Goal: Task Accomplishment & Management: Manage account settings

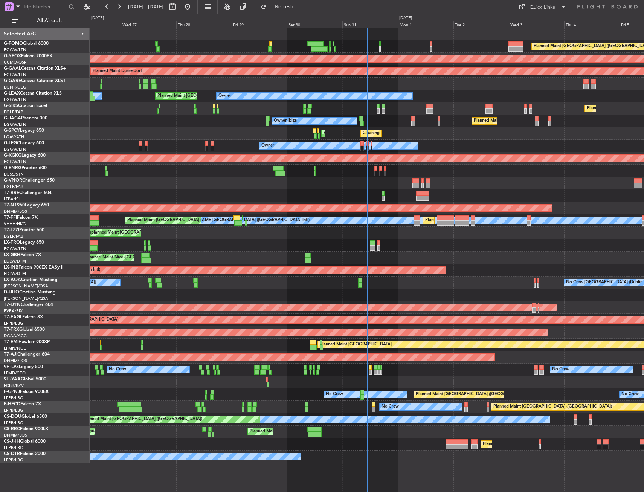
drag, startPoint x: 52, startPoint y: 21, endPoint x: 66, endPoint y: 31, distance: 17.0
click at [52, 21] on span "All Aircraft" at bounding box center [50, 20] width 60 height 5
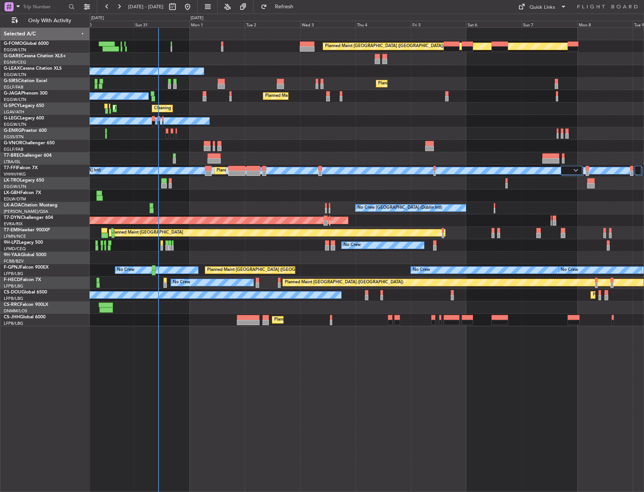
click at [177, 182] on div "Planned Maint London (Luton) Owner Planned Maint London (Luton) Planned Maint L…" at bounding box center [367, 177] width 554 height 298
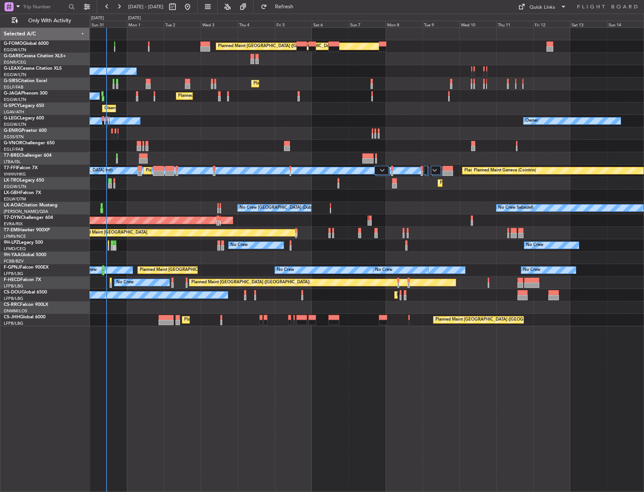
click at [223, 191] on div "Planned Maint London (Luton) Owner Planned Maint London (Luton) Planned Maint L…" at bounding box center [367, 177] width 554 height 298
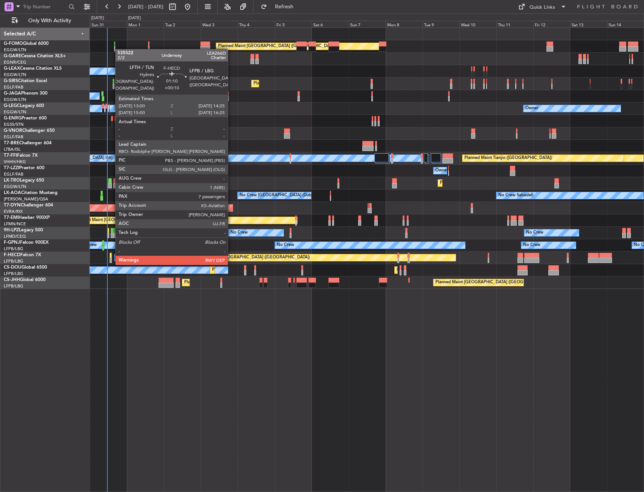
click at [112, 257] on div at bounding box center [111, 255] width 2 height 5
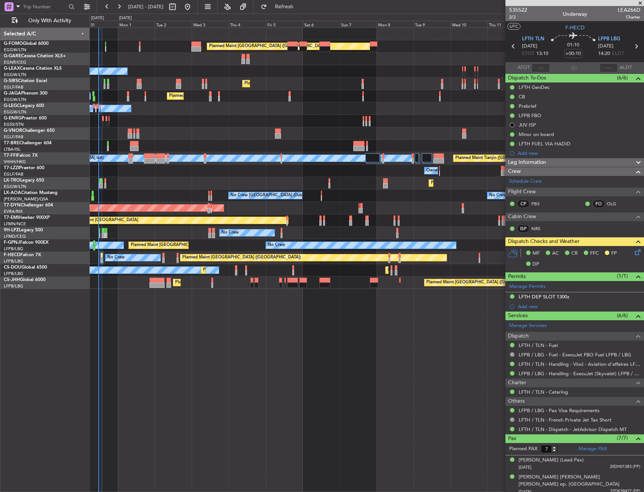
click at [181, 133] on div at bounding box center [367, 133] width 554 height 12
drag, startPoint x: 296, startPoint y: 11, endPoint x: 288, endPoint y: 18, distance: 10.7
click at [296, 11] on button "Refresh" at bounding box center [279, 7] width 45 height 12
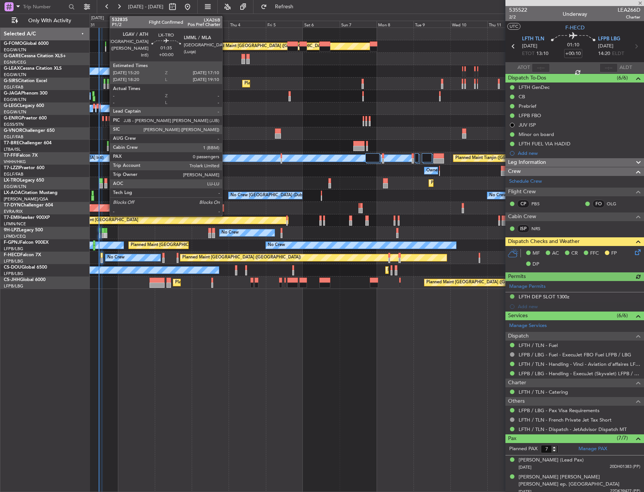
click at [106, 184] on div at bounding box center [105, 185] width 3 height 5
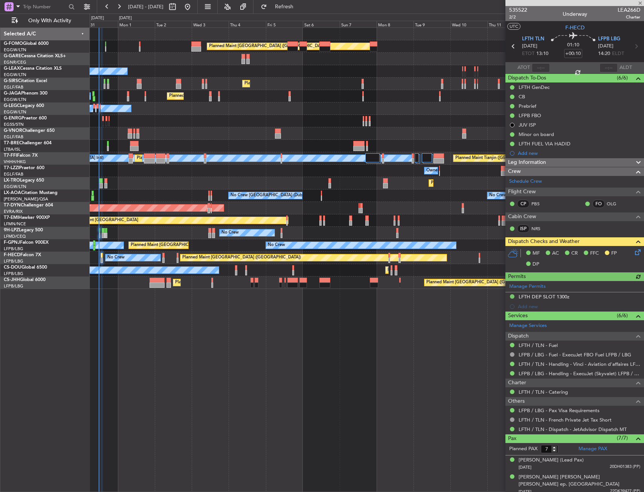
type input "0"
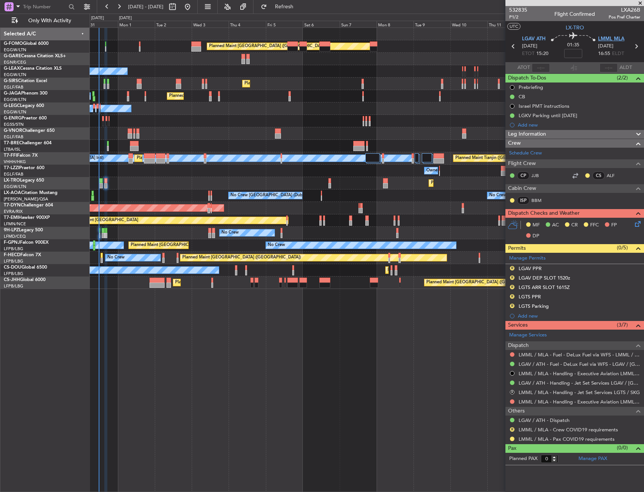
click at [607, 41] on span "LMML MLA" at bounding box center [611, 39] width 26 height 8
click at [578, 29] on span "LX-TRO" at bounding box center [575, 28] width 18 height 8
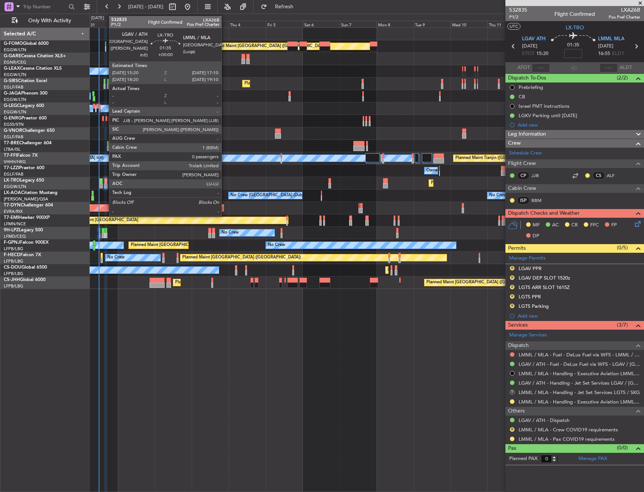
click at [105, 183] on div at bounding box center [105, 180] width 3 height 5
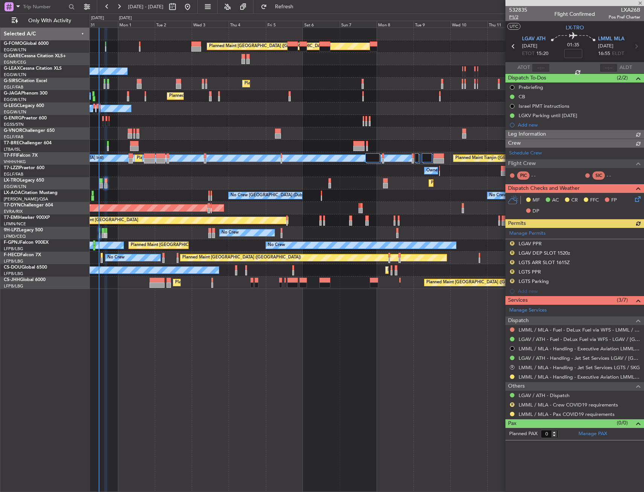
click at [515, 18] on span "P1/2" at bounding box center [518, 17] width 18 height 6
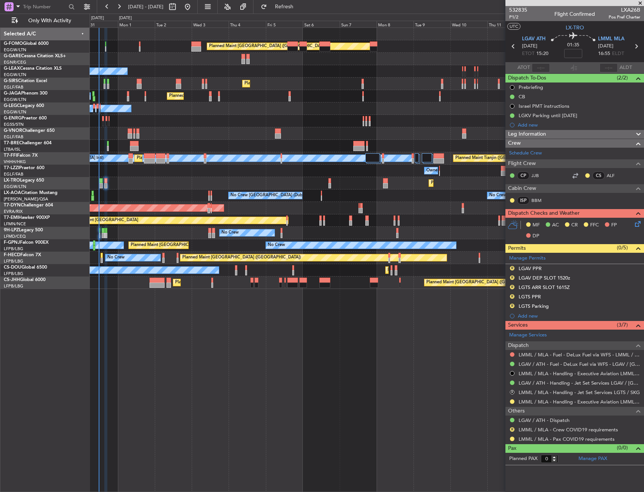
click at [637, 223] on icon at bounding box center [637, 223] width 6 height 6
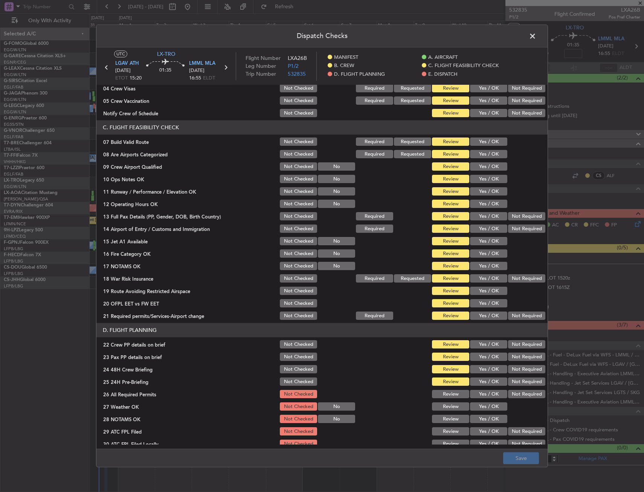
scroll to position [113, 0]
click at [480, 144] on button "Yes / OK" at bounding box center [488, 141] width 37 height 8
click at [536, 34] on span at bounding box center [536, 38] width 0 height 15
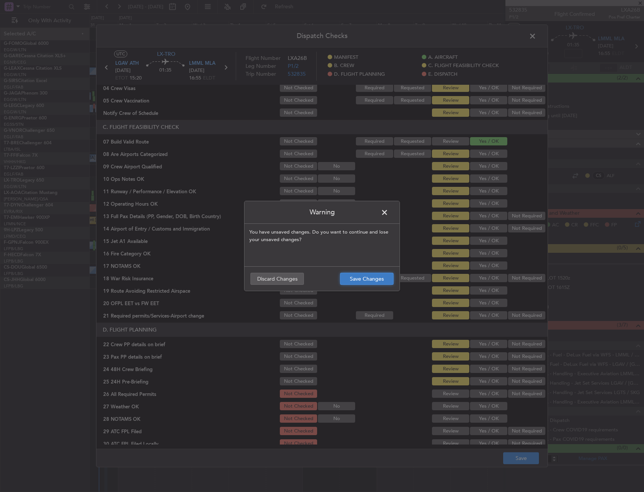
click at [361, 277] on button "Save Changes" at bounding box center [366, 279] width 53 height 12
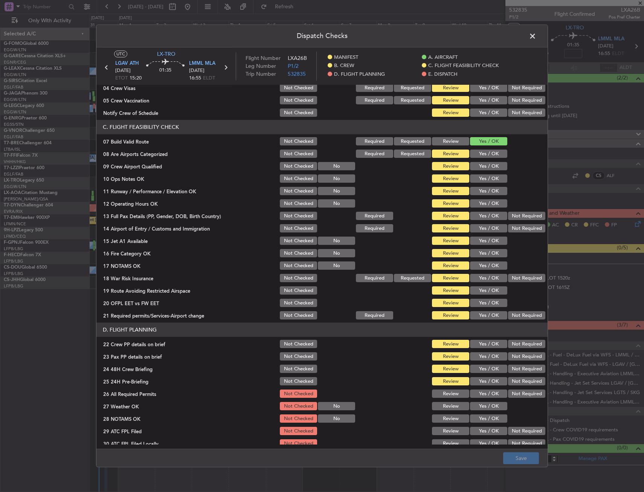
click at [481, 181] on button "Yes / OK" at bounding box center [488, 179] width 37 height 8
click at [485, 196] on div "Yes / OK" at bounding box center [488, 191] width 38 height 11
click at [484, 194] on button "Yes / OK" at bounding box center [488, 191] width 37 height 8
click at [484, 201] on button "Yes / OK" at bounding box center [488, 204] width 37 height 8
click at [482, 212] on button "Yes / OK" at bounding box center [488, 216] width 37 height 8
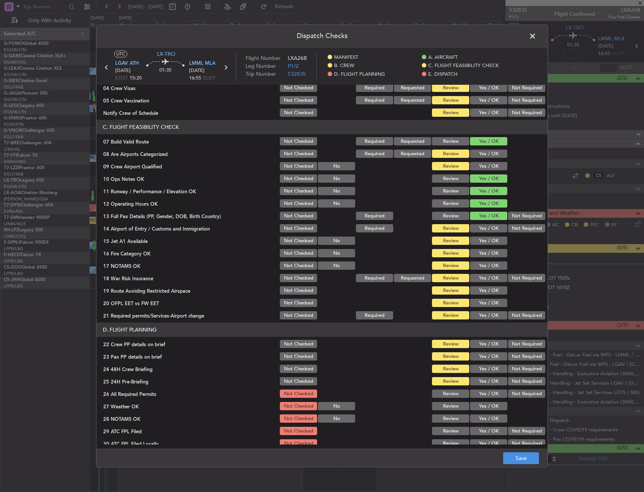
click at [482, 226] on button "Yes / OK" at bounding box center [488, 229] width 37 height 8
drag, startPoint x: 481, startPoint y: 236, endPoint x: 481, endPoint y: 244, distance: 7.9
click at [481, 237] on div "Yes / OK" at bounding box center [488, 241] width 38 height 11
click at [481, 244] on button "Yes / OK" at bounding box center [488, 241] width 37 height 8
click at [481, 252] on button "Yes / OK" at bounding box center [488, 253] width 37 height 8
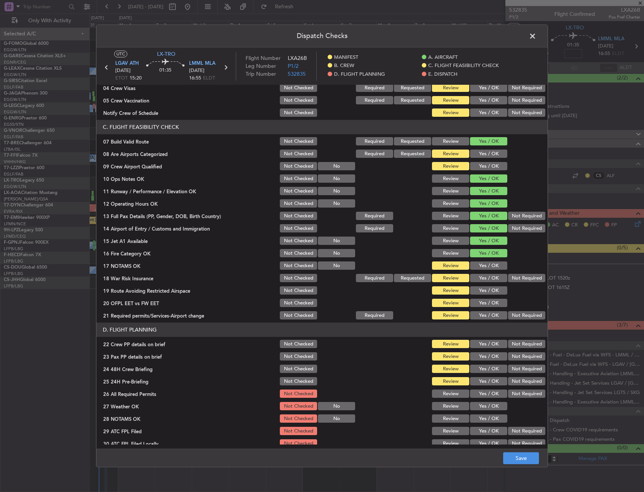
click at [483, 262] on button "Yes / OK" at bounding box center [488, 266] width 37 height 8
click at [483, 276] on button "Yes / OK" at bounding box center [488, 278] width 37 height 8
click at [483, 287] on button "Yes / OK" at bounding box center [488, 291] width 37 height 8
click at [484, 300] on button "Yes / OK" at bounding box center [488, 303] width 37 height 8
click at [484, 307] on div "Yes / OK" at bounding box center [488, 303] width 38 height 11
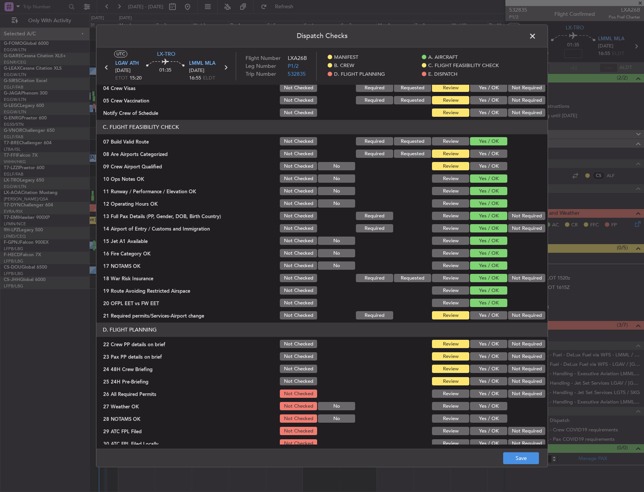
click at [484, 307] on div "Yes / OK" at bounding box center [488, 303] width 38 height 11
click at [483, 310] on div "Yes / OK" at bounding box center [488, 315] width 38 height 11
click at [483, 313] on button "Yes / OK" at bounding box center [488, 316] width 37 height 8
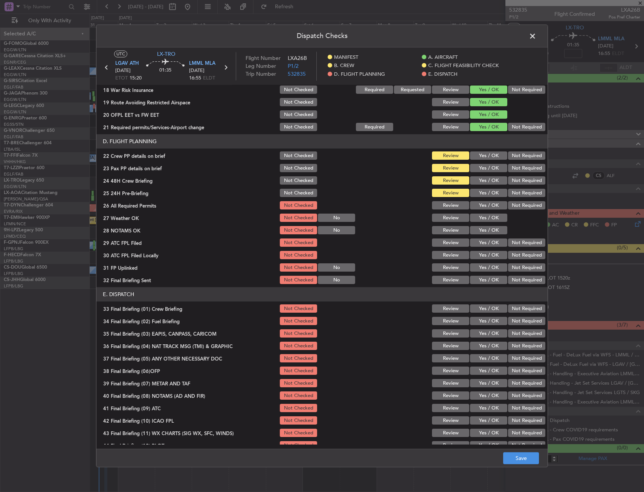
click at [484, 152] on button "Yes / OK" at bounding box center [488, 156] width 37 height 8
click at [486, 163] on div "Yes / OK" at bounding box center [488, 168] width 38 height 11
click at [486, 171] on button "Yes / OK" at bounding box center [488, 168] width 37 height 8
click at [485, 179] on button "Yes / OK" at bounding box center [488, 181] width 37 height 8
click at [484, 189] on button "Yes / OK" at bounding box center [488, 193] width 37 height 8
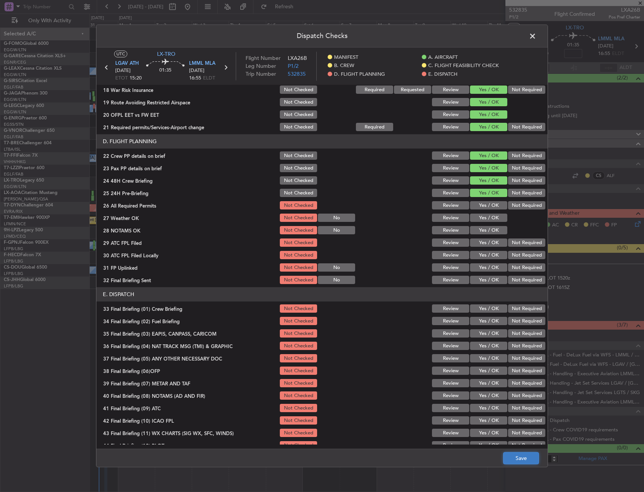
click at [525, 457] on button "Save" at bounding box center [521, 458] width 36 height 12
click at [536, 32] on span at bounding box center [536, 38] width 0 height 15
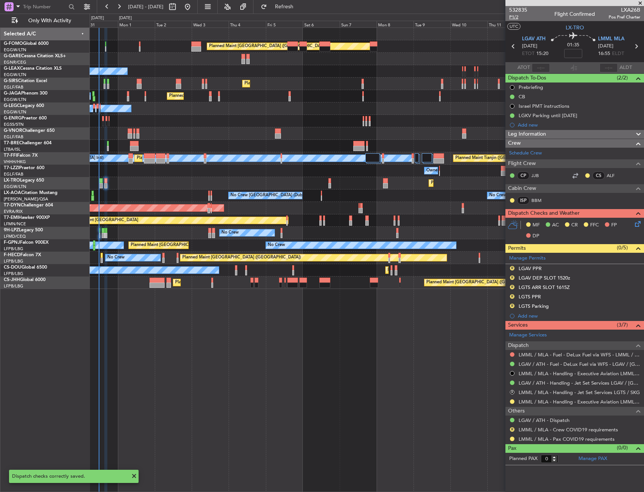
click at [518, 19] on span "P1/2" at bounding box center [518, 17] width 18 height 6
click at [515, 18] on span "P1/2" at bounding box center [518, 17] width 18 height 6
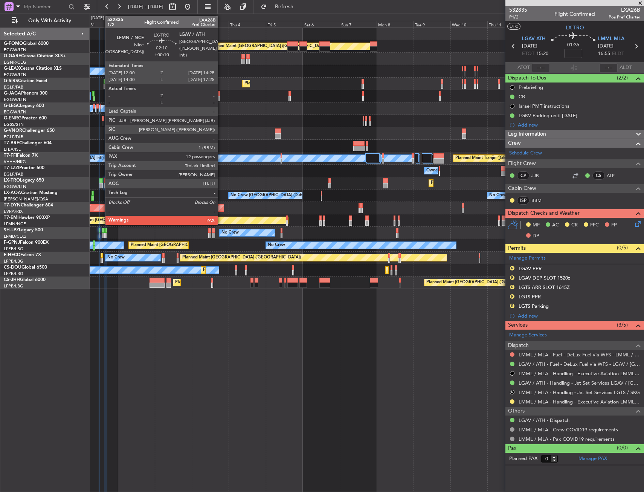
click at [101, 179] on div at bounding box center [101, 180] width 4 height 5
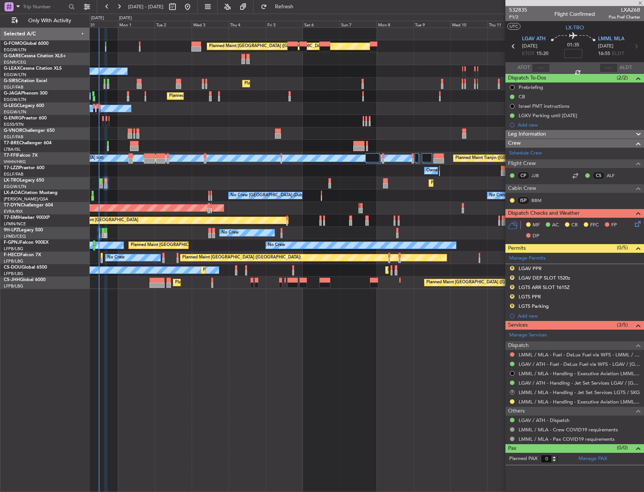
type input "+00:10"
type input "12"
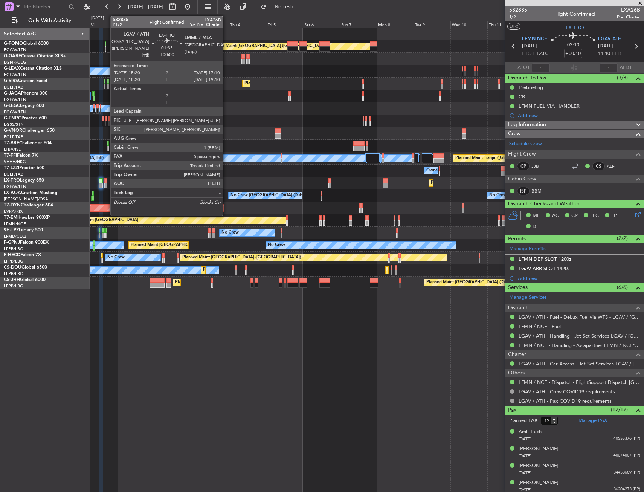
click at [107, 180] on div at bounding box center [105, 180] width 3 height 5
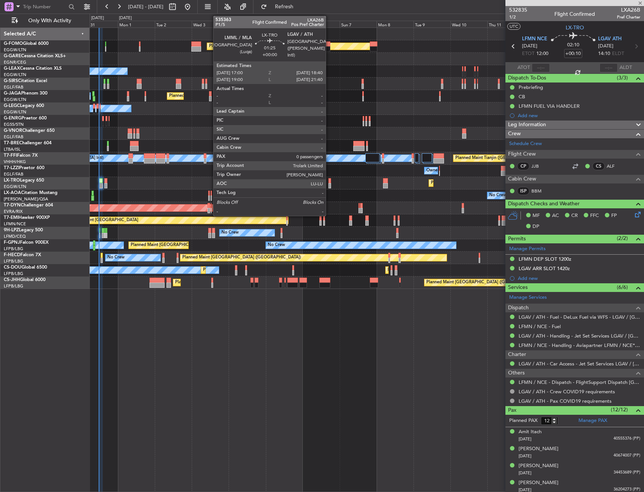
type input "0"
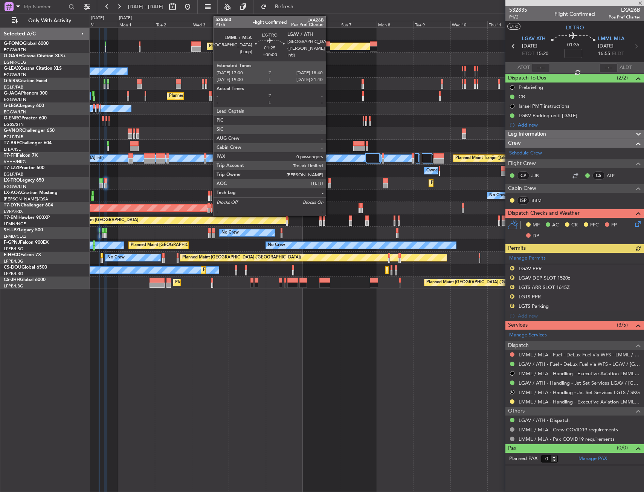
click at [329, 182] on div at bounding box center [329, 180] width 3 height 5
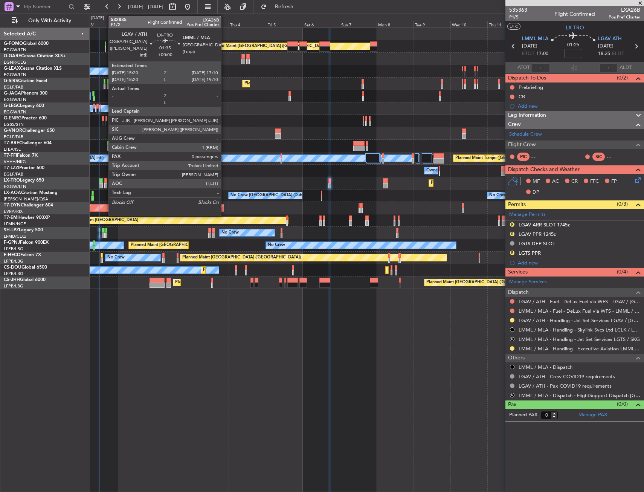
click at [105, 186] on div at bounding box center [105, 185] width 3 height 5
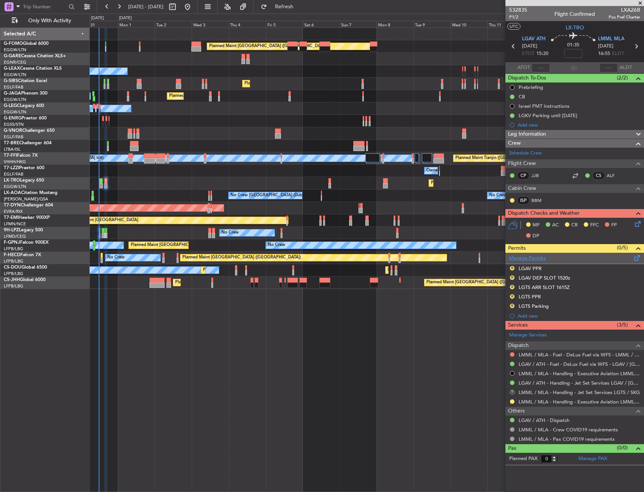
click at [525, 257] on link "Manage Permits" at bounding box center [527, 259] width 37 height 8
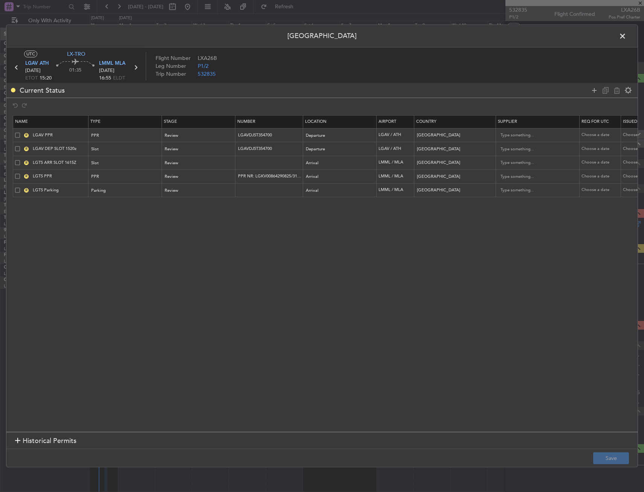
click at [17, 160] on span at bounding box center [17, 162] width 5 height 5
click at [20, 160] on input "checkbox" at bounding box center [20, 160] width 0 height 0
click at [17, 175] on span at bounding box center [17, 176] width 5 height 5
click at [20, 174] on input "checkbox" at bounding box center [20, 174] width 0 height 0
click at [17, 190] on span at bounding box center [17, 190] width 5 height 5
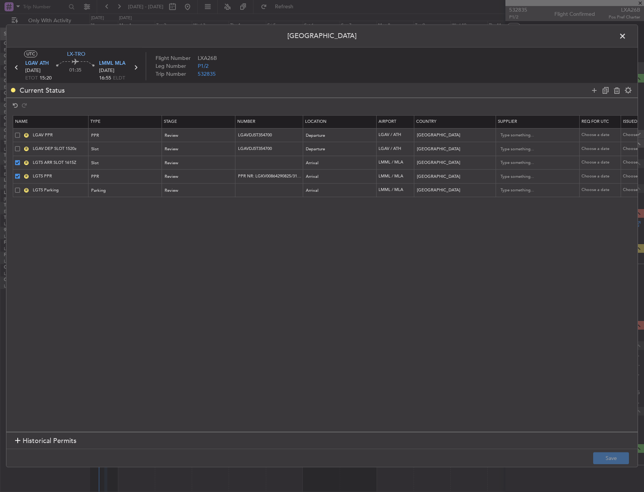
click at [20, 188] on input "checkbox" at bounding box center [20, 188] width 0 height 0
click at [619, 89] on icon at bounding box center [617, 90] width 9 height 9
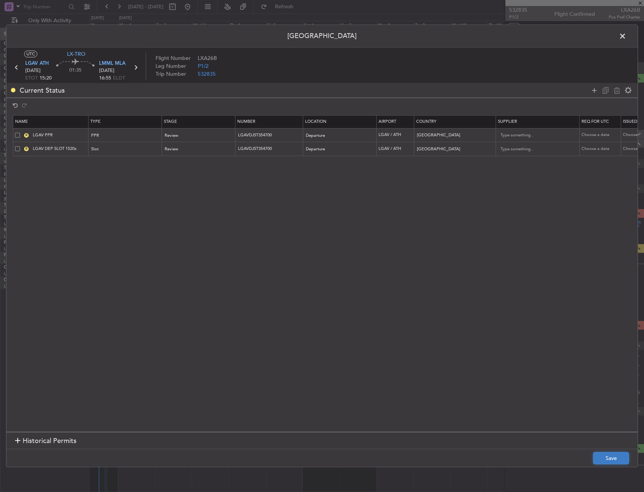
click at [601, 461] on button "Save" at bounding box center [611, 458] width 36 height 12
click at [626, 37] on span at bounding box center [626, 38] width 0 height 15
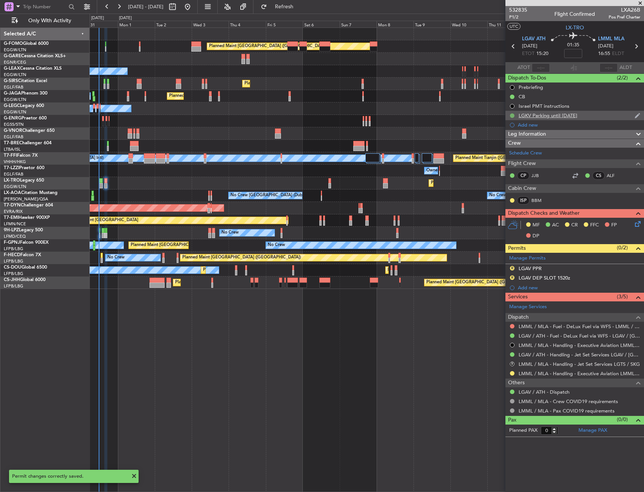
click at [512, 114] on button at bounding box center [512, 115] width 5 height 5
click at [511, 160] on span "Cancelled" at bounding box center [513, 160] width 21 height 8
click at [525, 287] on div "Add new" at bounding box center [576, 287] width 116 height 6
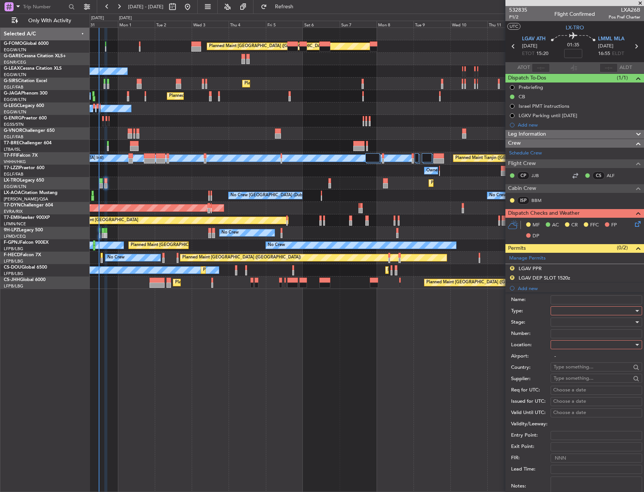
click at [577, 309] on div at bounding box center [594, 310] width 80 height 11
click at [569, 350] on span "PPR" at bounding box center [593, 347] width 79 height 11
click at [568, 344] on div at bounding box center [594, 344] width 80 height 11
click at [565, 386] on span "Arrival" at bounding box center [593, 382] width 79 height 11
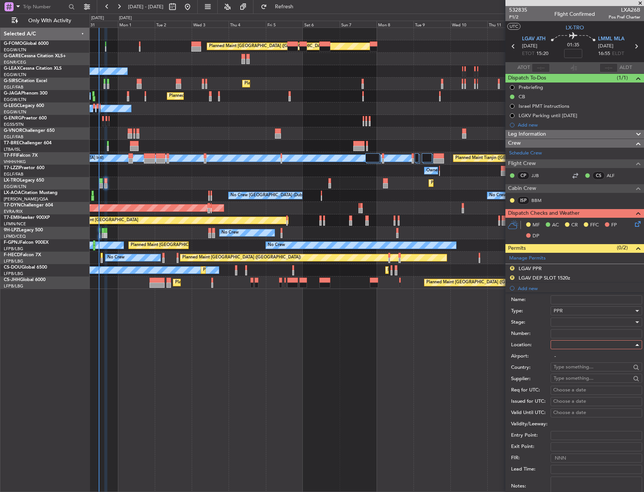
type input "LMML / MLA"
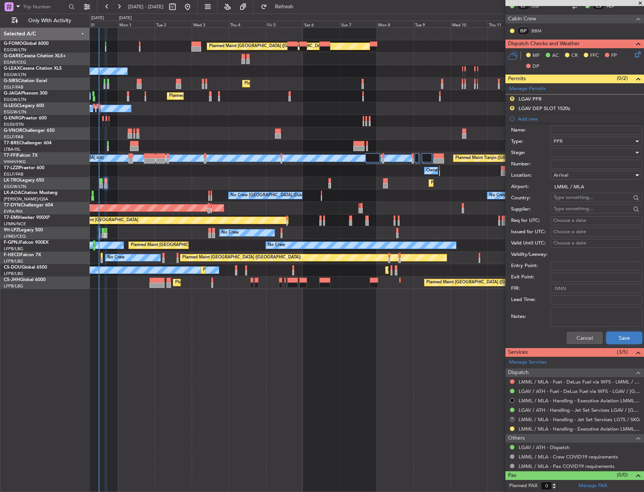
click at [616, 337] on button "Save" at bounding box center [624, 338] width 36 height 12
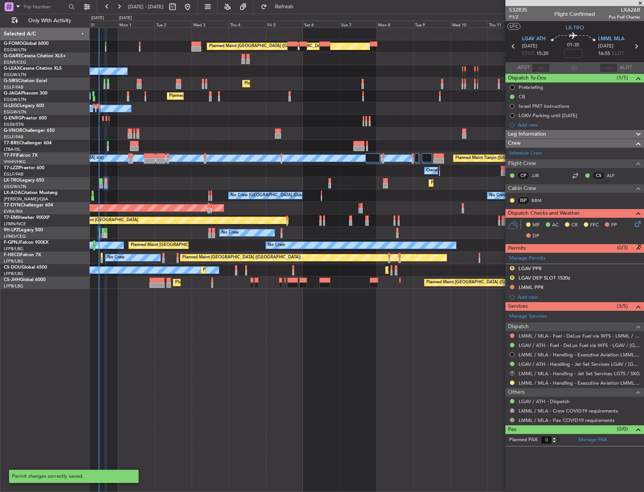
scroll to position [0, 0]
click at [574, 287] on div "LMML PPR" at bounding box center [575, 287] width 139 height 9
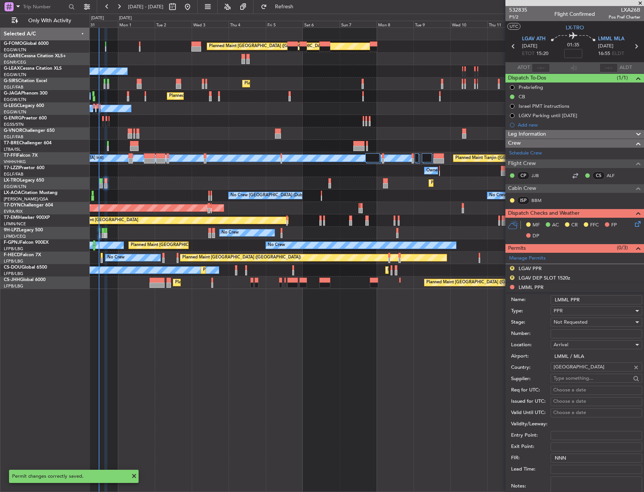
click at [599, 296] on input "LMML PPR" at bounding box center [597, 299] width 92 height 9
type input "LMML PPR 1655Z"
click at [596, 322] on div "Not Requested" at bounding box center [594, 321] width 80 height 11
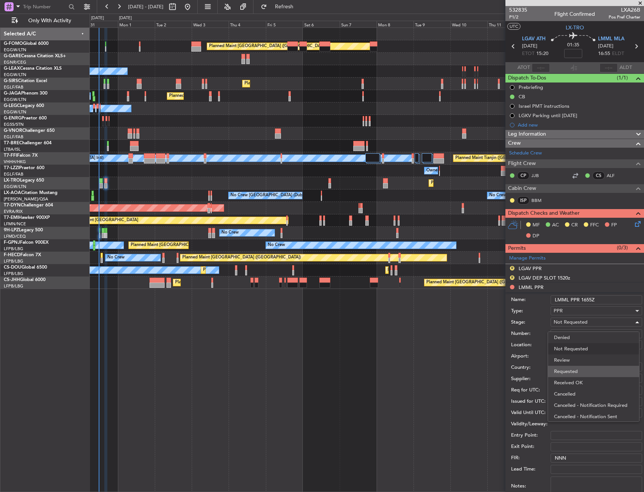
click at [588, 369] on span "Requested" at bounding box center [593, 371] width 79 height 11
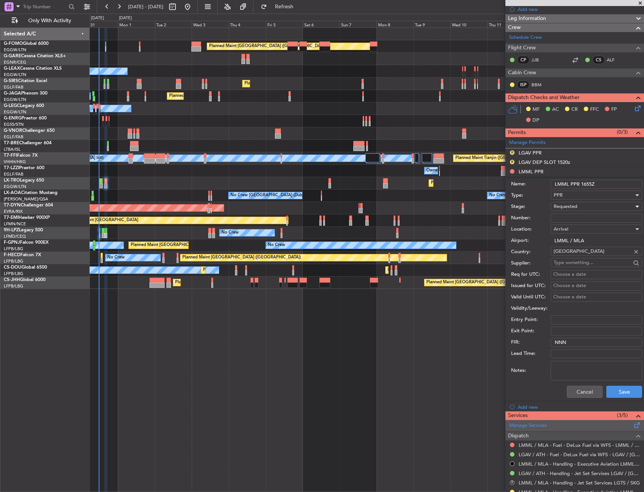
scroll to position [179, 0]
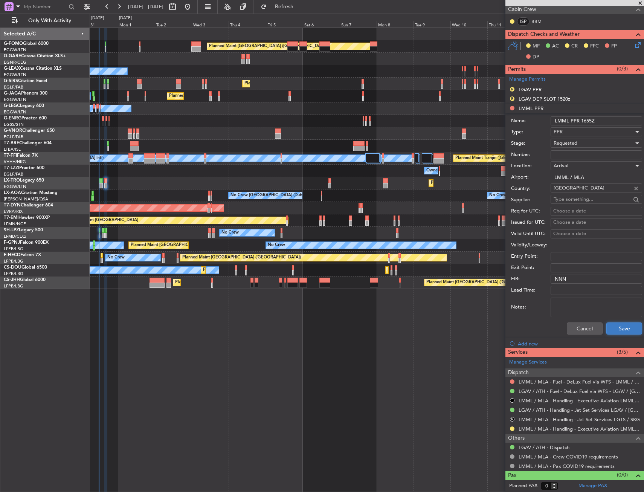
click at [610, 330] on button "Save" at bounding box center [624, 328] width 36 height 12
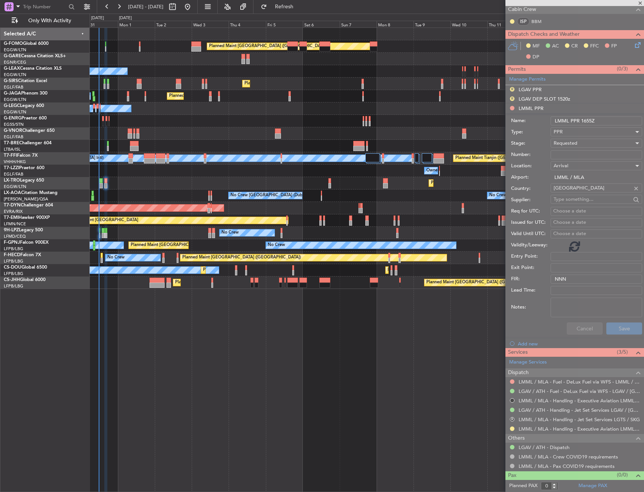
scroll to position [0, 0]
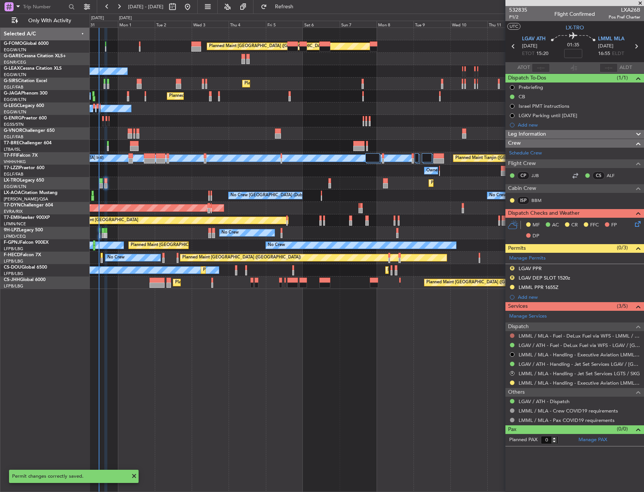
click at [513, 335] on button at bounding box center [512, 335] width 5 height 5
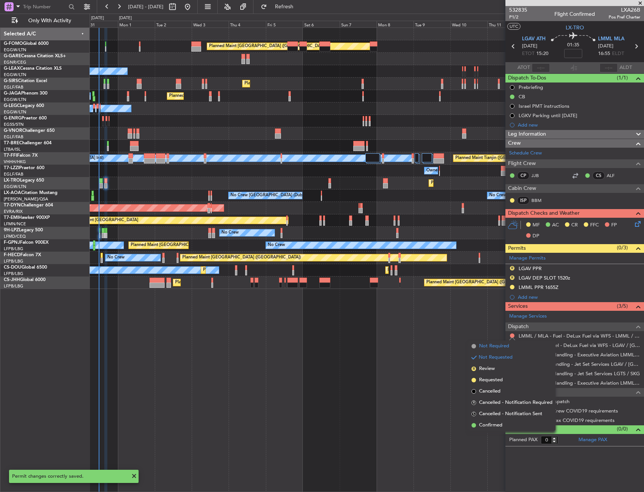
click at [492, 349] on span "Not Required" at bounding box center [494, 346] width 30 height 8
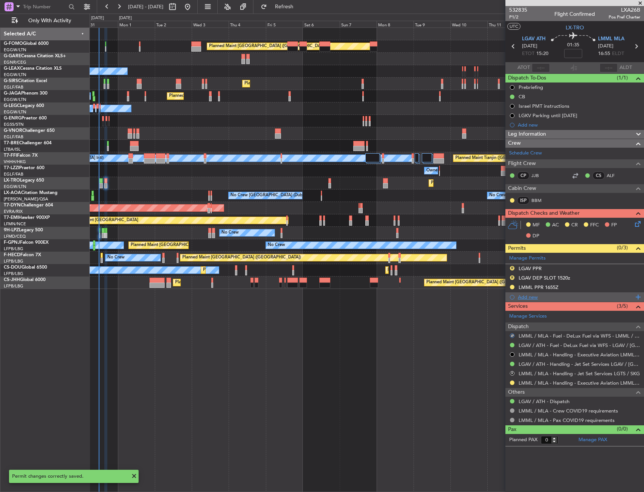
click at [533, 296] on div "Add new" at bounding box center [576, 297] width 116 height 6
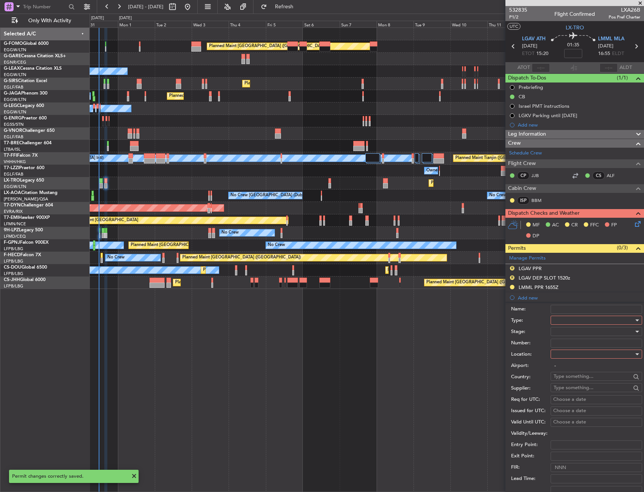
click at [561, 319] on div at bounding box center [594, 320] width 80 height 11
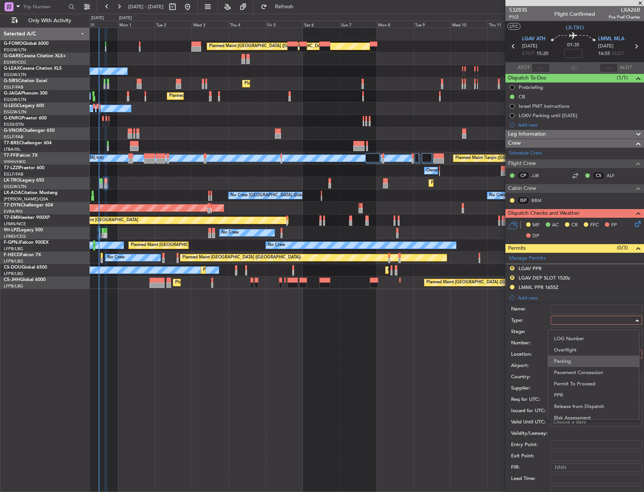
click at [570, 358] on span "Parking" at bounding box center [593, 361] width 79 height 11
click at [570, 352] on div at bounding box center [594, 353] width 80 height 11
click at [569, 391] on span "Arrival" at bounding box center [593, 392] width 79 height 11
type input "LMML / MLA"
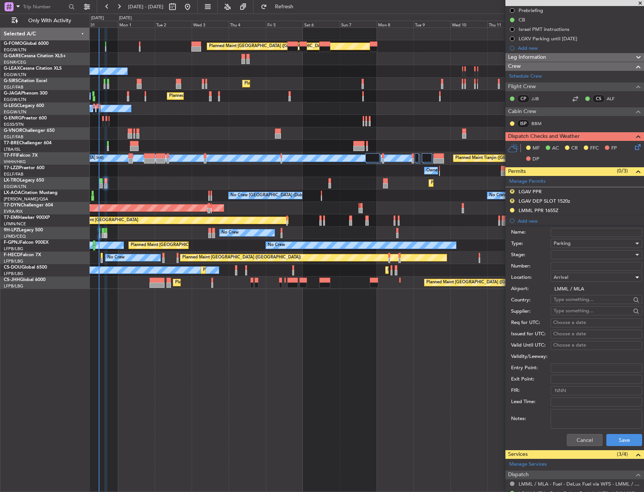
scroll to position [179, 0]
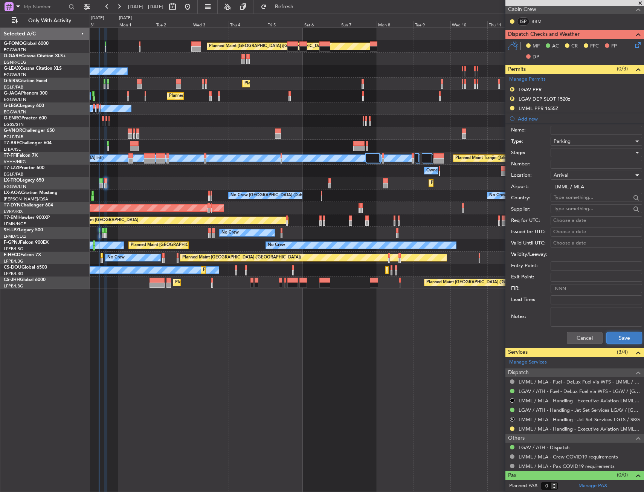
click at [614, 339] on button "Save" at bounding box center [624, 338] width 36 height 12
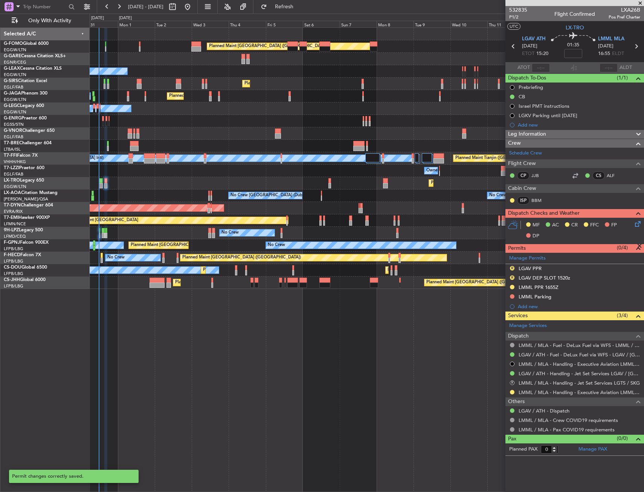
scroll to position [0, 0]
click at [579, 299] on div "LMML Parking" at bounding box center [575, 296] width 139 height 9
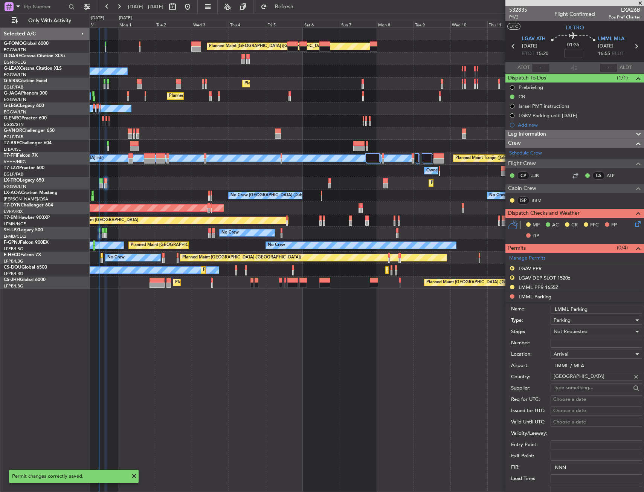
click at [609, 304] on div "Name: LMML Parking" at bounding box center [576, 309] width 131 height 11
click at [610, 308] on input "LMML Parking" at bounding box center [597, 309] width 92 height 9
type input "LMML Parking Until 08SEP"
click at [601, 330] on div "Not Requested" at bounding box center [594, 331] width 80 height 11
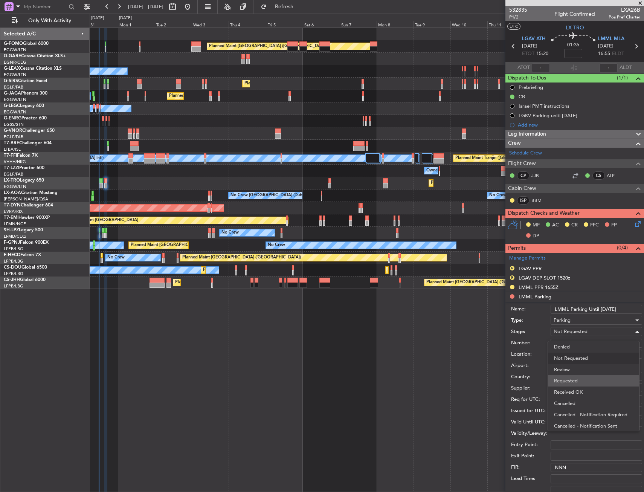
click at [582, 380] on span "Requested" at bounding box center [593, 380] width 79 height 11
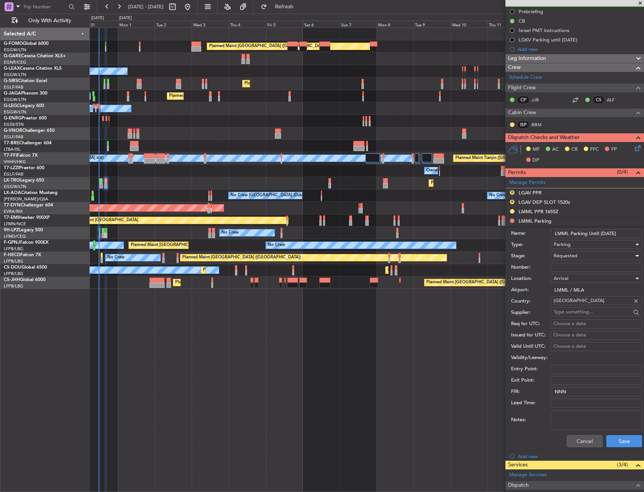
scroll to position [113, 0]
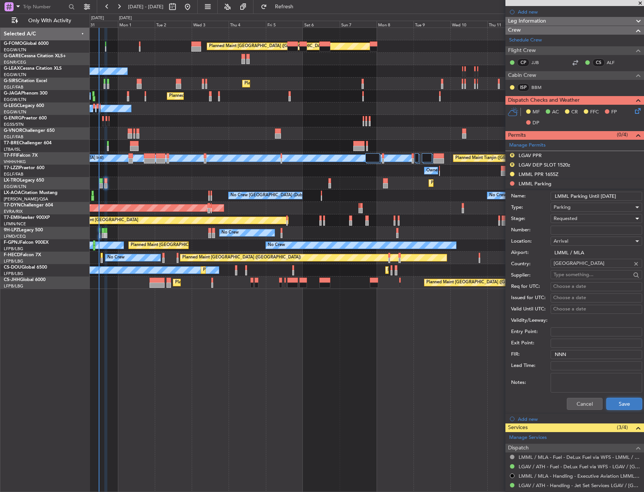
click at [612, 401] on button "Save" at bounding box center [624, 404] width 36 height 12
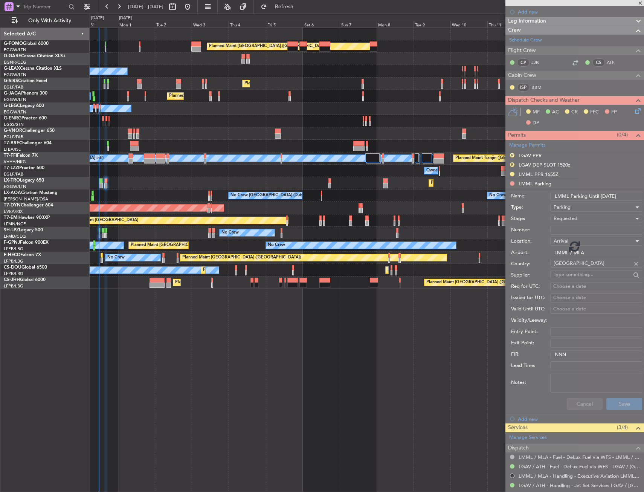
scroll to position [0, 0]
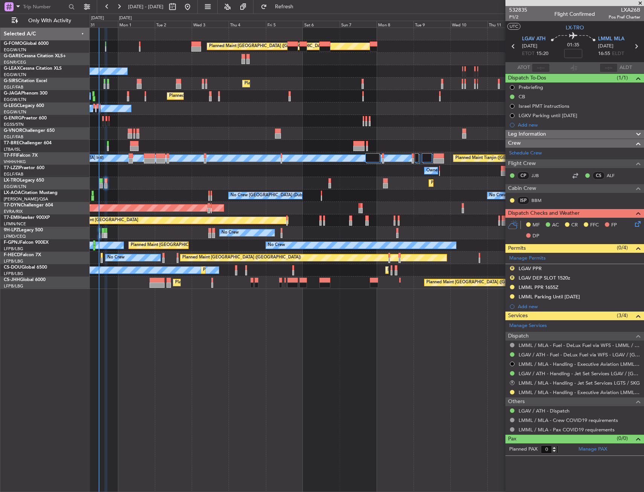
click at [638, 225] on icon at bounding box center [637, 223] width 6 height 6
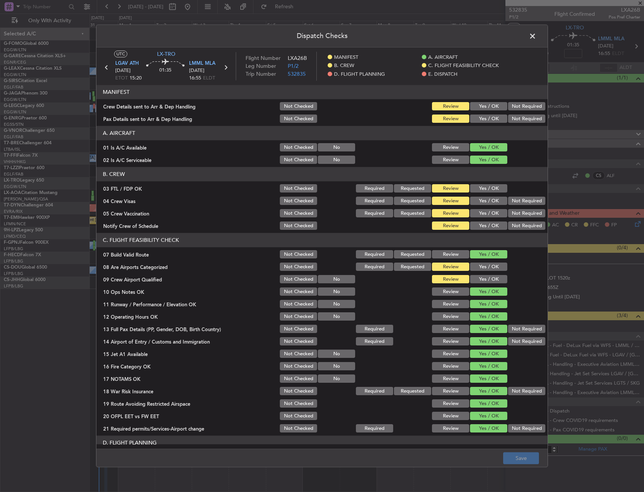
click at [477, 110] on button "Yes / OK" at bounding box center [488, 106] width 37 height 8
click at [480, 120] on button "Yes / OK" at bounding box center [488, 119] width 37 height 8
click at [531, 459] on button "Save" at bounding box center [521, 458] width 36 height 12
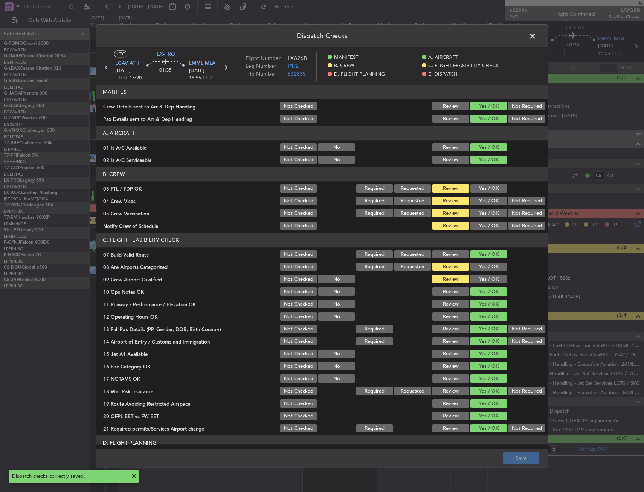
click at [536, 37] on span at bounding box center [536, 38] width 0 height 15
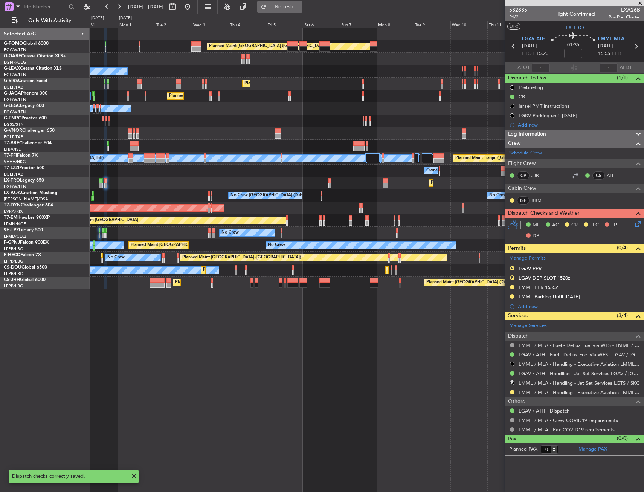
click at [300, 9] on span "Refresh" at bounding box center [285, 6] width 32 height 5
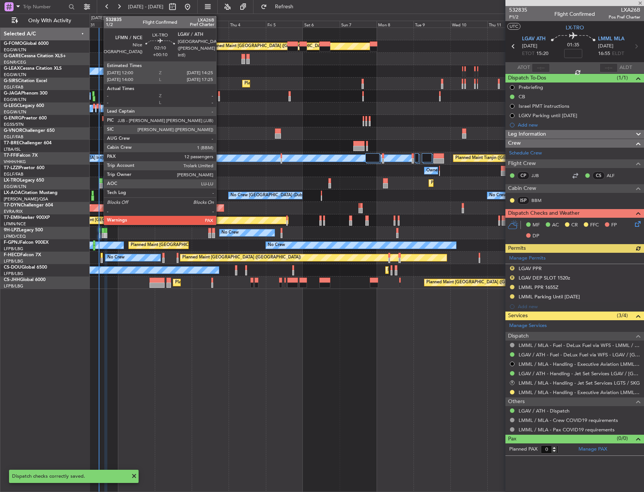
click at [100, 181] on div at bounding box center [101, 180] width 4 height 5
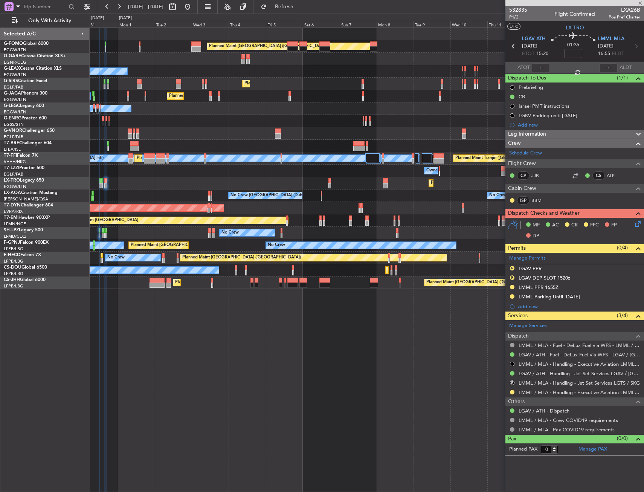
type input "+00:10"
type input "12"
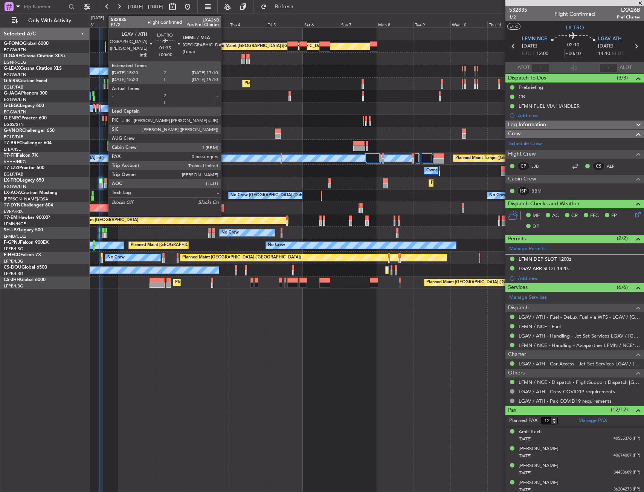
click at [105, 184] on div at bounding box center [105, 185] width 3 height 5
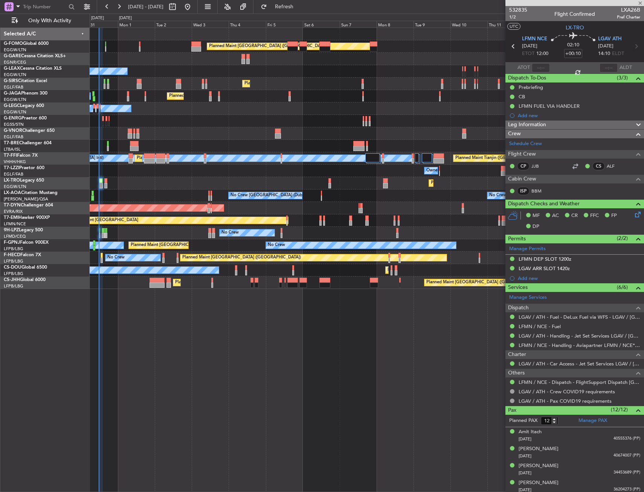
type input "0"
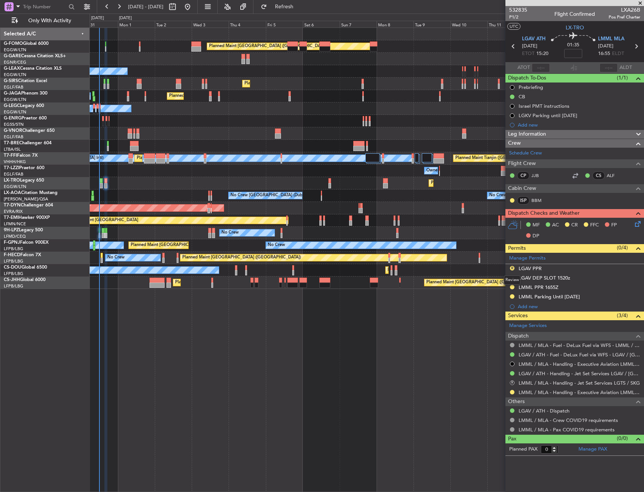
click at [513, 277] on div "Review" at bounding box center [512, 279] width 17 height 9
click at [513, 277] on button "R" at bounding box center [512, 277] width 5 height 5
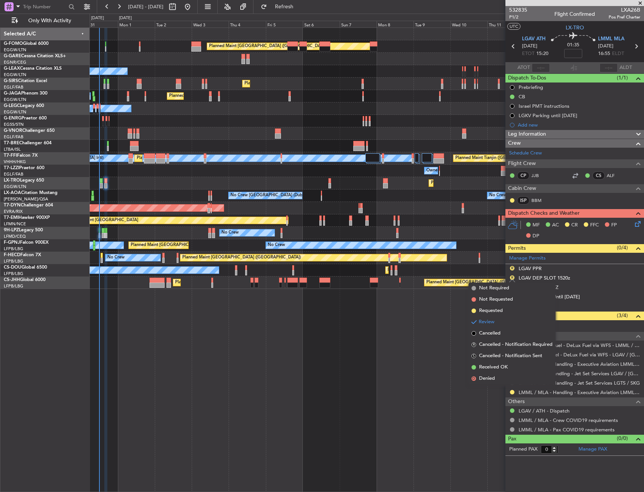
drag, startPoint x: 495, startPoint y: 310, endPoint x: 503, endPoint y: 282, distance: 29.6
click at [495, 310] on span "Requested" at bounding box center [491, 311] width 24 height 8
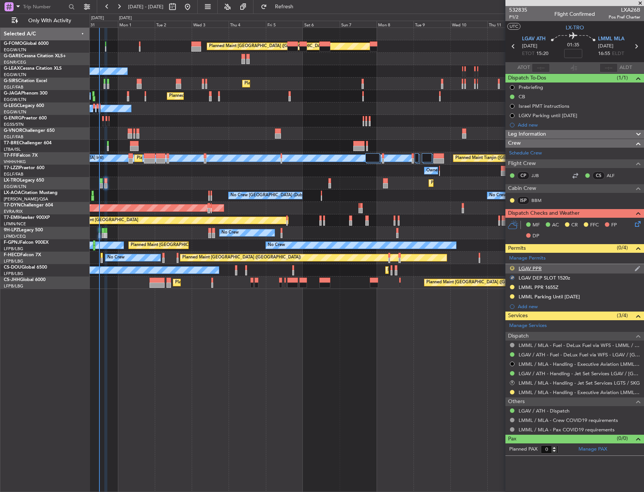
click at [513, 267] on button "R" at bounding box center [512, 268] width 5 height 5
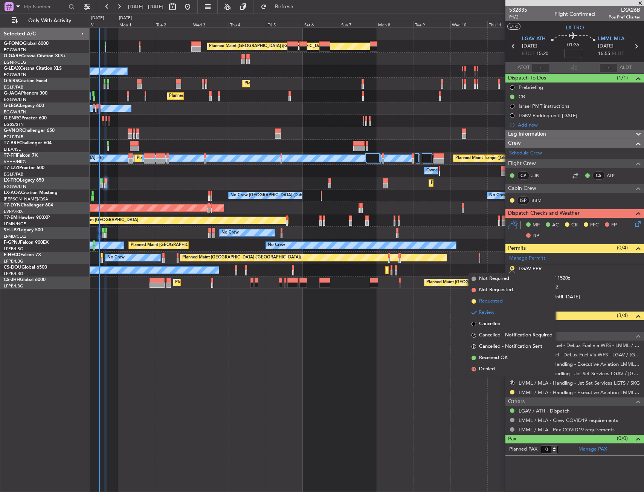
click at [495, 301] on span "Requested" at bounding box center [491, 302] width 24 height 8
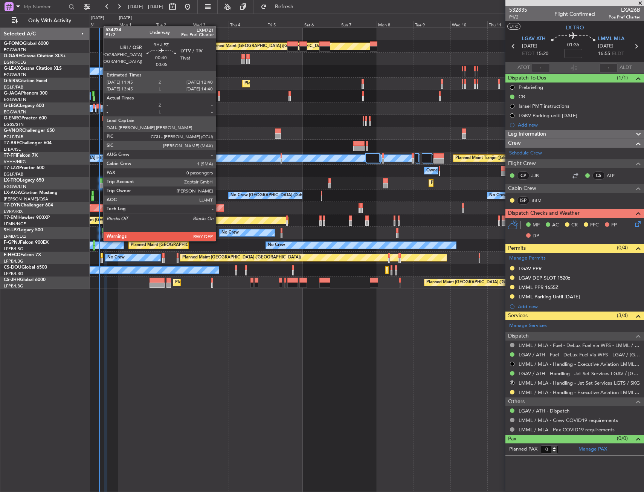
click at [99, 234] on div at bounding box center [100, 235] width 2 height 5
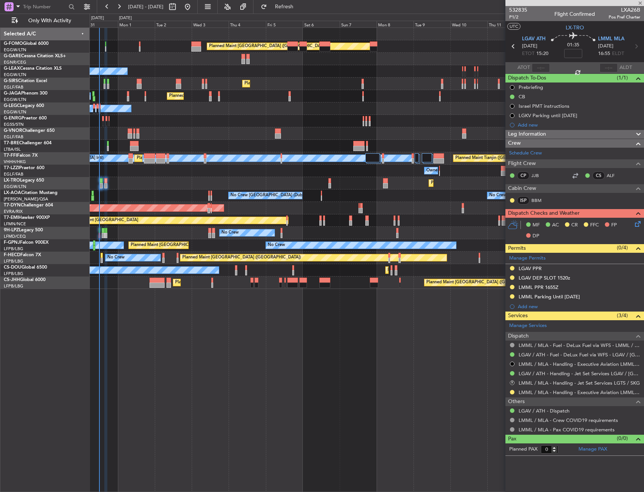
type input "-00:05"
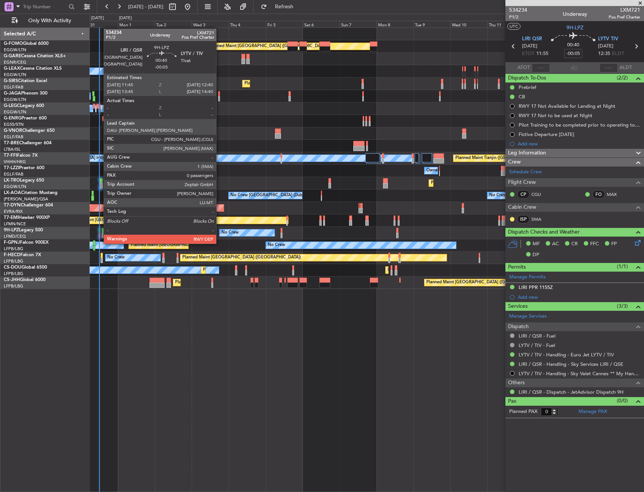
click at [100, 236] on div at bounding box center [100, 235] width 2 height 5
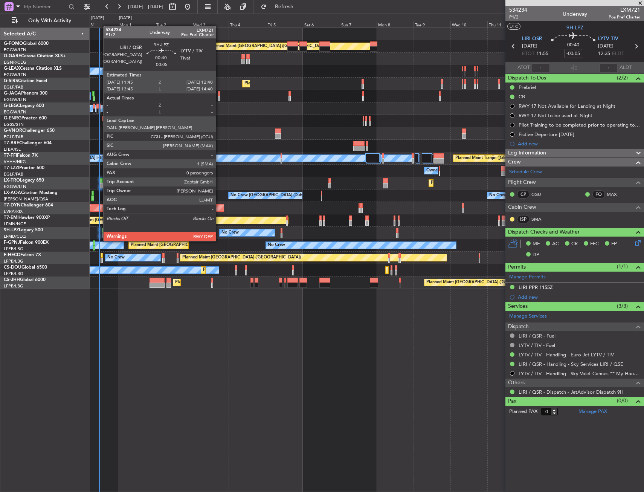
click at [99, 234] on div at bounding box center [100, 235] width 2 height 5
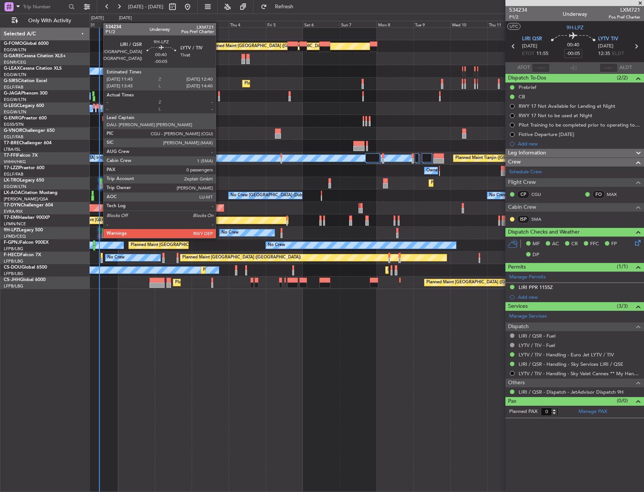
click at [99, 231] on div at bounding box center [100, 230] width 2 height 5
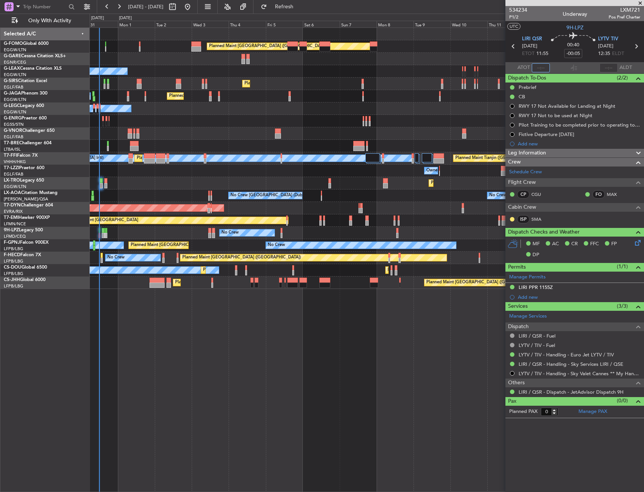
click at [540, 66] on input "text" at bounding box center [541, 67] width 18 height 9
click at [549, 27] on section "UTC 9H-LPZ" at bounding box center [575, 26] width 139 height 11
type input "11:48"
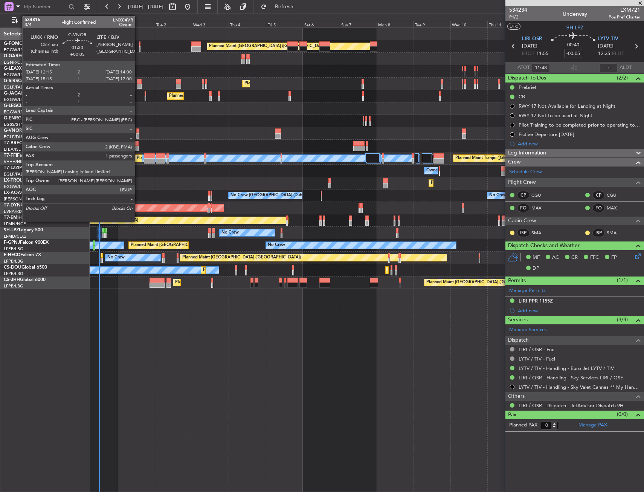
click at [138, 136] on div at bounding box center [137, 135] width 3 height 5
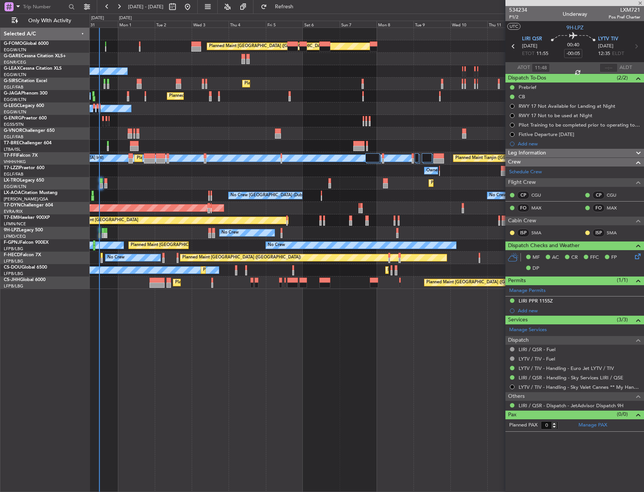
type input "+00:05"
type input "1"
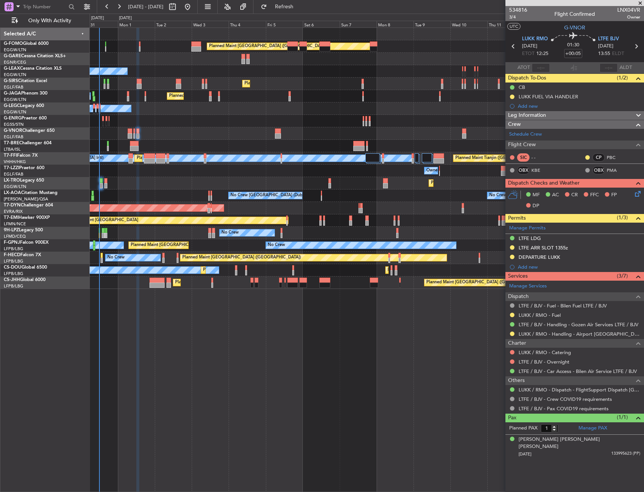
click at [542, 240] on div "LTFE LDG" at bounding box center [575, 238] width 139 height 9
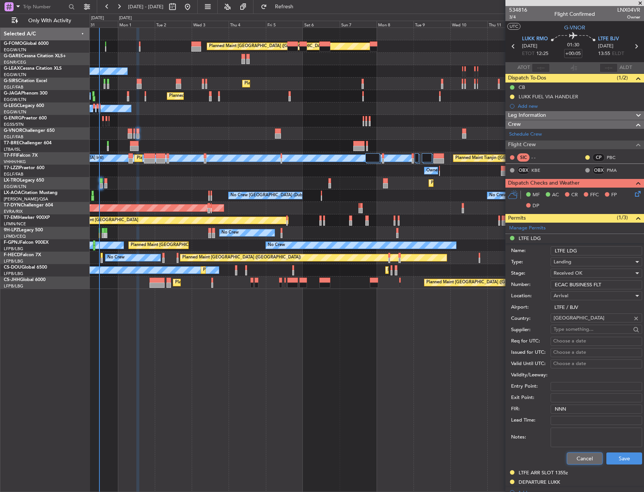
click at [570, 460] on button "Cancel" at bounding box center [585, 458] width 36 height 12
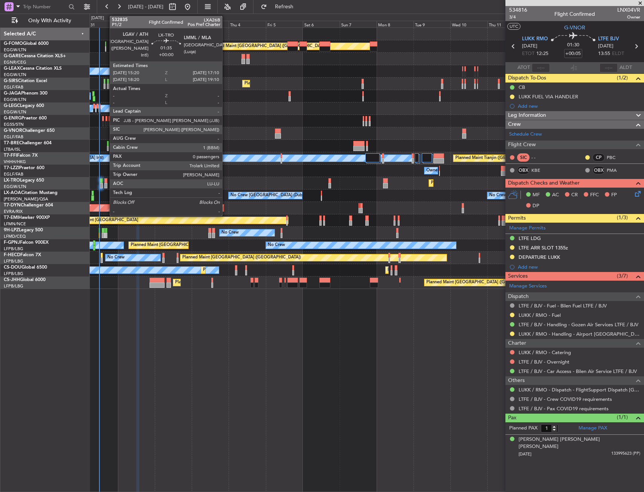
click at [106, 183] on div at bounding box center [105, 180] width 3 height 5
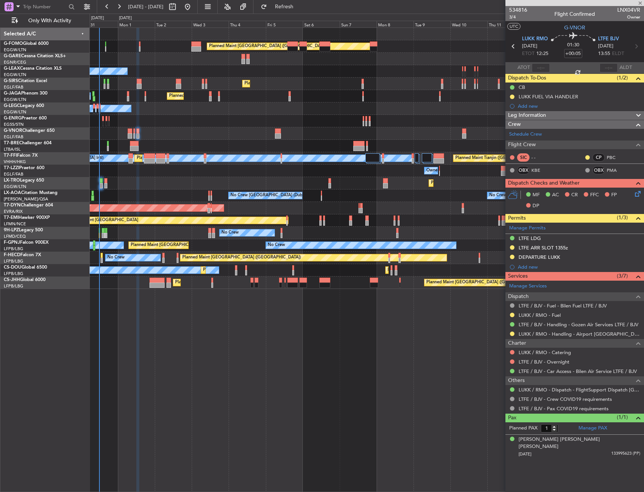
type input "0"
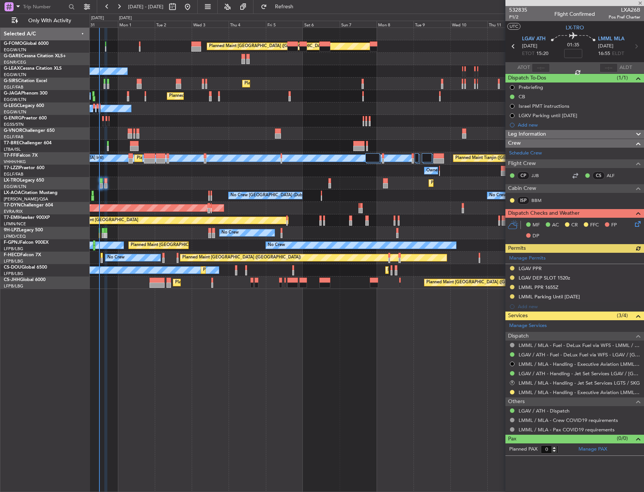
click at [512, 266] on div "Manage Permits LGAV PPR LGAV DEP SLOT 1520z LMML PPR 1655Z LMML Parking Until 0…" at bounding box center [575, 282] width 139 height 59
click at [514, 269] on div "Manage Permits LGAV PPR LGAV DEP SLOT 1520z LMML PPR 1655Z LMML Parking Until 0…" at bounding box center [575, 282] width 139 height 59
click at [519, 259] on link "Manage Permits" at bounding box center [527, 259] width 37 height 8
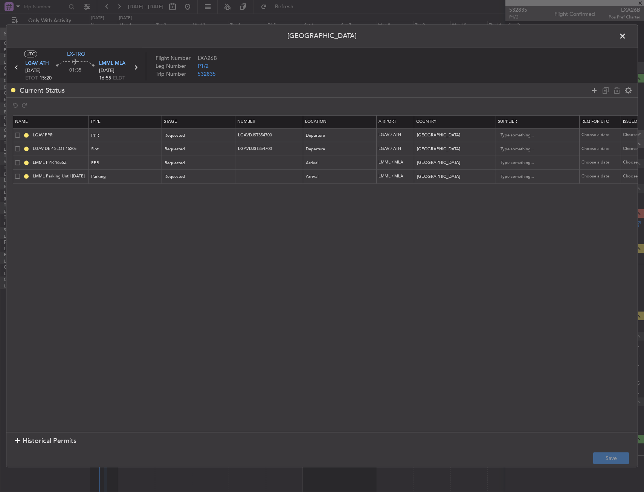
click at [15, 136] on span at bounding box center [17, 135] width 5 height 5
click at [20, 133] on input "checkbox" at bounding box center [20, 133] width 0 height 0
click at [615, 90] on icon at bounding box center [617, 90] width 9 height 9
type input "LGAV DEP SLOT 1520z"
type input "LMML PPR 1655Z"
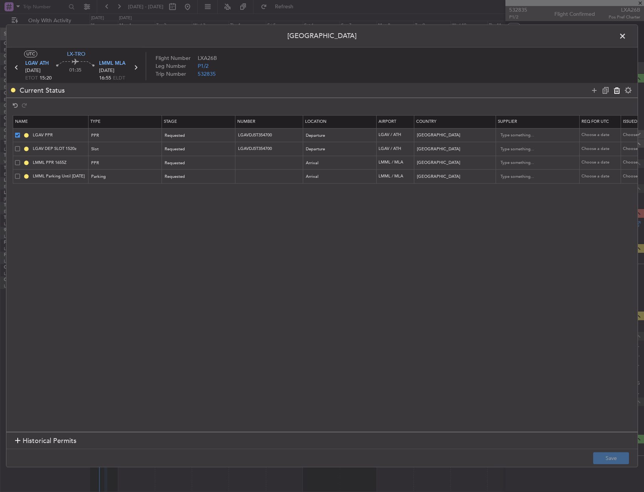
type input "Malta"
type input "LMML Parking Until 08SEP"
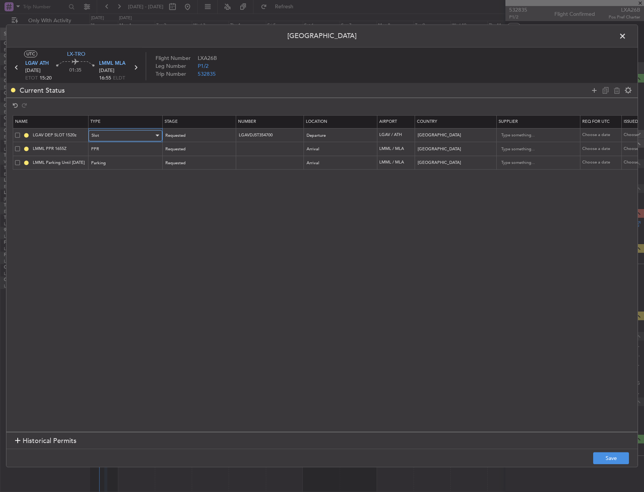
click at [116, 136] on div "Slot" at bounding box center [123, 135] width 63 height 11
click at [184, 138] on div at bounding box center [322, 246] width 644 height 492
click at [184, 135] on span "Requested" at bounding box center [175, 136] width 20 height 6
drag, startPoint x: 180, startPoint y: 193, endPoint x: 208, endPoint y: 182, distance: 30.3
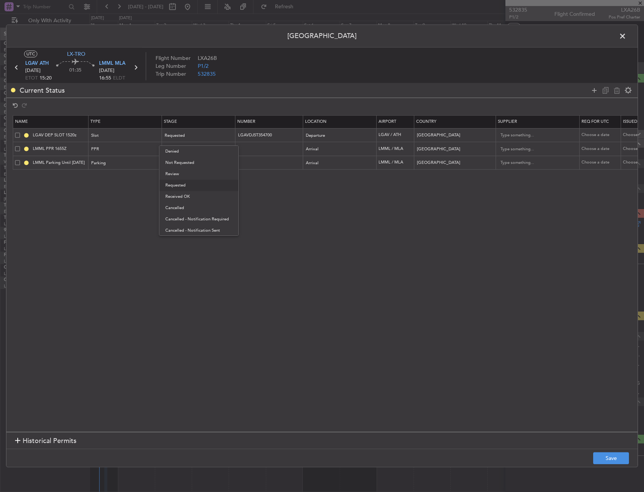
click at [180, 193] on span "Received OK" at bounding box center [198, 196] width 67 height 11
click at [286, 131] on td "LGAVDJST354700" at bounding box center [269, 135] width 68 height 14
click at [298, 172] on section "Name Type Stage Number Location Airport Country Supplier Req For Utc Issued For…" at bounding box center [321, 272] width 631 height 318
click at [274, 135] on input "LGAVDJST354700" at bounding box center [270, 135] width 66 height 6
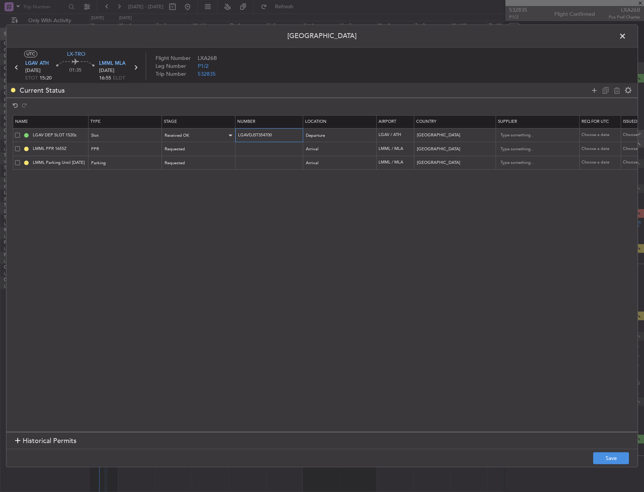
drag, startPoint x: 274, startPoint y: 135, endPoint x: 234, endPoint y: 137, distance: 40.7
click at [234, 137] on tr "LGAV DEP SLOT 1520z Slot Received OK LGAVDJST354700 Departure LGAV / ATH Greece…" at bounding box center [493, 135] width 961 height 14
paste input "text"
click at [342, 223] on section "Name Type Stage Number Location Airport Country Supplier Req For Utc Issued For…" at bounding box center [321, 272] width 631 height 318
click at [614, 454] on button "Save" at bounding box center [611, 458] width 36 height 12
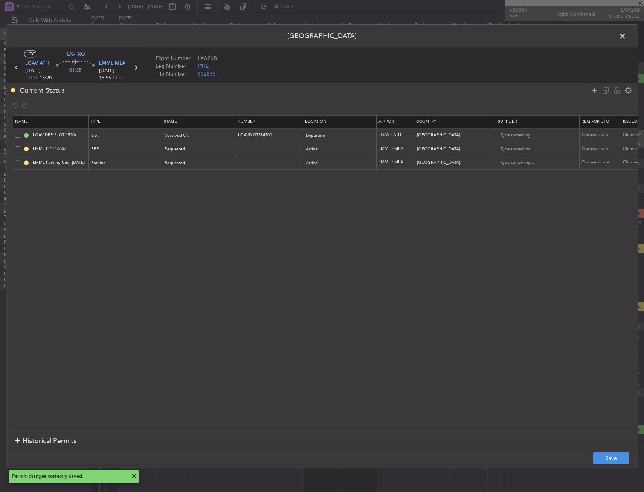
click at [626, 37] on span at bounding box center [626, 38] width 0 height 15
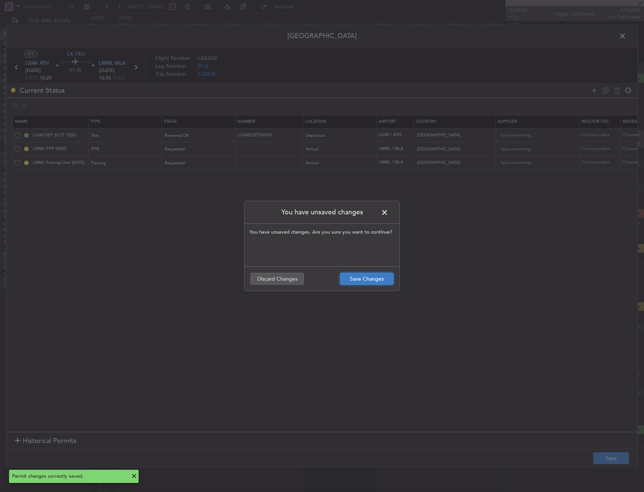
click at [370, 280] on button "Save Changes" at bounding box center [366, 279] width 53 height 12
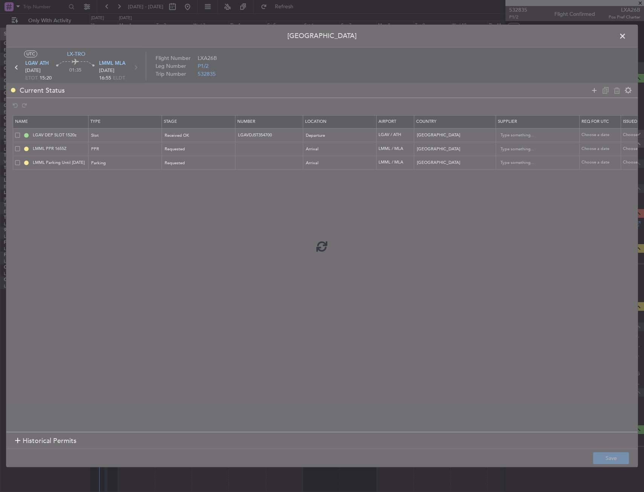
type input "LGAVDJST354700"
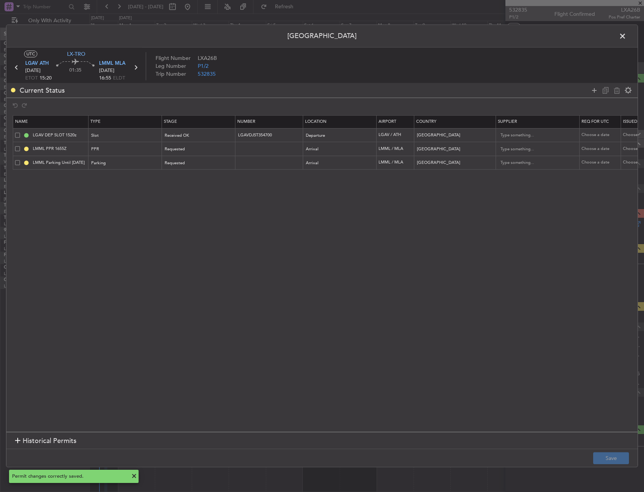
click at [626, 40] on span at bounding box center [626, 38] width 0 height 15
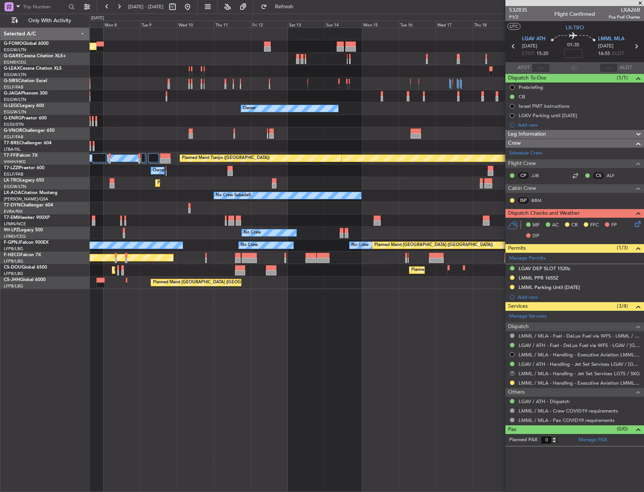
click at [61, 204] on div "Planned Maint London (Luton) Planned Maint London (Farnborough) Owner MEL Hong …" at bounding box center [322, 253] width 644 height 478
click at [96, 216] on div "Planned Maint London (Luton) Planned Maint London (Farnborough) Owner MEL Hong …" at bounding box center [367, 158] width 554 height 261
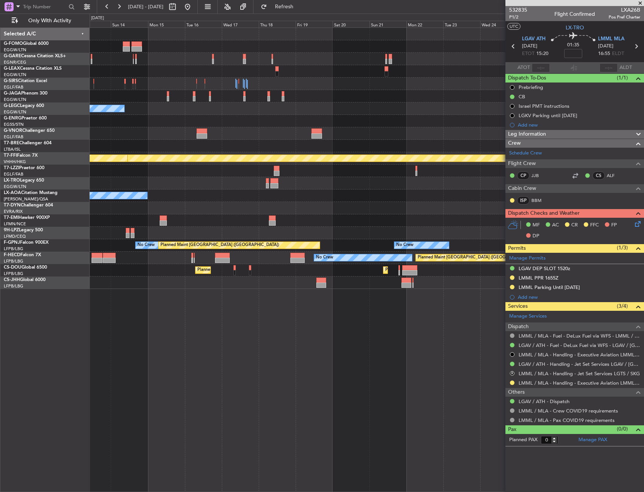
click at [201, 200] on div "Owner Planned Maint Geneva (Cointrin) Planned Maint Tianjin (Binhai) No Crew Sa…" at bounding box center [367, 158] width 554 height 261
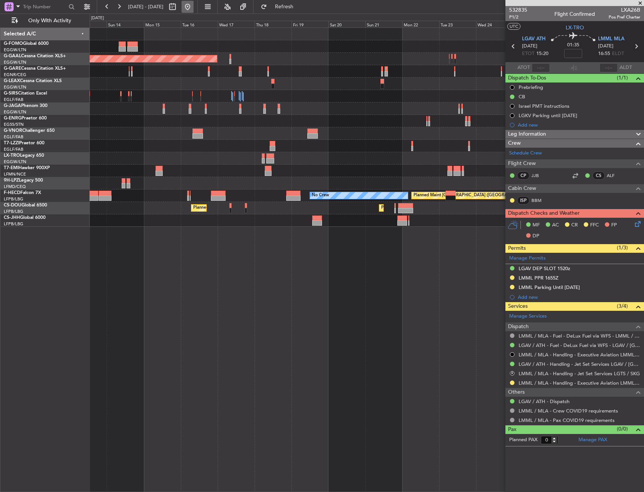
click at [194, 9] on button at bounding box center [188, 7] width 12 height 12
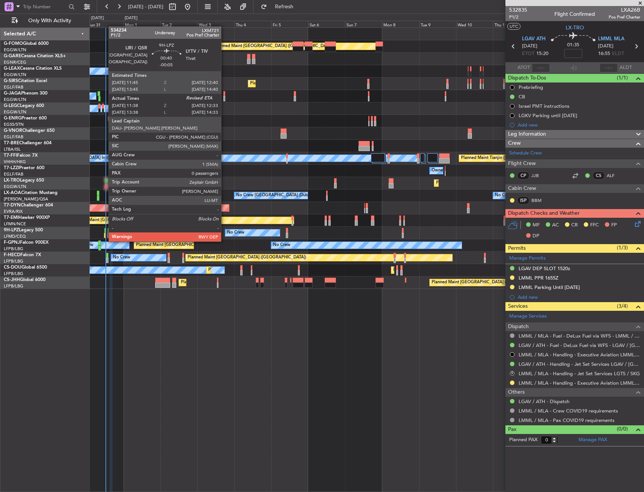
click at [105, 234] on div at bounding box center [105, 235] width 2 height 5
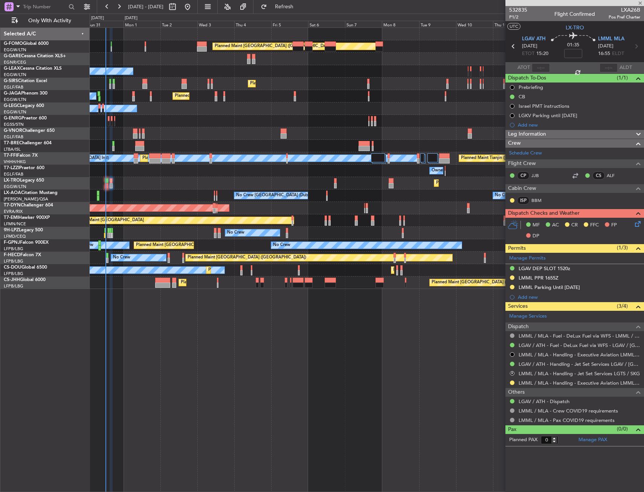
type input "-00:05"
type input "11:48"
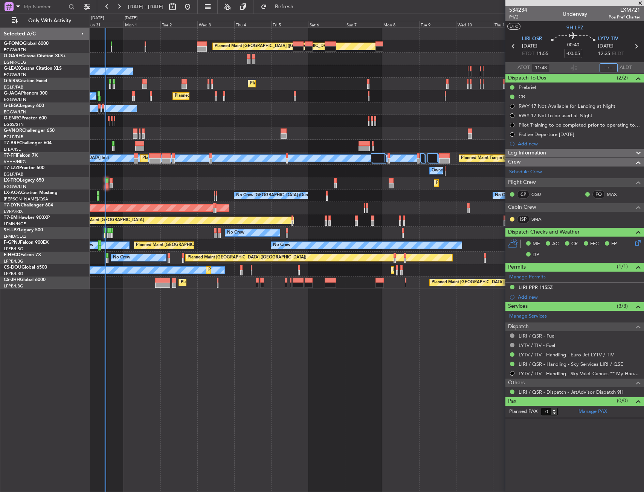
click at [605, 69] on input "text" at bounding box center [609, 67] width 18 height 9
click at [592, 29] on section "UTC 9H-LPZ" at bounding box center [575, 26] width 139 height 11
type input "12:29"
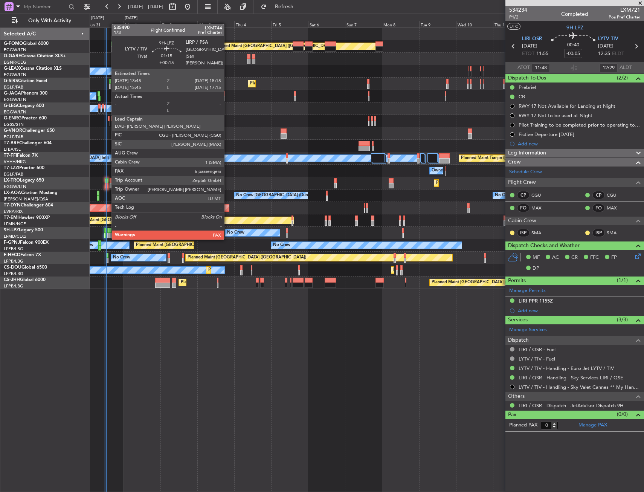
click at [108, 231] on div at bounding box center [108, 230] width 3 height 5
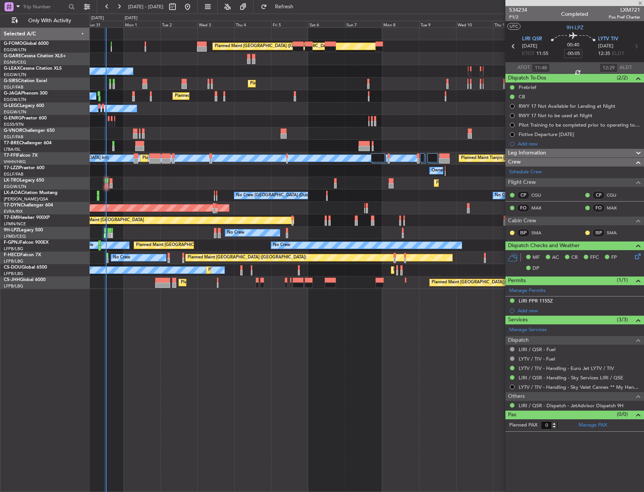
type input "+00:15"
type input "6"
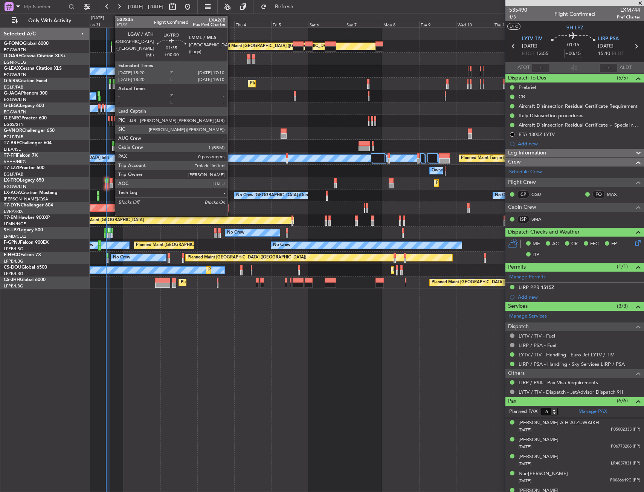
click at [111, 181] on div at bounding box center [111, 180] width 3 height 5
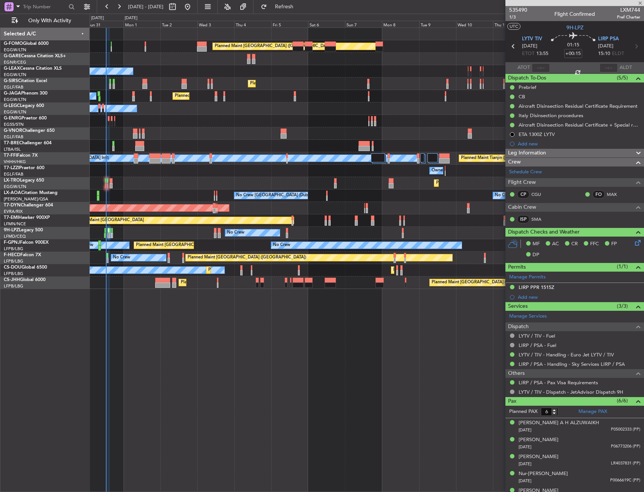
type input "0"
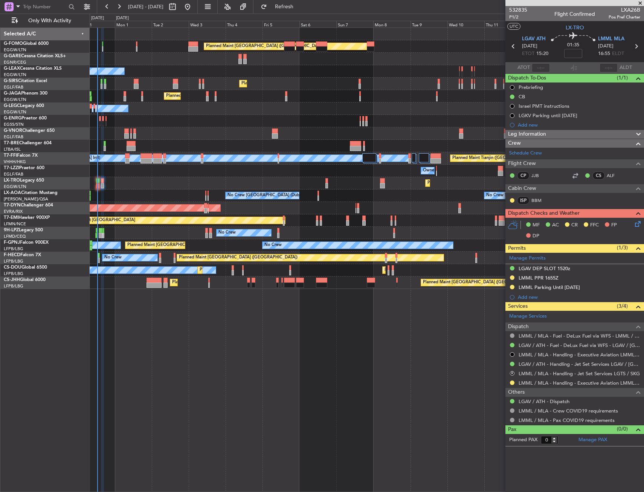
click at [142, 178] on div "Planned Maint Dusseldorf" at bounding box center [367, 183] width 554 height 12
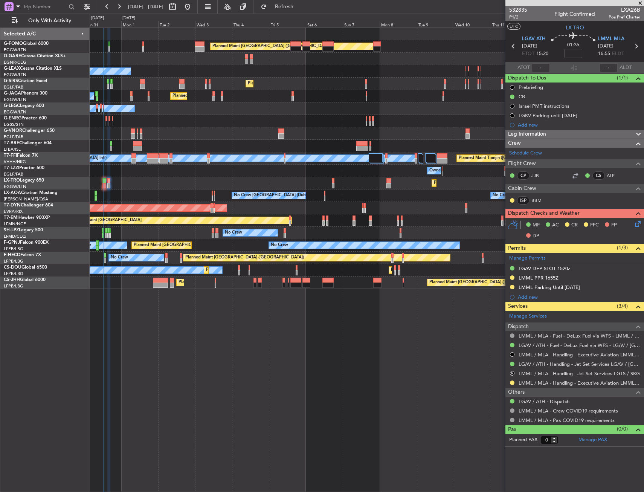
click at [150, 179] on div "Planned Maint Dusseldorf" at bounding box center [367, 183] width 554 height 12
drag, startPoint x: 42, startPoint y: 21, endPoint x: 43, endPoint y: 52, distance: 31.7
click at [42, 21] on span "Only With Activity" at bounding box center [50, 20] width 60 height 5
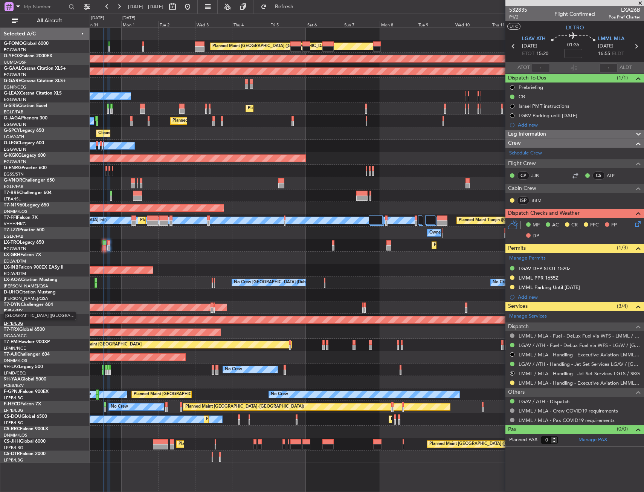
click at [21, 314] on span "[GEOGRAPHIC_DATA] ([GEOGRAPHIC_DATA])" at bounding box center [40, 315] width 72 height 9
click at [27, 316] on link "T7-EAGL Falcon 8X" at bounding box center [23, 317] width 39 height 5
click at [520, 385] on link "LMML / MLA - Handling - Executive Aviation LMML / MLA" at bounding box center [580, 383] width 122 height 6
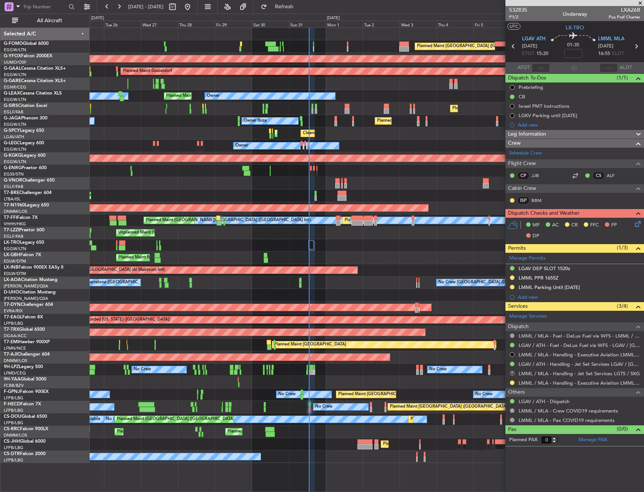
click at [329, 278] on div "No Crew Dublin (Dublin Intl) No Crew Barcelona (El Prat) No Crew Sabadell No Cr…" at bounding box center [367, 283] width 554 height 12
click at [419, 273] on div "Planned Maint London (Luton) AOG Maint Ostafyevo Planned Maint Dusseldorf Owner…" at bounding box center [367, 245] width 554 height 435
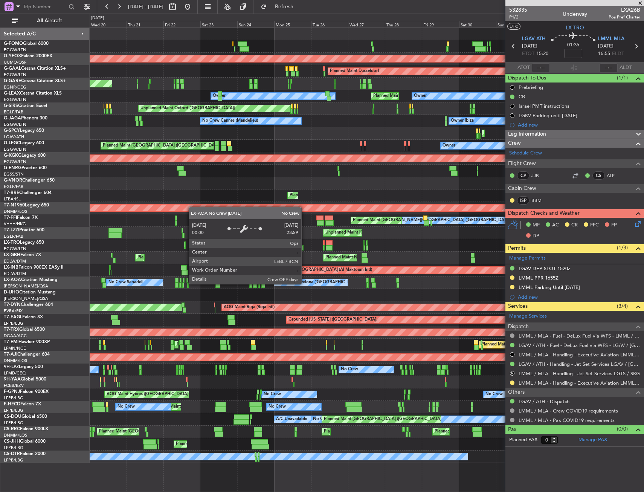
click at [400, 270] on div "Planned Maint London (Luton) AOG Maint Ostafyevo Planned Maint Dusseldorf Unpla…" at bounding box center [367, 245] width 554 height 435
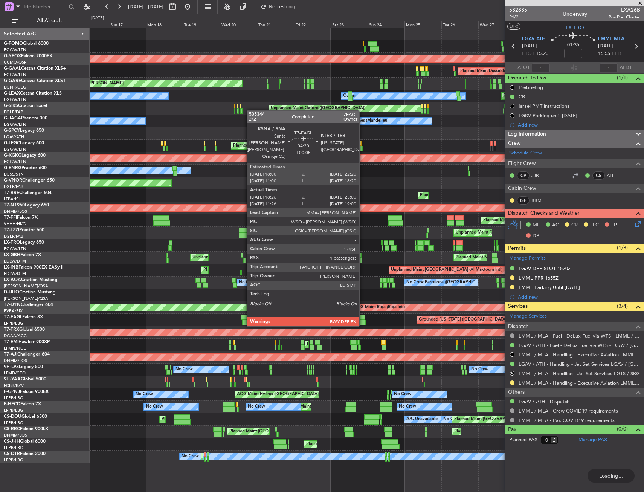
click at [363, 319] on div at bounding box center [361, 317] width 7 height 5
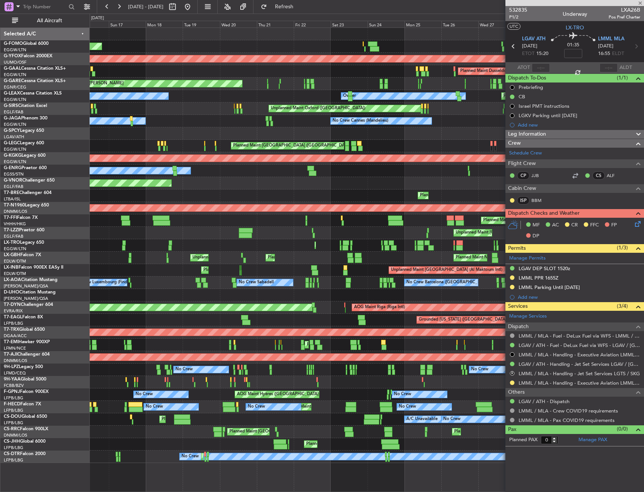
type input "+00:05"
type input "18:26"
type input "23:00"
type input "1"
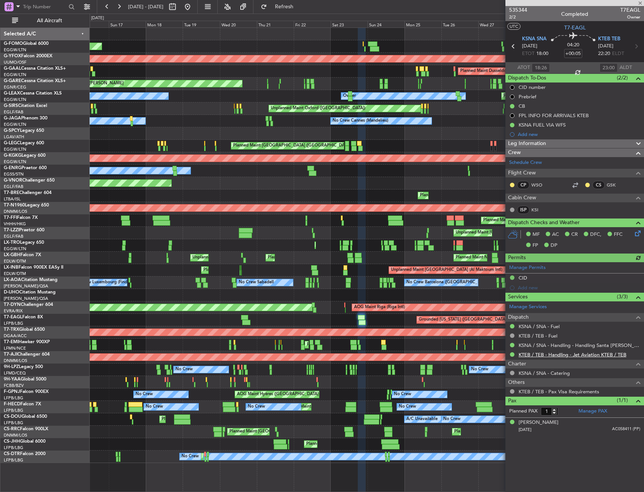
click at [537, 353] on link "KTEB / TEB - Handling - Jet Aviation KTEB / TEB" at bounding box center [573, 354] width 108 height 6
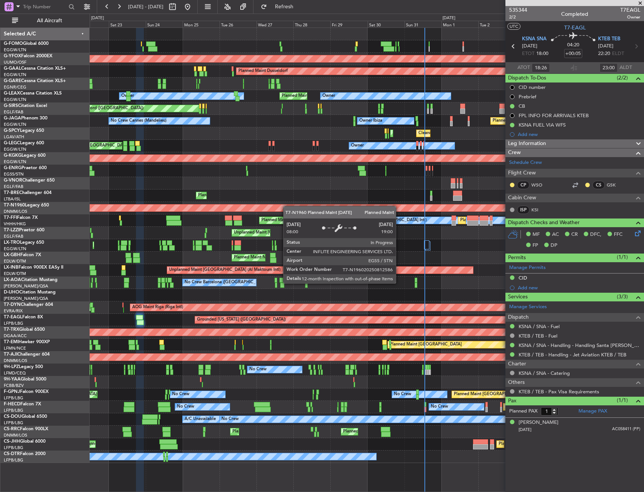
click at [173, 208] on div "Planned Maint London (Luton) AOG Maint Ostafyevo Planned Maint Dusseldorf Unpla…" at bounding box center [367, 245] width 554 height 435
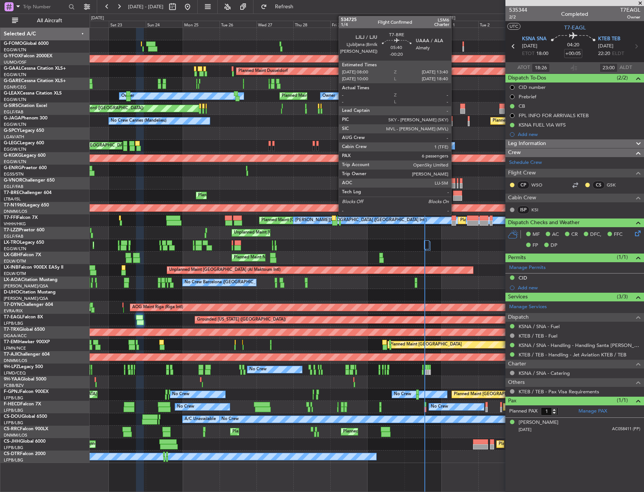
click at [455, 193] on div at bounding box center [457, 193] width 9 height 5
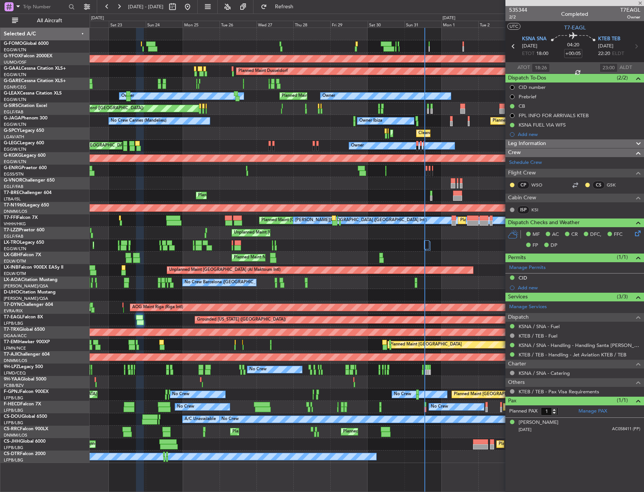
type input "-00:20"
type input "6"
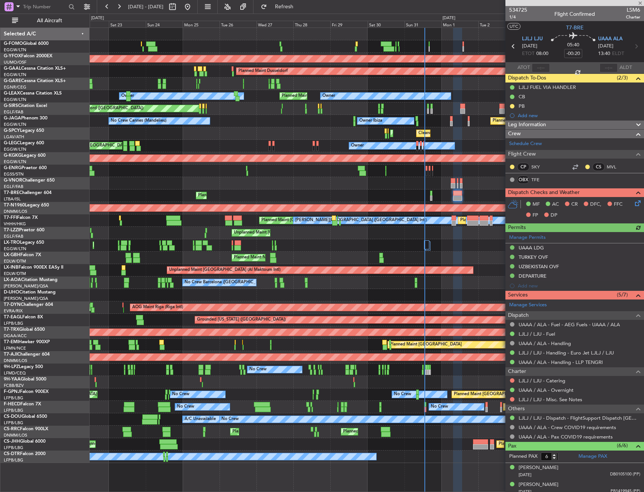
click at [545, 363] on mat-tooltip-component "LJLJ / LJU - Handling - Euro Jet LJLJ / LJU" at bounding box center [565, 366] width 93 height 20
click at [524, 362] on link "UAAA / ALA - Handling - LLP TENGRI" at bounding box center [561, 362] width 84 height 6
click at [358, 179] on div "Planned Maint London (Luton) AOG Maint Ostafyevo Planned Maint Dusseldorf Unpla…" at bounding box center [367, 245] width 554 height 435
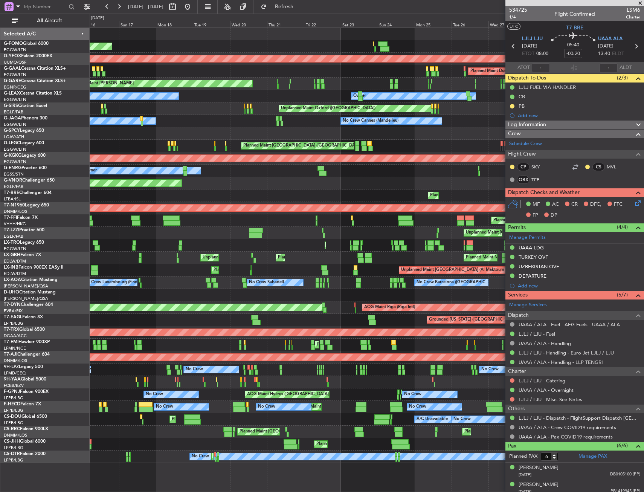
click at [362, 184] on div "Planned Maint Windsor Locks (Bradley Intl) Planned Maint London (Luton) AOG Mai…" at bounding box center [367, 245] width 554 height 435
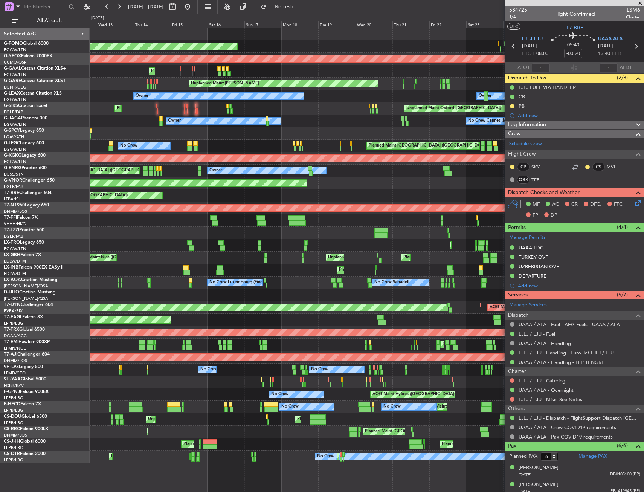
click at [308, 199] on div "Planned Maint Warsaw (Modlin) Planned Maint Warsaw (Modlin)" at bounding box center [367, 195] width 554 height 12
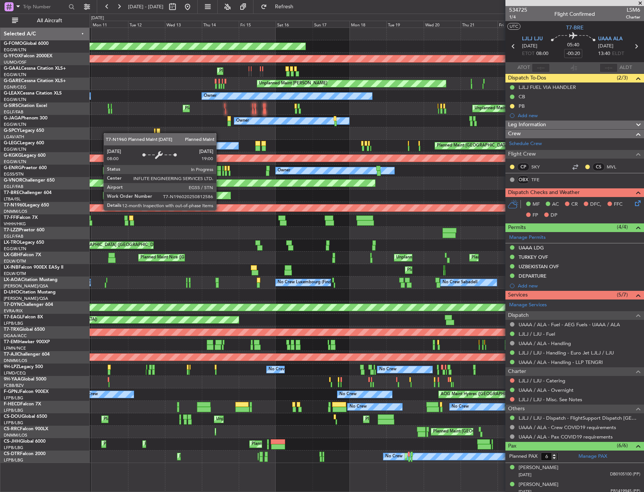
click at [347, 204] on div "Planned Maint London (Stansted)" at bounding box center [259, 208] width 1421 height 8
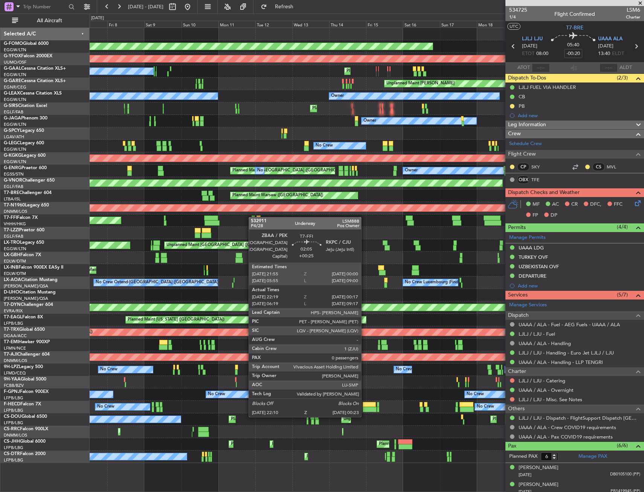
click at [354, 207] on div "Planned Maint Windsor Locks (Bradley Intl) AOG Maint Ostafyevo Planned Maint No…" at bounding box center [367, 245] width 554 height 435
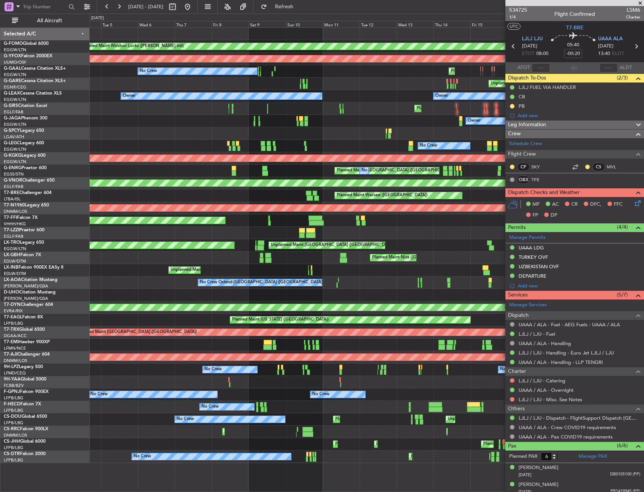
click at [347, 212] on div "Planned Maint Windsor Locks (Bradley Intl) AOG Maint Ostafyevo Planned Maint No…" at bounding box center [367, 245] width 554 height 435
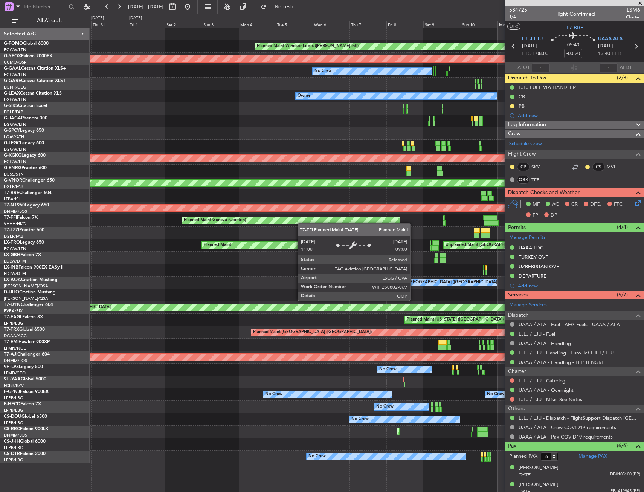
click at [377, 213] on div "Planned Maint Windsor Locks (Bradley Intl) AOG Maint Ostafyevo Planned Maint No…" at bounding box center [367, 245] width 554 height 435
click at [384, 213] on div "Planned Maint Windsor Locks (Bradley Intl) AOG Maint Ostafyevo Planned Maint No…" at bounding box center [367, 245] width 554 height 435
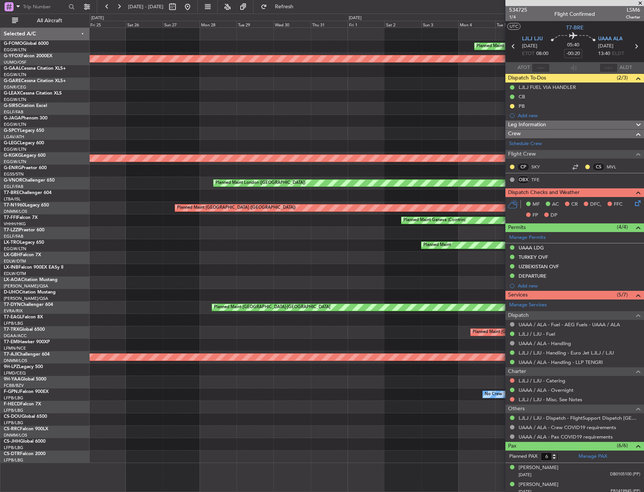
click at [405, 221] on div "Planned Maint Windsor Locks (Bradley Intl) AOG Maint Ostafyevo No Crew Owner AO…" at bounding box center [367, 245] width 554 height 435
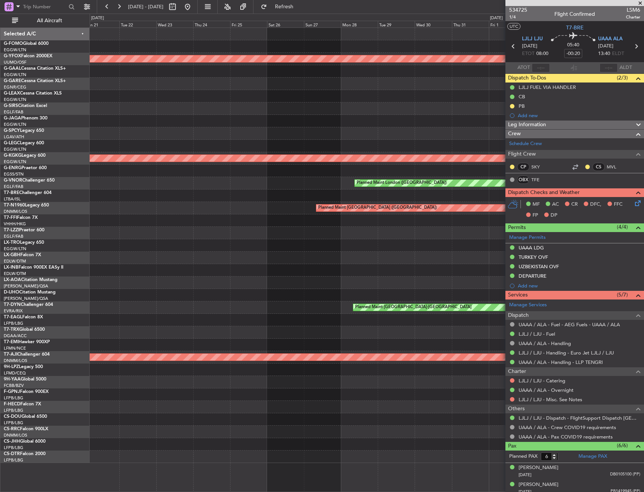
click at [362, 229] on div "Planned Maint Windsor Locks (Bradley Intl) AOG Maint Ostafyevo No Crew Owner AO…" at bounding box center [367, 245] width 554 height 435
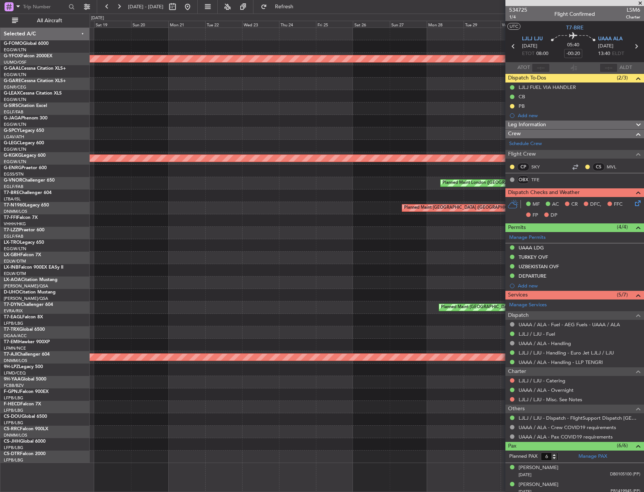
click at [318, 230] on div at bounding box center [367, 233] width 554 height 12
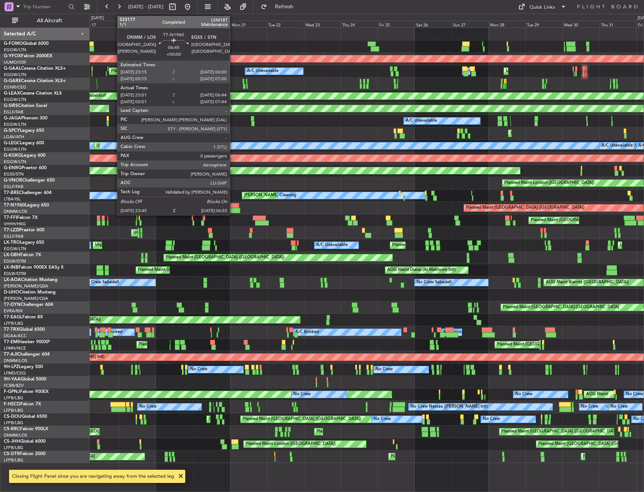
click at [234, 206] on div at bounding box center [234, 205] width 11 height 5
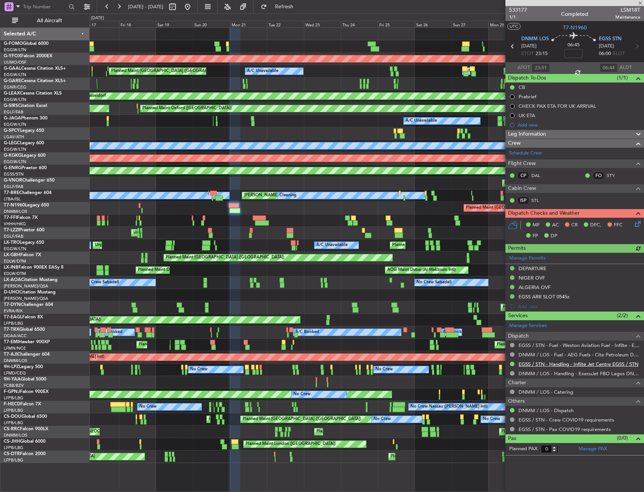
click at [532, 366] on link "EGSS / STN - Handling - Inflite Jet Centre EGSS / STN" at bounding box center [579, 364] width 120 height 6
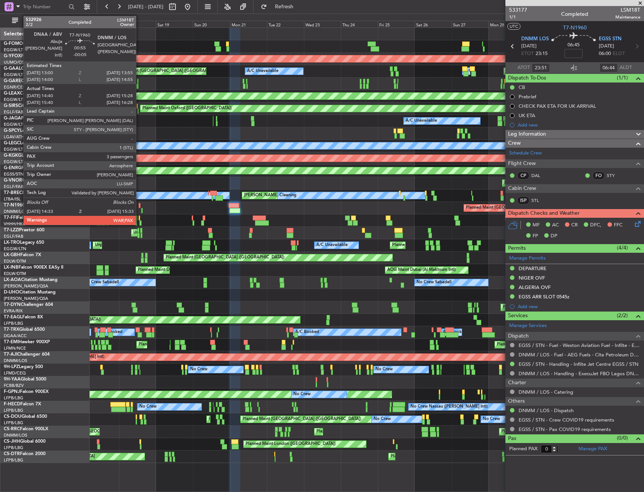
click at [139, 206] on div at bounding box center [140, 205] width 2 height 5
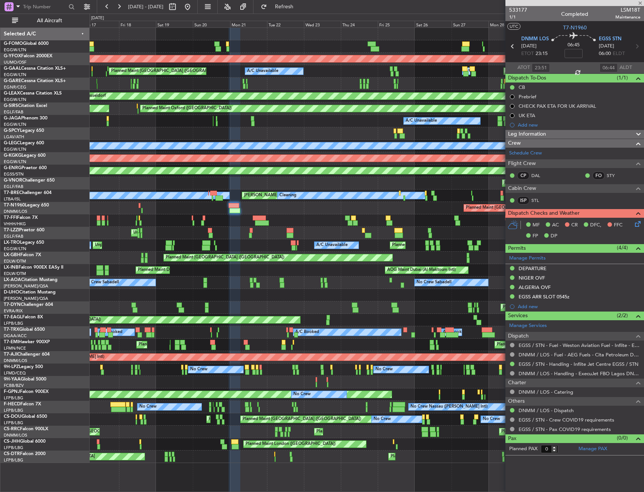
type input "-00:05"
type input "14:40"
type input "15:28"
type input "3"
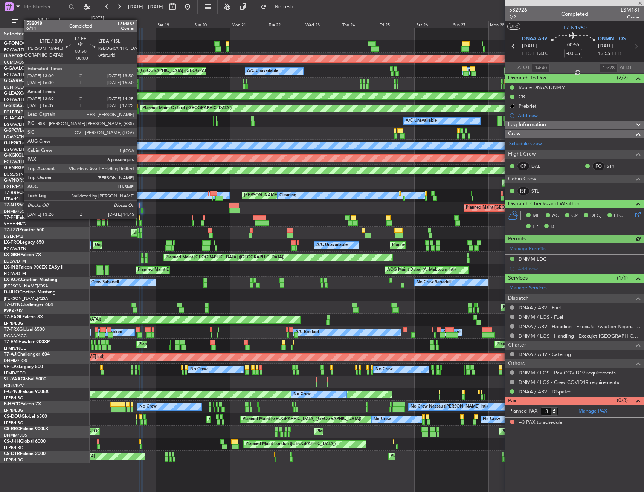
click at [140, 218] on div at bounding box center [140, 217] width 2 height 5
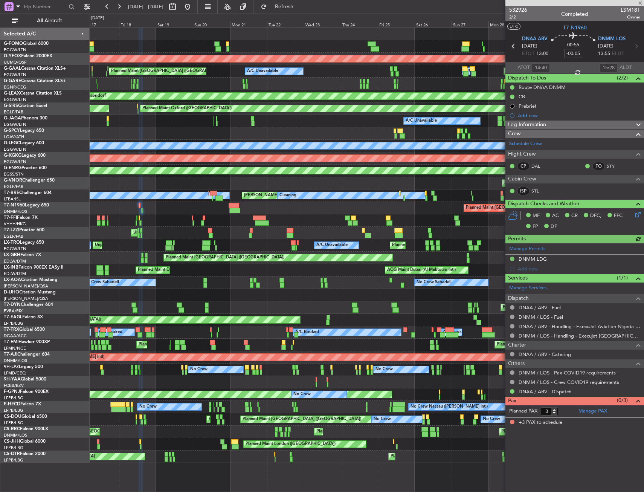
type input "13:39"
type input "14:25"
type input "6"
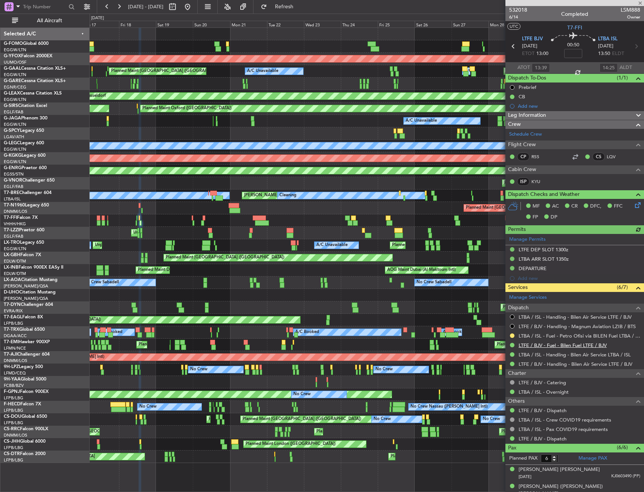
click at [526, 346] on link "LTFE / BJV - Fuel - Bilen Fuel LTFE / BJV" at bounding box center [563, 345] width 88 height 6
click at [513, 334] on mat-tooltip-component "Cancelled" at bounding box center [512, 329] width 32 height 20
click at [513, 333] on button at bounding box center [512, 335] width 5 height 5
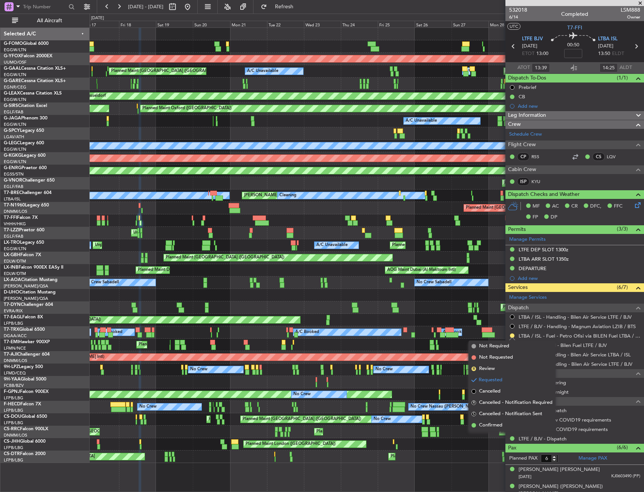
drag, startPoint x: 497, startPoint y: 426, endPoint x: 493, endPoint y: 419, distance: 7.9
click at [498, 426] on span "Confirmed" at bounding box center [490, 426] width 23 height 8
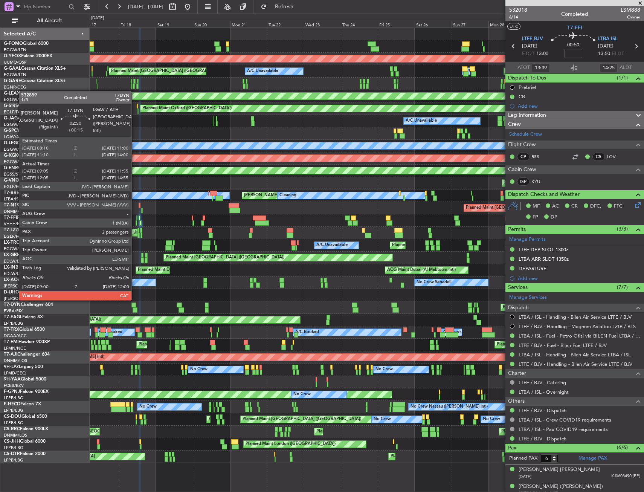
click at [135, 306] on div at bounding box center [133, 304] width 5 height 5
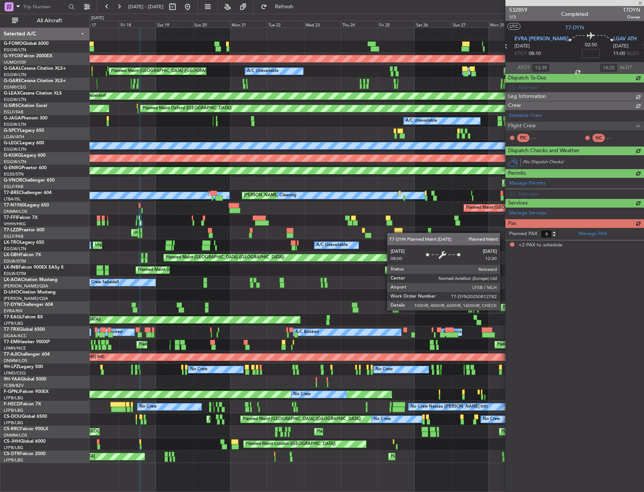
type input "+00:15"
type input "09:05"
type input "11:55"
type input "2"
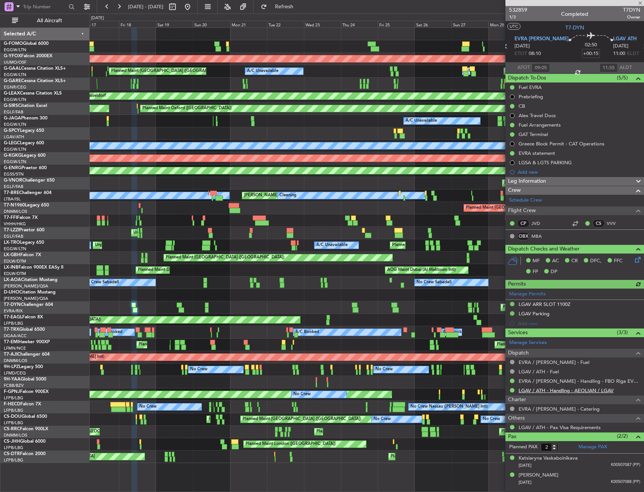
click at [535, 389] on link "LGAV / ATH - Handling - AEOLIAN / LGAV" at bounding box center [566, 390] width 95 height 6
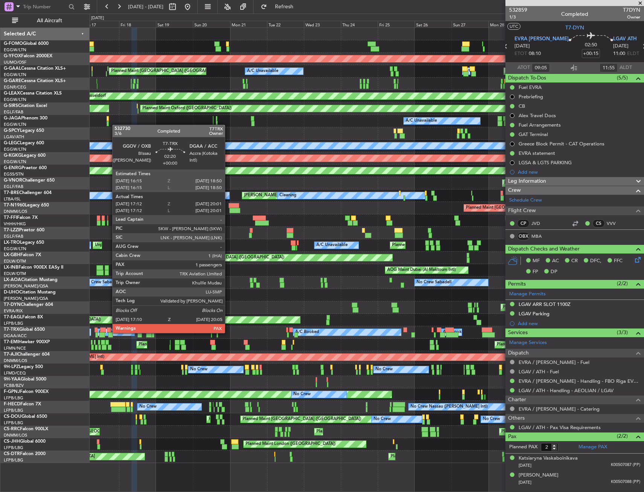
click at [108, 332] on div at bounding box center [110, 334] width 5 height 5
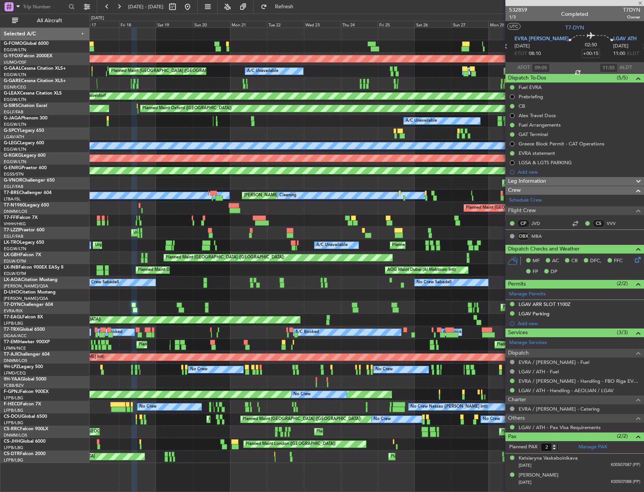
type input "17:22"
type input "19:56"
type input "1"
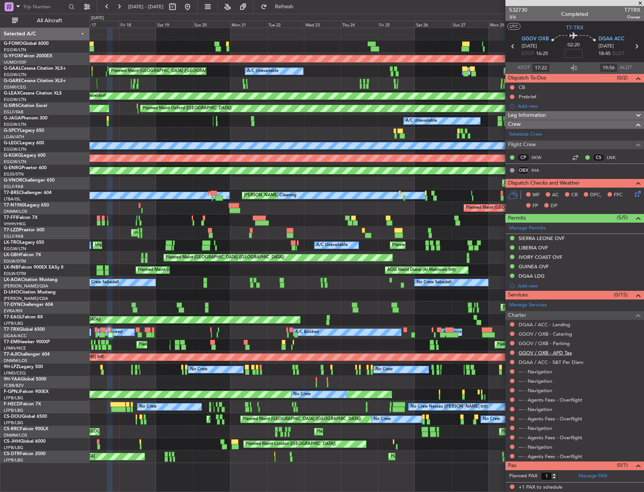
click at [539, 353] on link "GGOV / OXB - APD Tax" at bounding box center [545, 353] width 53 height 6
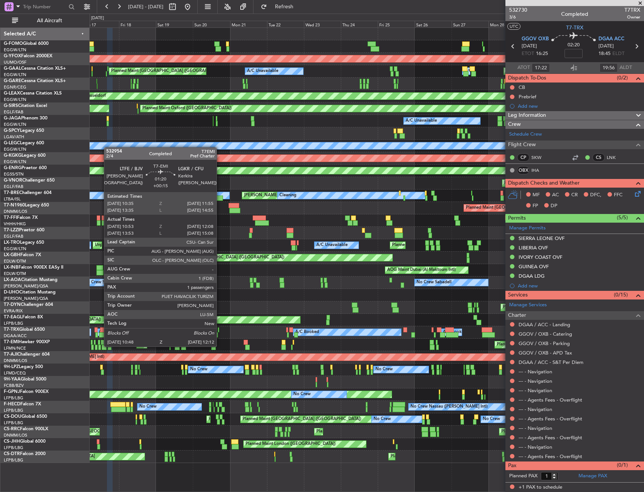
click at [100, 346] on div at bounding box center [99, 347] width 2 height 5
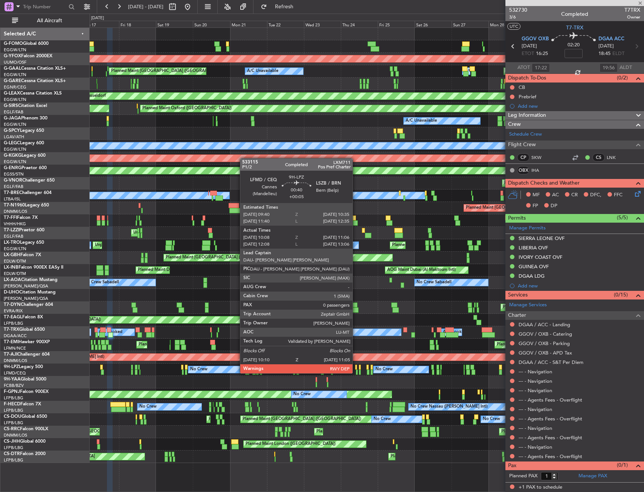
type input "+00:15"
type input "10:53"
type input "12:08"
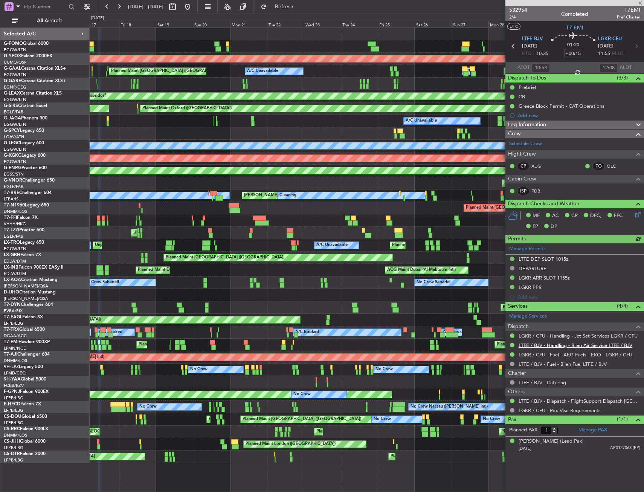
click at [545, 347] on link "LTFE / BJV - Handling - Bilen Air Service LTFE / BJV" at bounding box center [576, 345] width 114 height 6
click at [140, 231] on div "Unplanned Maint London (Luton)" at bounding box center [367, 233] width 554 height 12
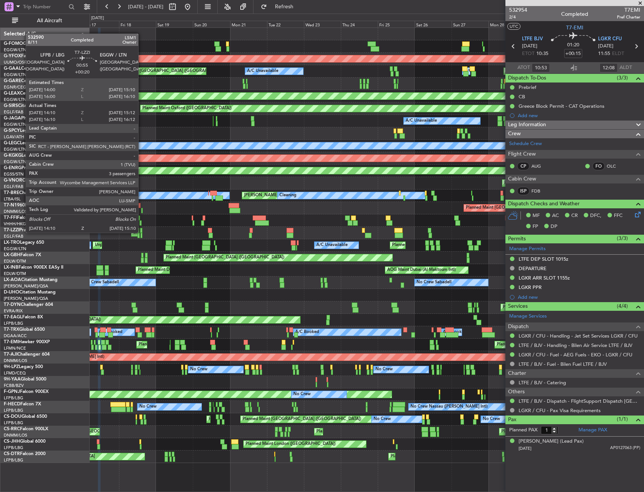
click at [142, 232] on div at bounding box center [141, 230] width 2 height 5
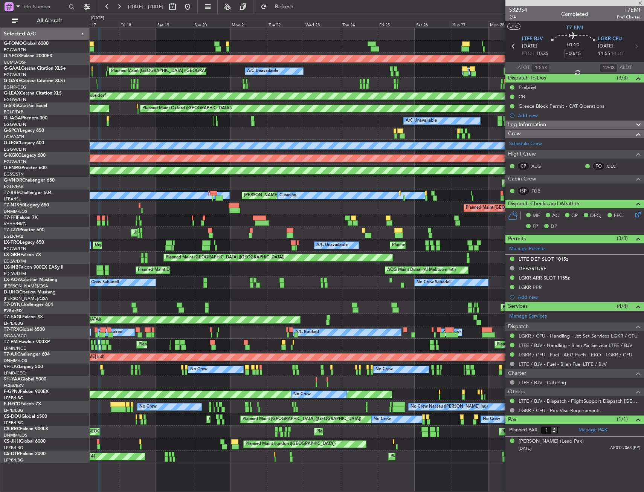
type input "+00:20"
type input "14:20"
type input "15:07"
type input "3"
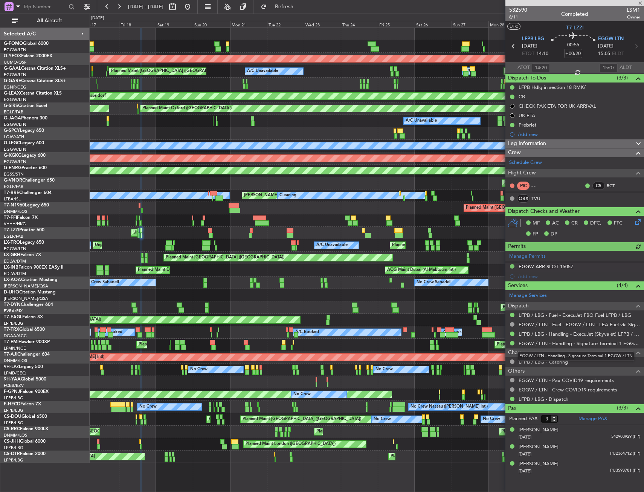
click at [540, 347] on mat-tooltip-component "EGGW / LTN - Handling - Signature Terminal 1 EGGW / LTN" at bounding box center [576, 356] width 127 height 20
click at [542, 341] on link "EGGW / LTN - Handling - Signature Terminal 1 EGGW / LTN" at bounding box center [580, 343] width 122 height 6
drag, startPoint x: 40, startPoint y: 15, endPoint x: 53, endPoint y: 37, distance: 25.2
click at [40, 15] on button "All Aircraft" at bounding box center [44, 21] width 73 height 12
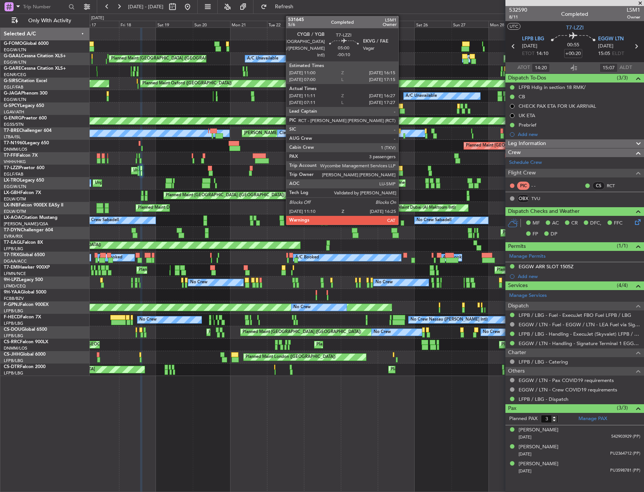
click at [166, 217] on div "Unplanned Maint New York (Teterboro) Planned Maint Palma De Mallorca Planned Ma…" at bounding box center [367, 202] width 554 height 348
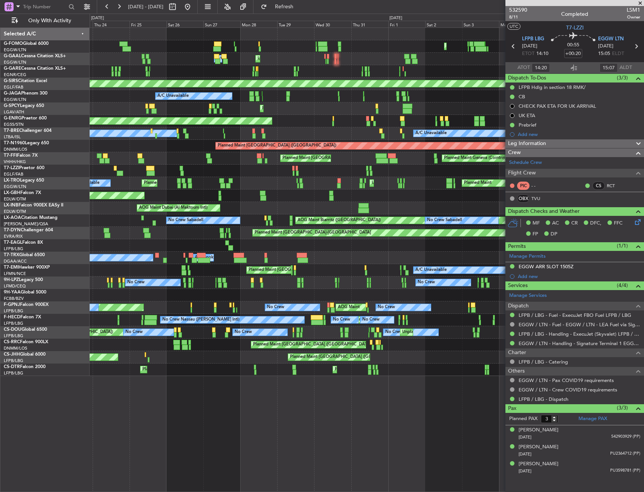
click at [137, 240] on div "Planned Maint Palma De Mallorca Planned Maint Windsor Locks (Bradley Intl) Unpl…" at bounding box center [367, 202] width 554 height 348
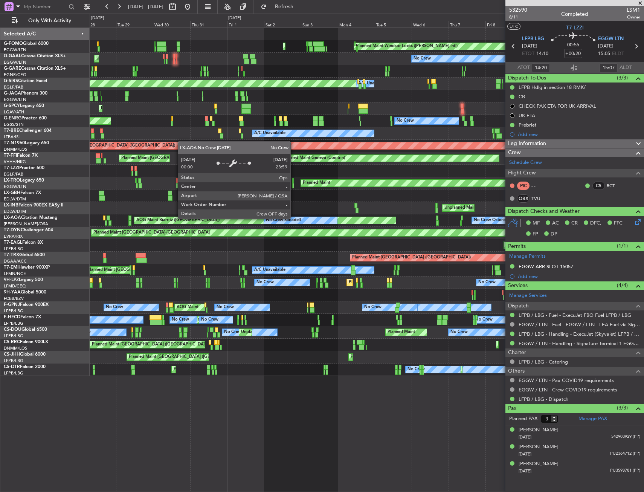
click at [101, 258] on div "Planned Maint Palma De Mallorca Planned Maint Windsor Locks (Bradley Intl) Unpl…" at bounding box center [367, 202] width 554 height 348
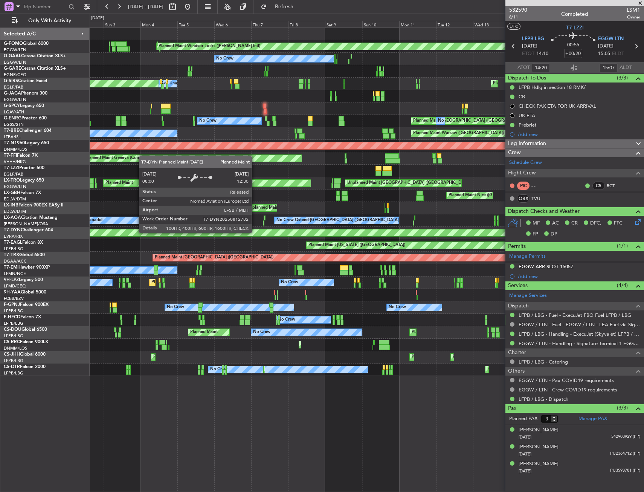
click at [79, 267] on div "Planned Maint Windsor Locks (Bradley Intl) Planned Maint Palma De Mallorca No C…" at bounding box center [322, 253] width 644 height 478
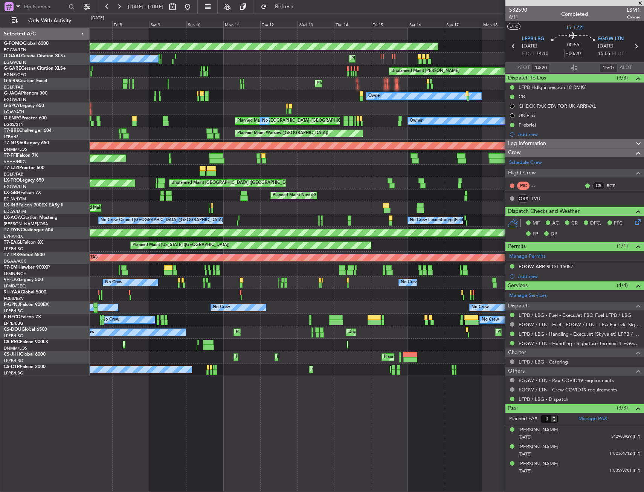
click at [24, 288] on div "Planned Maint Windsor Locks (Bradley Intl) No Crew Planned Maint Unplanned Main…" at bounding box center [322, 253] width 644 height 478
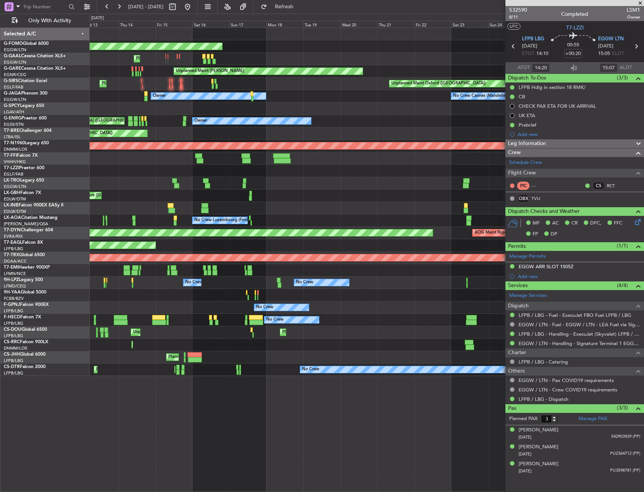
click at [41, 290] on div "Planned Maint Windsor Locks (Bradley Intl) Planned Maint Planned Maint Dusseldo…" at bounding box center [322, 253] width 644 height 478
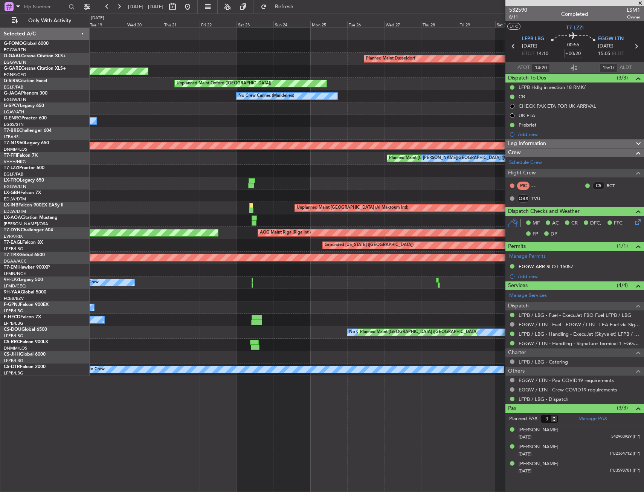
click at [0, 306] on html "17 Jul 2025 - 01 Aug 2025 Refresh Quick Links Only With Activity Planned Maint …" at bounding box center [322, 246] width 644 height 492
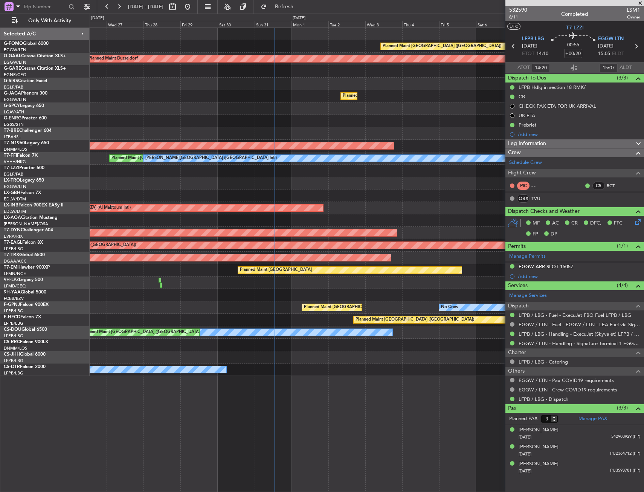
click at [0, 306] on html "17 Jul 2025 - 01 Aug 2025 Refresh Quick Links Only With Activity Planned Maint …" at bounding box center [322, 246] width 644 height 492
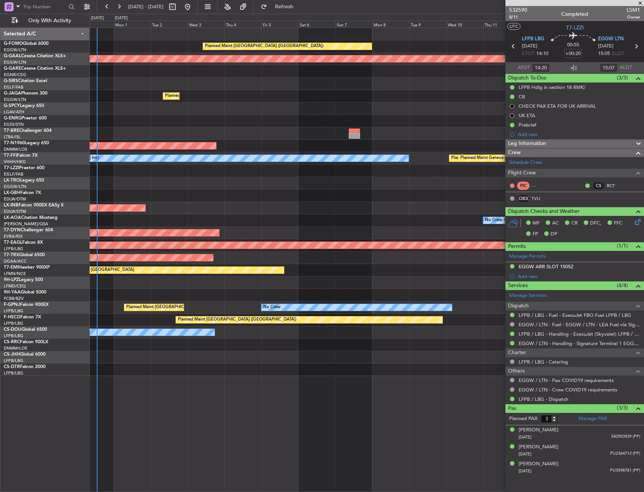
click at [259, 258] on div "Planned Maint London (Luton) Planned Maint Dusseldorf Planned Maint London (Lut…" at bounding box center [367, 202] width 554 height 348
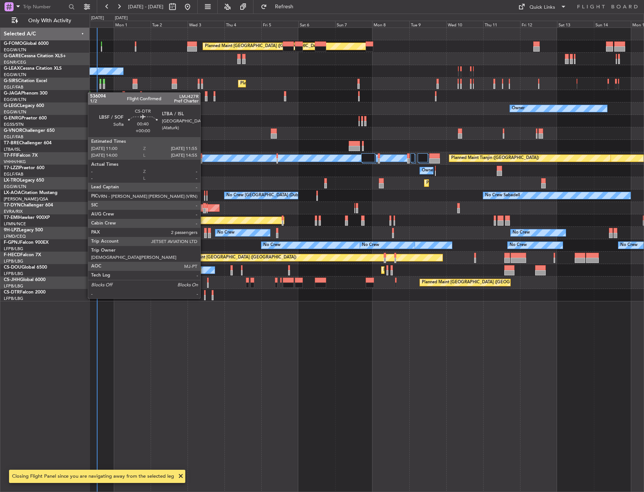
click at [204, 291] on div at bounding box center [205, 292] width 2 height 5
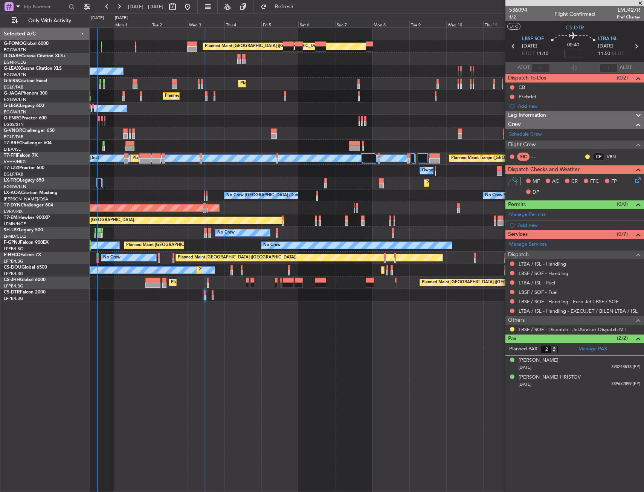
drag, startPoint x: 511, startPoint y: 263, endPoint x: 511, endPoint y: 269, distance: 6.4
click at [511, 263] on button at bounding box center [512, 263] width 5 height 5
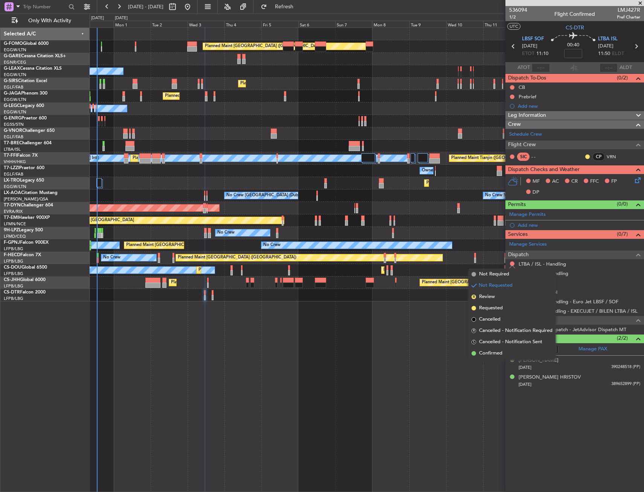
drag, startPoint x: 488, startPoint y: 274, endPoint x: 506, endPoint y: 277, distance: 17.8
click at [488, 274] on span "Not Required" at bounding box center [494, 274] width 30 height 8
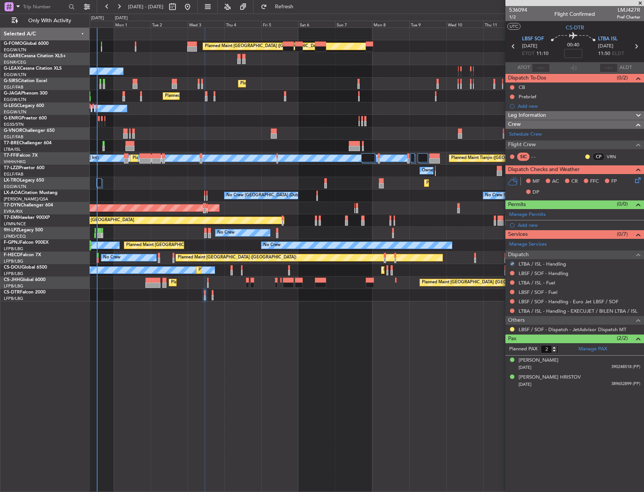
click at [510, 271] on div at bounding box center [512, 273] width 6 height 6
click at [512, 273] on button at bounding box center [512, 273] width 5 height 5
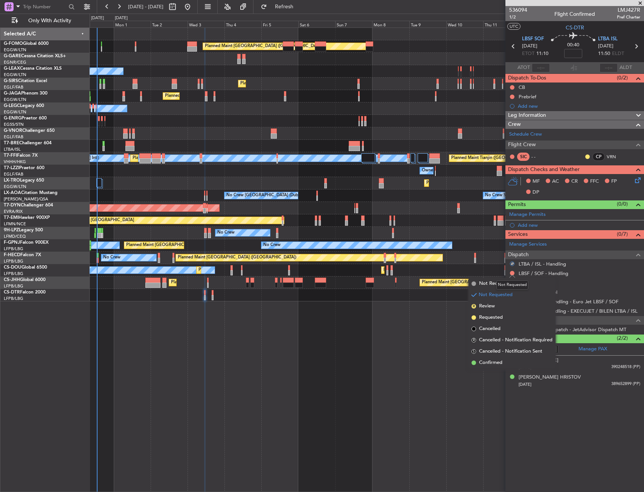
click at [493, 284] on mat-tooltip-component "Not Requested" at bounding box center [512, 285] width 43 height 20
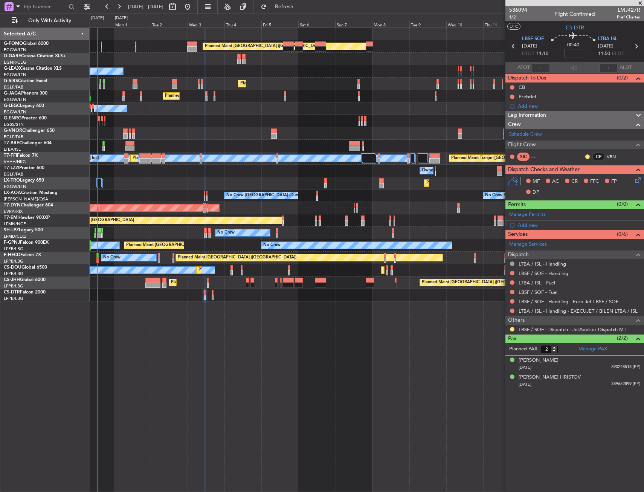
click at [513, 273] on button at bounding box center [512, 273] width 5 height 5
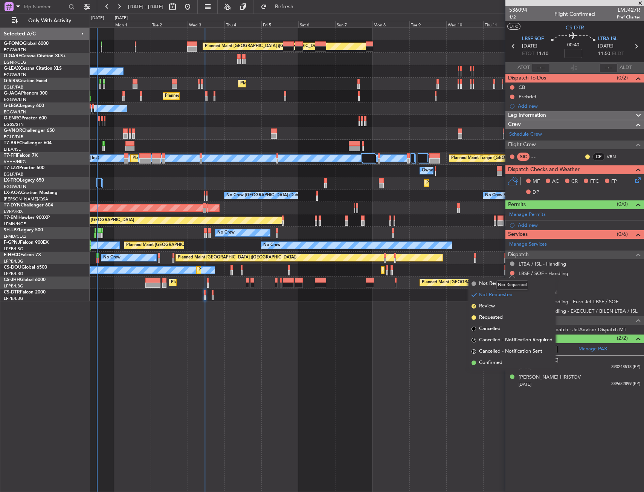
click at [497, 283] on div "Not Requested" at bounding box center [512, 284] width 32 height 9
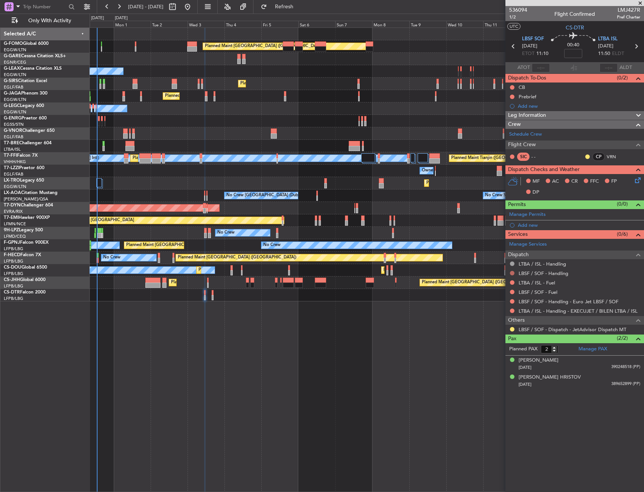
click at [513, 273] on button at bounding box center [512, 273] width 5 height 5
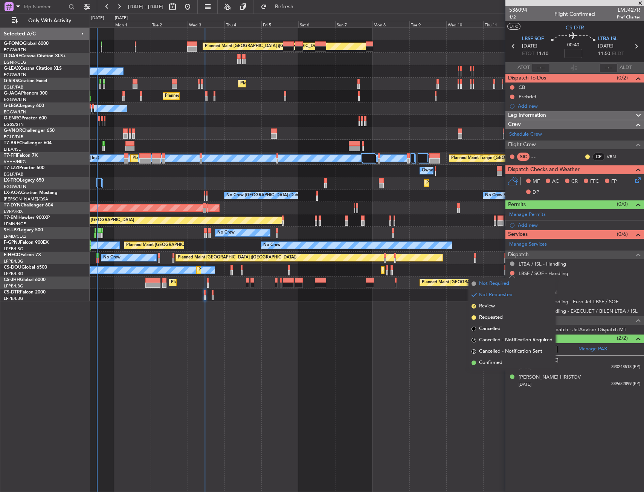
click at [488, 283] on span "Not Required" at bounding box center [494, 284] width 30 height 8
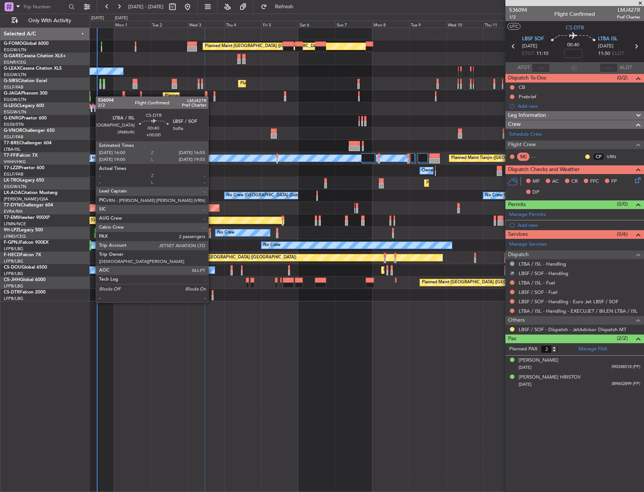
click at [212, 295] on div at bounding box center [213, 297] width 2 height 5
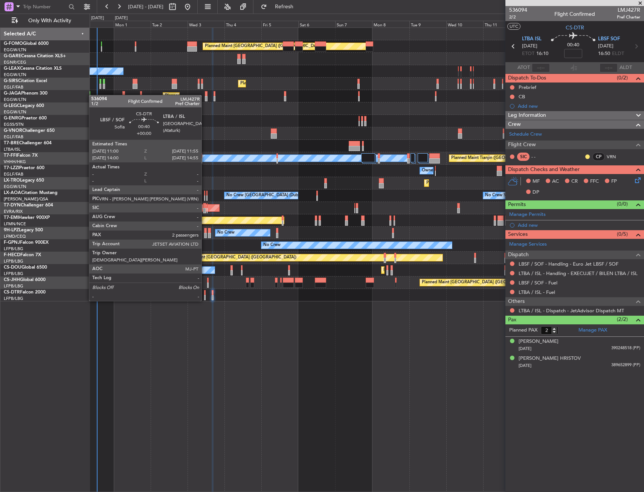
click at [205, 293] on div at bounding box center [205, 292] width 2 height 5
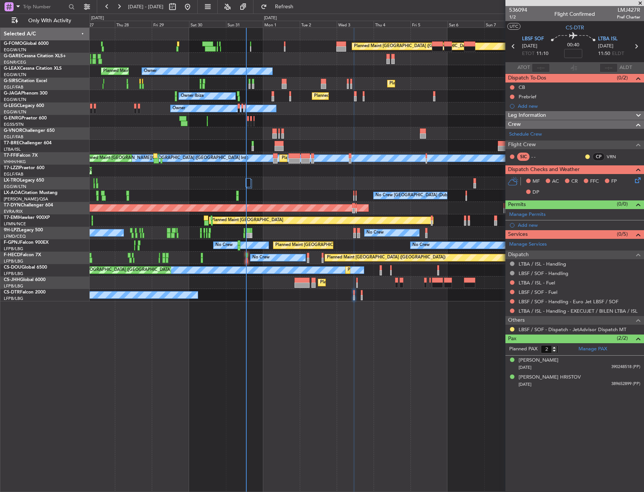
click at [324, 319] on div "Planned Maint [GEOGRAPHIC_DATA] ([GEOGRAPHIC_DATA]) Owner Planned Maint [GEOGRA…" at bounding box center [367, 259] width 555 height 464
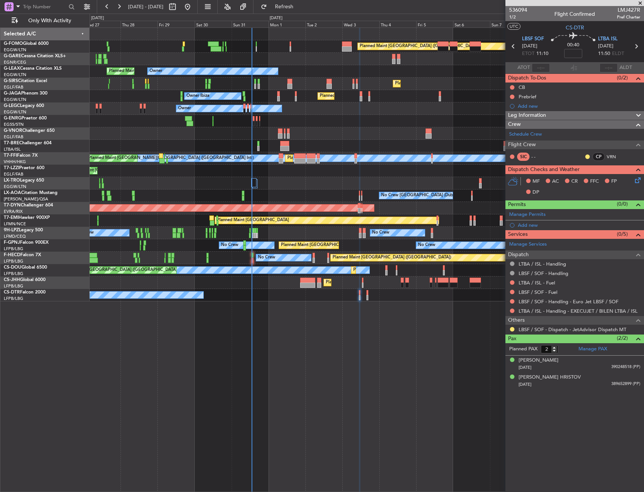
click at [430, 308] on div "Planned Maint [GEOGRAPHIC_DATA] ([GEOGRAPHIC_DATA]) Owner Planned Maint [GEOGRA…" at bounding box center [367, 259] width 555 height 464
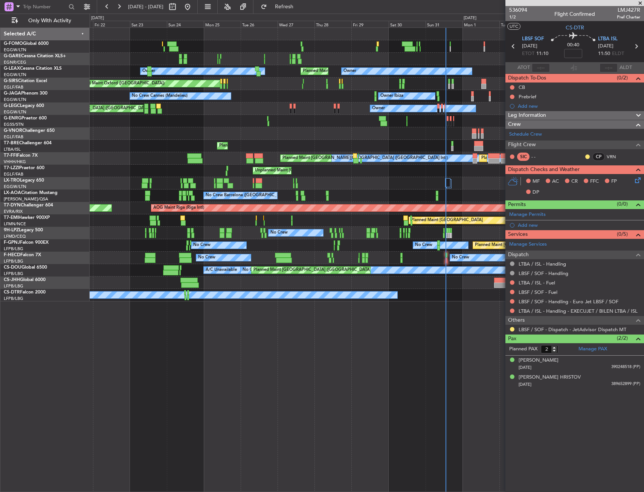
click at [380, 317] on div "Planned Maint [GEOGRAPHIC_DATA] ([GEOGRAPHIC_DATA]) Unplanned Maint [PERSON_NAM…" at bounding box center [367, 259] width 555 height 464
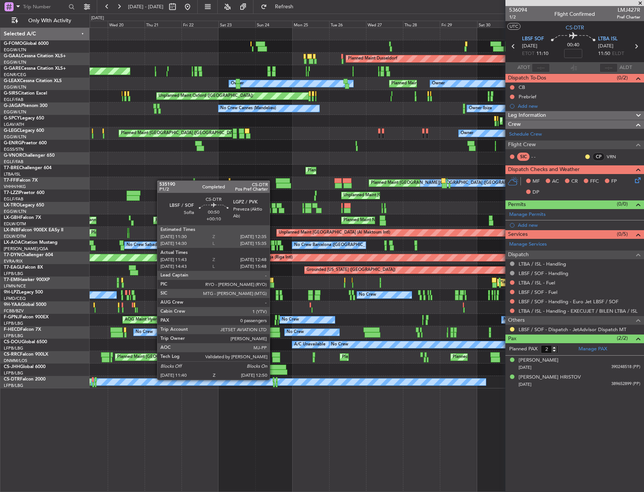
click at [273, 379] on div at bounding box center [274, 379] width 2 height 5
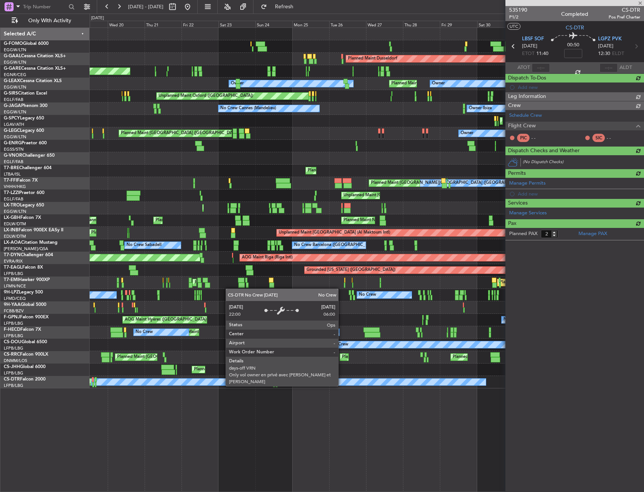
type input "+00:10"
type input "11:53"
type input "12:43"
type input "0"
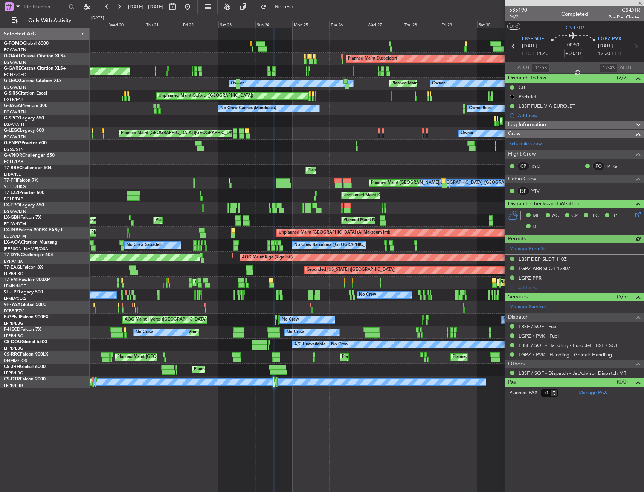
click at [258, 400] on div "Planned Maint [GEOGRAPHIC_DATA] ([GEOGRAPHIC_DATA]) Planned Maint Windsor Locks…" at bounding box center [367, 259] width 555 height 464
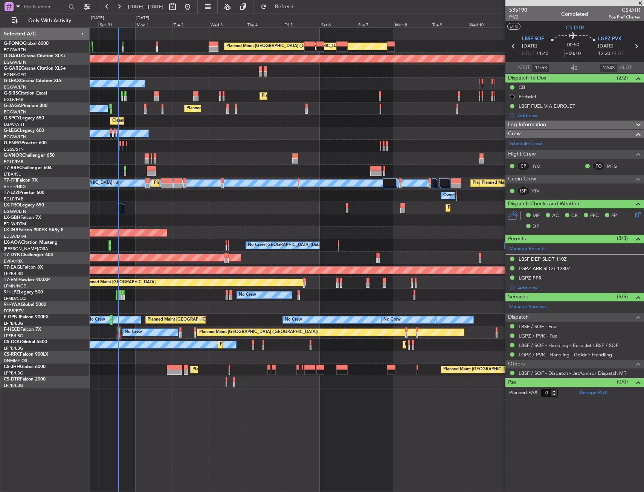
click at [173, 406] on div "Planned Maint [GEOGRAPHIC_DATA] ([GEOGRAPHIC_DATA]) Planned [GEOGRAPHIC_DATA] O…" at bounding box center [367, 259] width 555 height 464
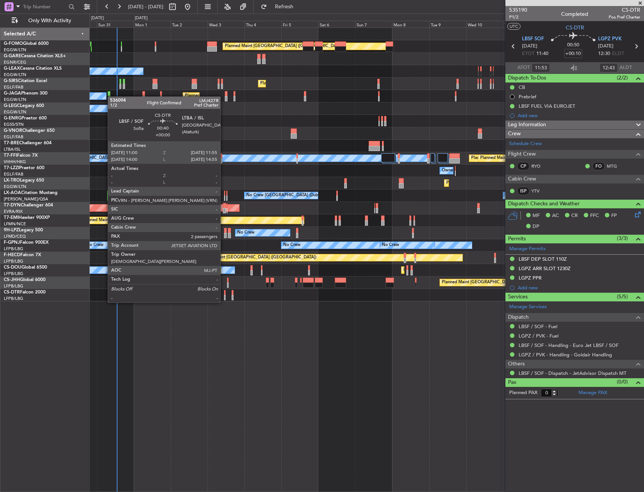
click at [224, 295] on div at bounding box center [225, 297] width 2 height 5
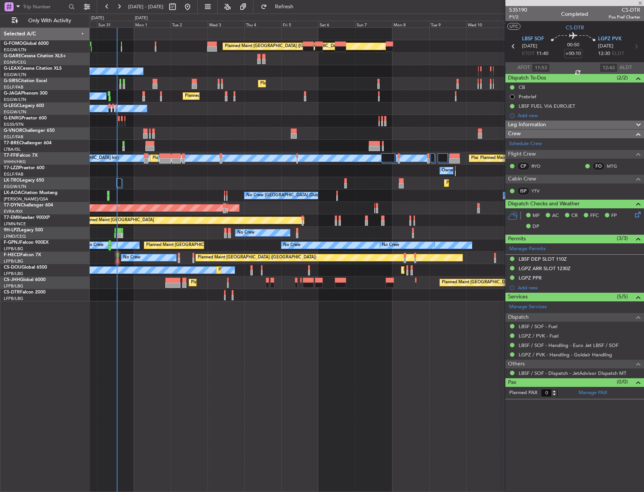
type input "2"
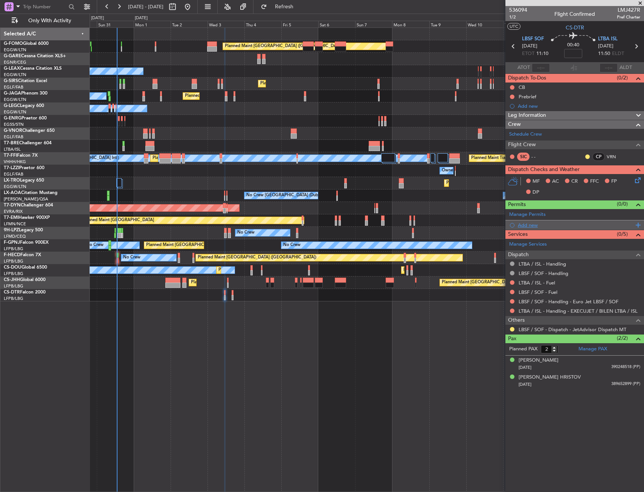
click at [536, 222] on div "Add new" at bounding box center [576, 225] width 116 height 6
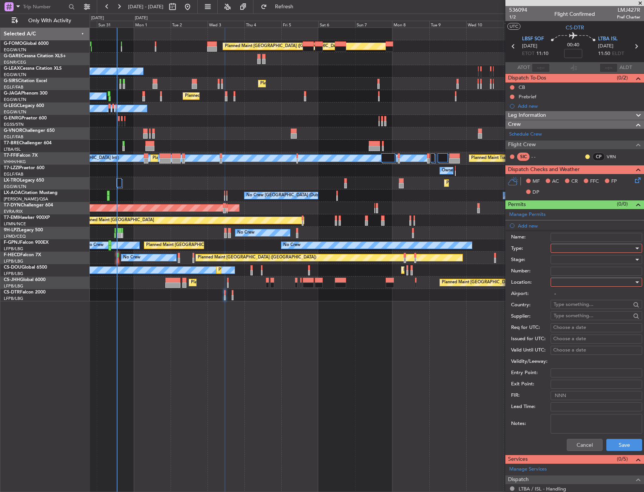
click at [568, 251] on div at bounding box center [594, 248] width 80 height 11
click at [569, 323] on span "Slot" at bounding box center [593, 319] width 79 height 11
click at [566, 286] on div at bounding box center [594, 282] width 80 height 11
click at [568, 294] on span "Departure" at bounding box center [593, 297] width 79 height 11
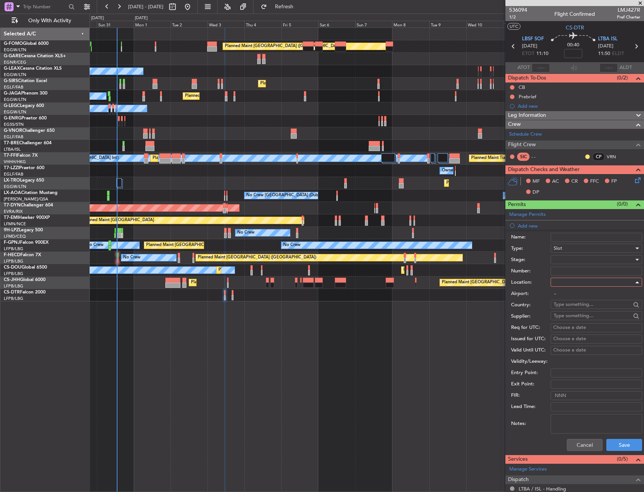
type input "LBSF / SOF"
click at [617, 441] on button "Save" at bounding box center [624, 445] width 36 height 12
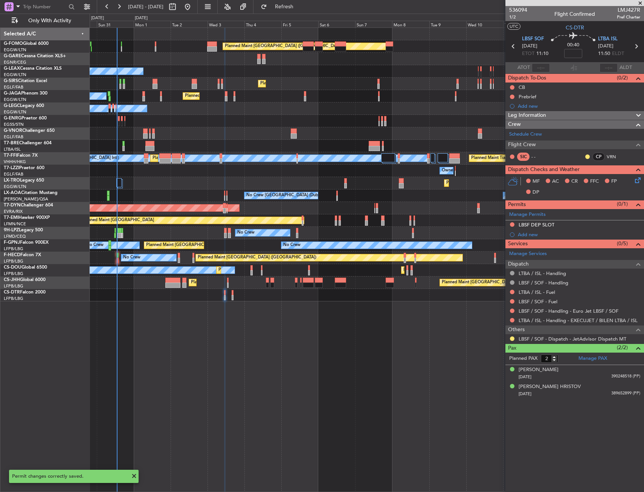
click at [533, 235] on div "Add new" at bounding box center [579, 234] width 122 height 6
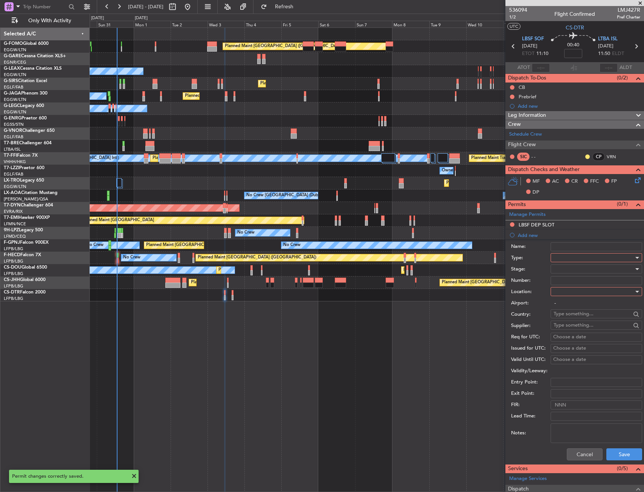
click at [557, 254] on div at bounding box center [594, 257] width 80 height 11
click at [571, 328] on span "Slot" at bounding box center [593, 328] width 79 height 11
click at [570, 295] on div at bounding box center [594, 291] width 80 height 11
click at [570, 330] on span "Arrival" at bounding box center [593, 329] width 79 height 11
type input "LTBA / ISL"
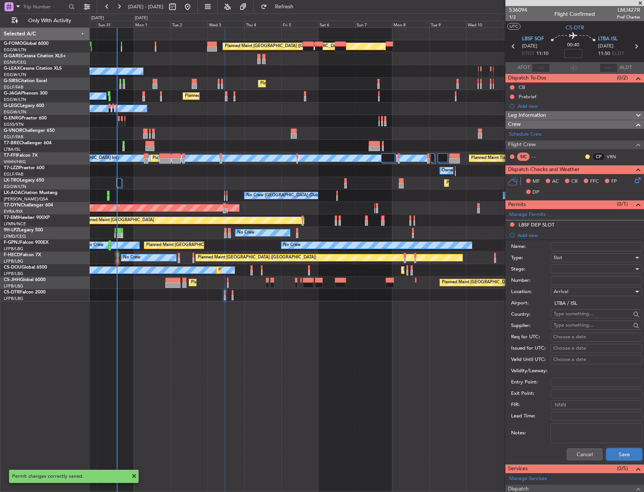
click at [621, 455] on button "Save" at bounding box center [624, 454] width 36 height 12
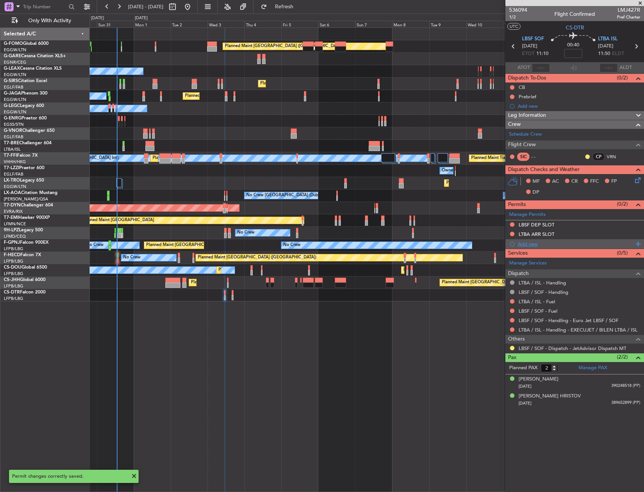
click at [530, 242] on div "Add new" at bounding box center [576, 244] width 116 height 6
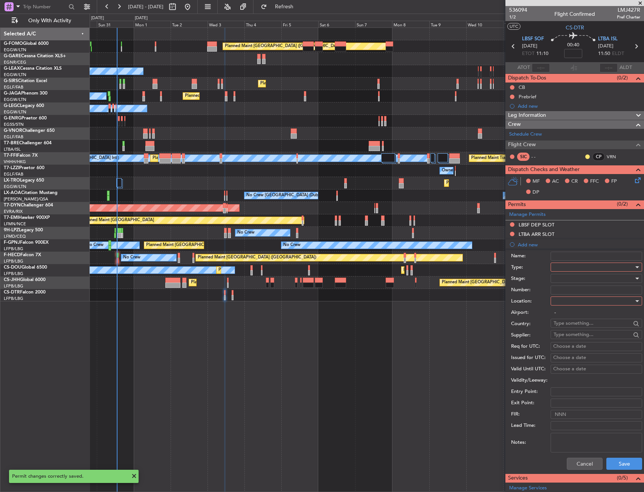
click at [574, 265] on div at bounding box center [594, 266] width 80 height 11
click at [566, 314] on span "Landing" at bounding box center [593, 312] width 79 height 11
click at [565, 298] on div at bounding box center [594, 300] width 80 height 11
click at [571, 336] on span "Arrival" at bounding box center [593, 338] width 79 height 11
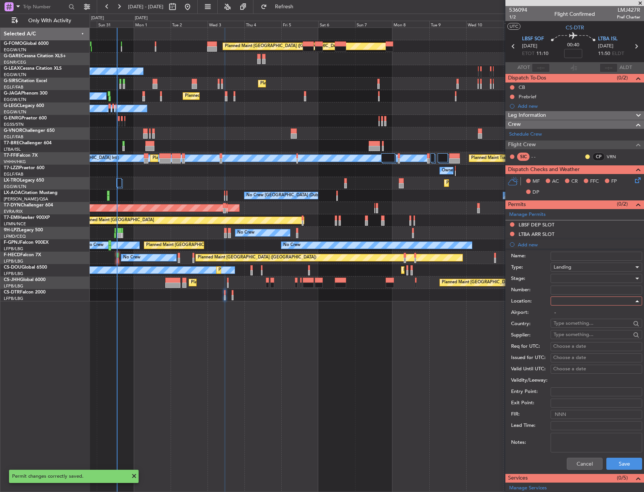
type input "LTBA / ISL"
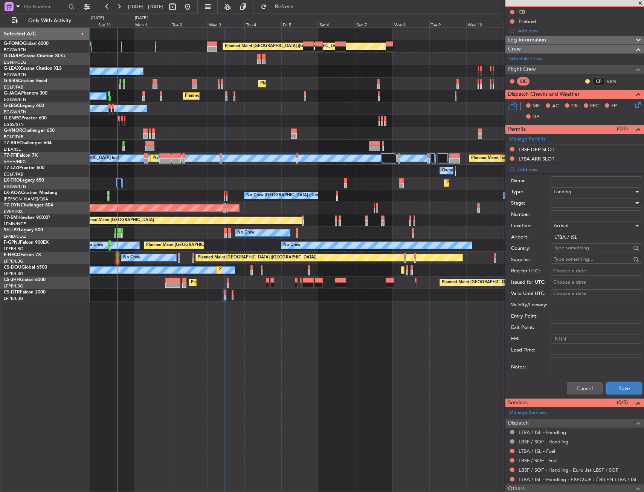
click at [613, 390] on button "Save" at bounding box center [624, 388] width 36 height 12
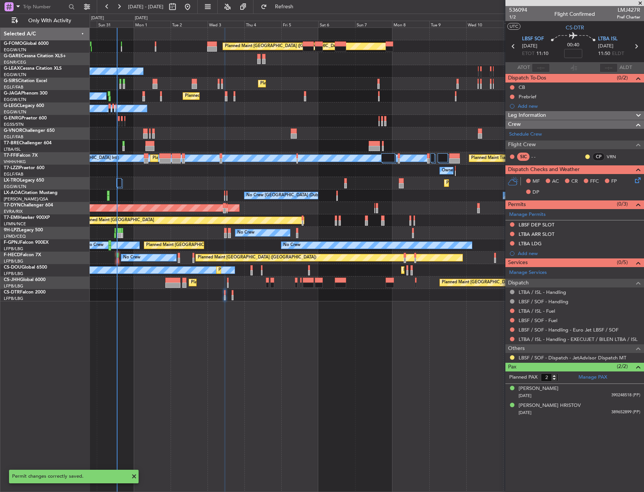
scroll to position [0, 0]
click at [565, 241] on div "LTBA LDG" at bounding box center [575, 243] width 139 height 9
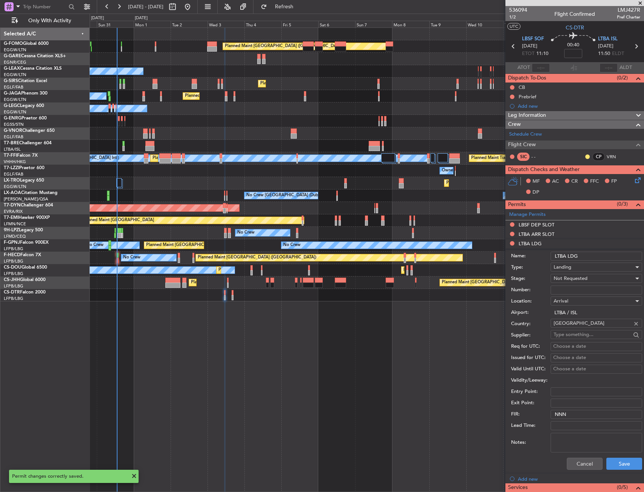
click at [595, 257] on input "LTBA LDG" at bounding box center [597, 256] width 92 height 9
type input "LTBA LDG"
click at [593, 280] on div "Not Requested" at bounding box center [594, 278] width 80 height 11
click at [577, 336] on span "Received OK" at bounding box center [593, 338] width 79 height 11
click at [573, 291] on input "Number:" at bounding box center [597, 290] width 92 height 9
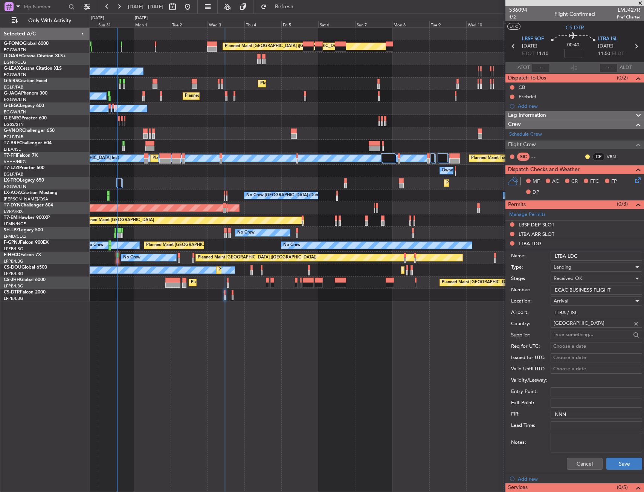
type input "ECAC BUSINESS FLIGHT"
click at [616, 460] on button "Save" at bounding box center [624, 464] width 36 height 12
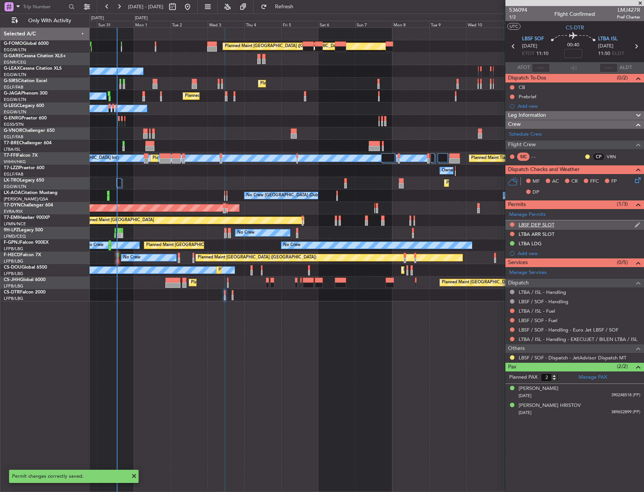
click at [570, 228] on div "LBSF DEP SLOT" at bounding box center [575, 224] width 139 height 9
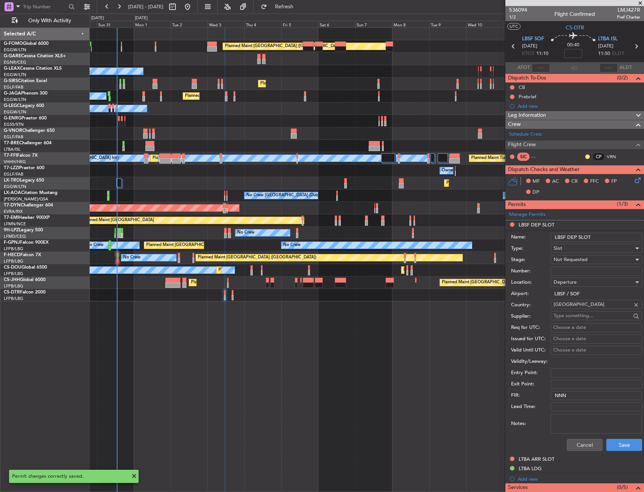
click at [599, 238] on input "LBSF DEP SLOT" at bounding box center [597, 237] width 92 height 9
type input "LBSF DEP SLOT 1100Z"
click at [589, 257] on div "Not Requested" at bounding box center [594, 259] width 80 height 11
click at [577, 306] on span "Requested" at bounding box center [593, 308] width 79 height 11
click at [614, 445] on button "Save" at bounding box center [624, 445] width 36 height 12
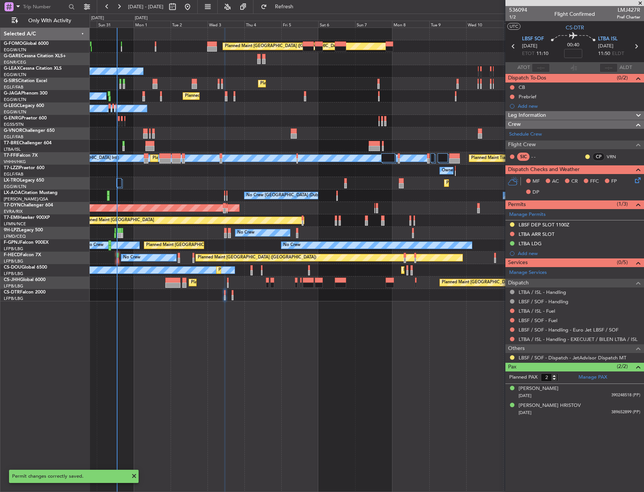
click at [579, 232] on div "LTBA ARR SLOT" at bounding box center [575, 234] width 139 height 9
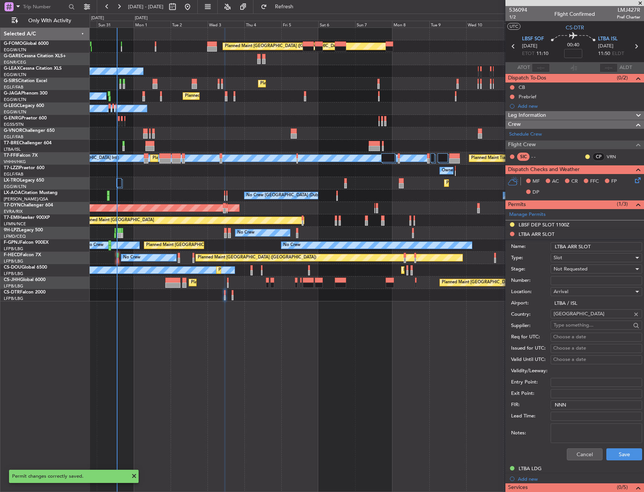
click at [605, 246] on input "LTBA ARR SLOT" at bounding box center [597, 246] width 92 height 9
type input "LTBA ARR SLOT 1150Z"
click at [577, 269] on span "Not Requested" at bounding box center [571, 269] width 34 height 7
click at [581, 318] on span "Requested" at bounding box center [593, 318] width 79 height 11
click at [617, 459] on button "Save" at bounding box center [624, 454] width 36 height 12
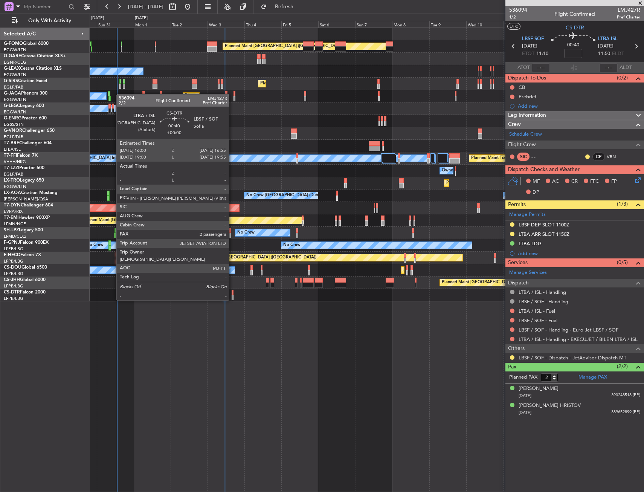
click at [232, 293] on div at bounding box center [233, 292] width 2 height 5
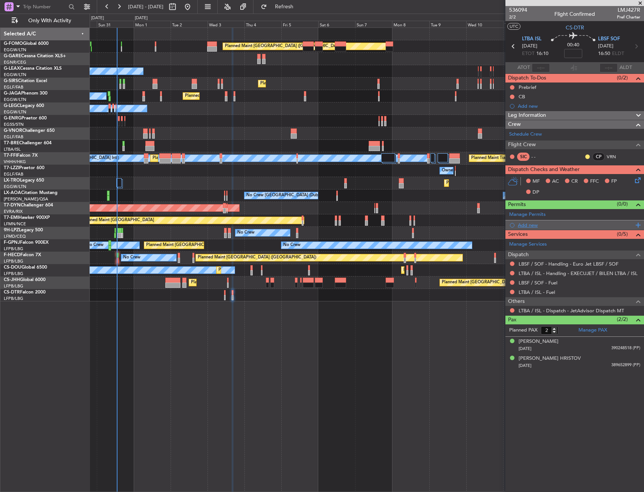
drag, startPoint x: 524, startPoint y: 224, endPoint x: 529, endPoint y: 227, distance: 5.8
click at [525, 224] on div "Add new" at bounding box center [576, 225] width 116 height 6
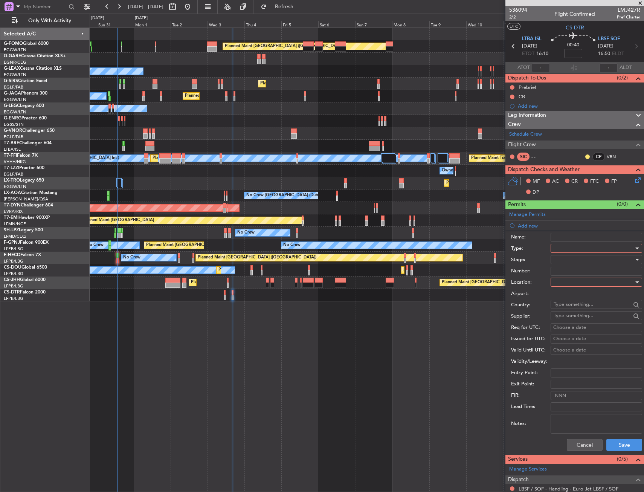
click at [563, 249] on div at bounding box center [594, 248] width 80 height 11
click at [565, 322] on span "Slot" at bounding box center [593, 319] width 79 height 11
click at [565, 284] on div at bounding box center [594, 282] width 80 height 11
drag, startPoint x: 565, startPoint y: 297, endPoint x: 562, endPoint y: 333, distance: 36.7
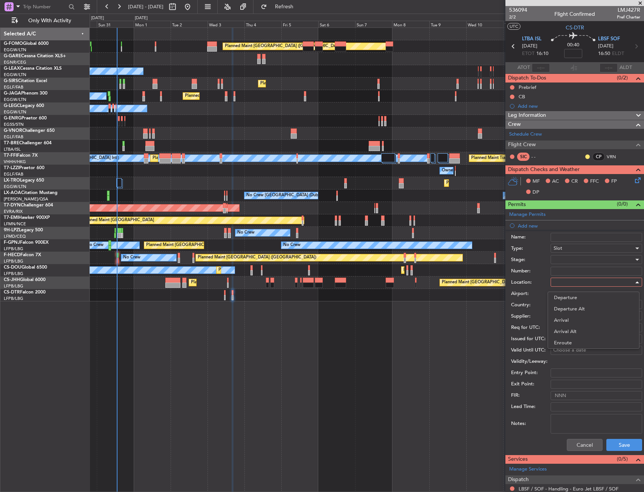
click at [565, 297] on span "Departure" at bounding box center [593, 297] width 79 height 11
type input "LTBA / ISL"
click at [619, 445] on button "Save" at bounding box center [624, 445] width 36 height 12
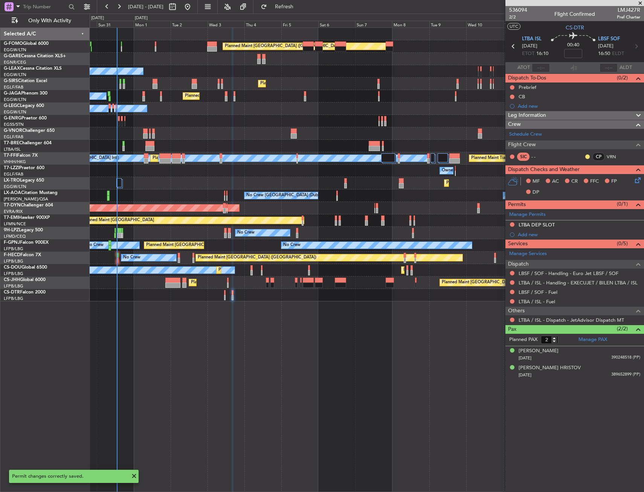
click at [528, 236] on div "Add new" at bounding box center [579, 234] width 122 height 6
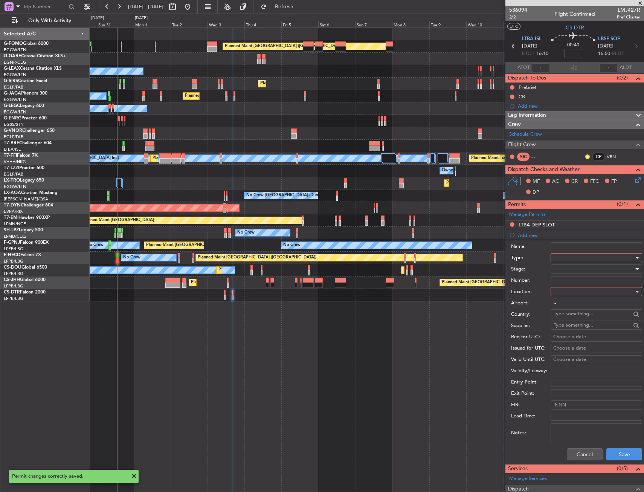
click at [574, 256] on div at bounding box center [594, 257] width 80 height 11
click at [571, 324] on span "Slot" at bounding box center [593, 328] width 79 height 11
click at [569, 292] on div at bounding box center [594, 291] width 80 height 11
click at [573, 325] on span "Arrival" at bounding box center [593, 329] width 79 height 11
type input "LBSF / SOF"
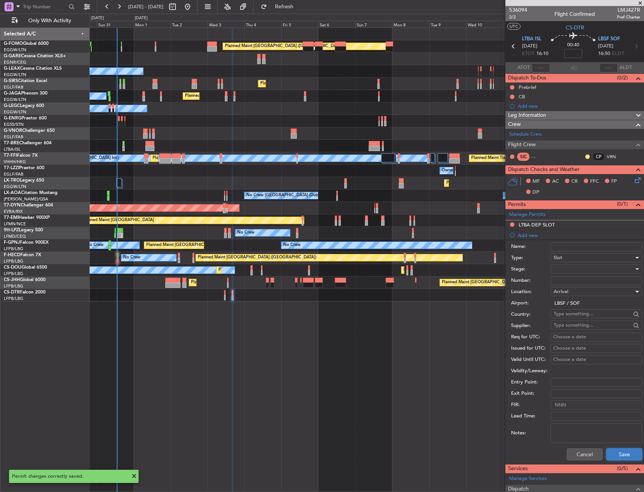
click at [614, 453] on button "Save" at bounding box center [624, 454] width 36 height 12
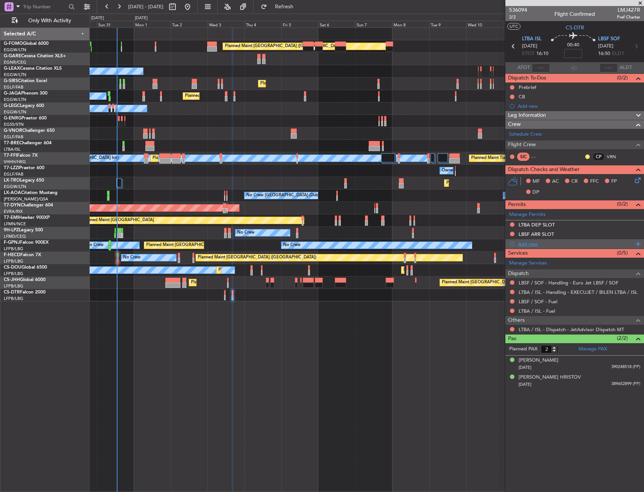
click at [531, 245] on div "Add new" at bounding box center [576, 244] width 116 height 6
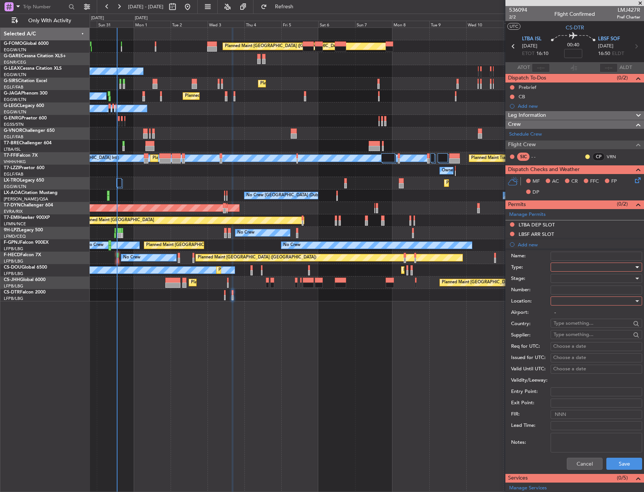
click at [572, 269] on div at bounding box center [594, 266] width 80 height 11
click at [571, 351] on span "Landing" at bounding box center [593, 350] width 79 height 11
click at [573, 271] on div "Landing" at bounding box center [594, 266] width 80 height 11
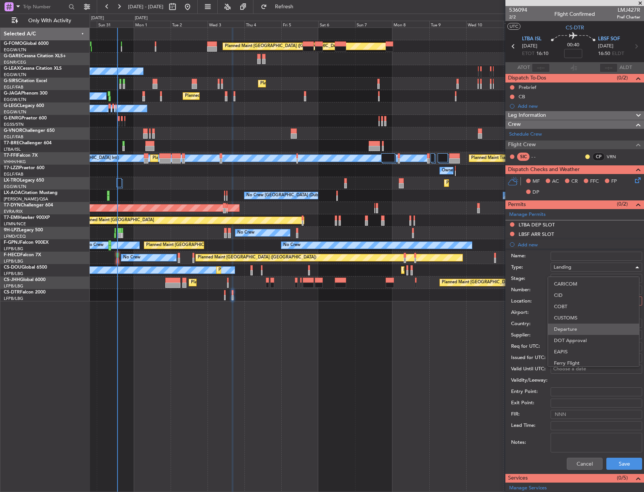
click at [571, 332] on span "Departure" at bounding box center [593, 329] width 79 height 11
click at [566, 298] on div at bounding box center [594, 300] width 80 height 11
click at [571, 316] on span "Departure" at bounding box center [593, 316] width 79 height 11
type input "LTBA / ISL"
click at [618, 458] on button "Save" at bounding box center [624, 464] width 36 height 12
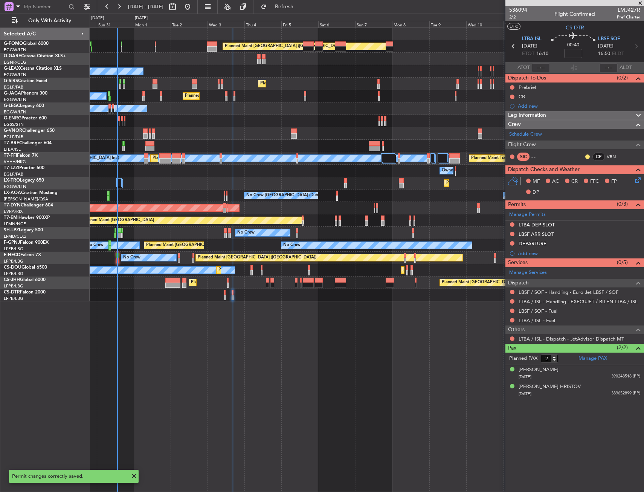
click at [564, 226] on div "LTBA DEP SLOT" at bounding box center [575, 224] width 139 height 9
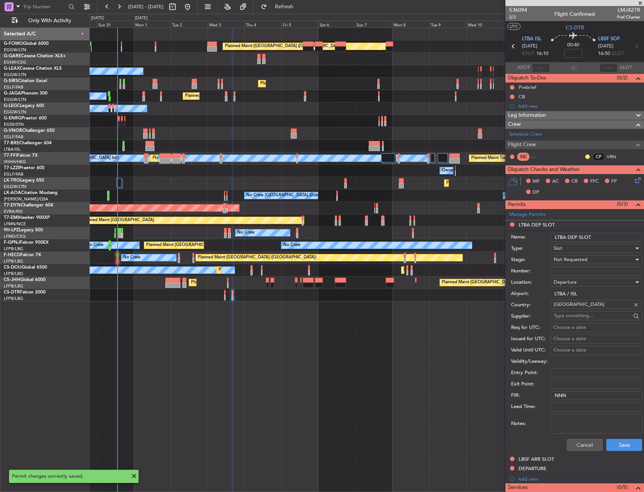
click at [602, 237] on input "LTBA DEP SLOT" at bounding box center [597, 237] width 92 height 9
type input "LTBA DEP SLOT 1600Z"
click at [599, 256] on div "Not Requested" at bounding box center [594, 259] width 80 height 11
click at [584, 304] on span "Requested" at bounding box center [593, 308] width 79 height 11
click at [612, 444] on button "Save" at bounding box center [624, 445] width 36 height 12
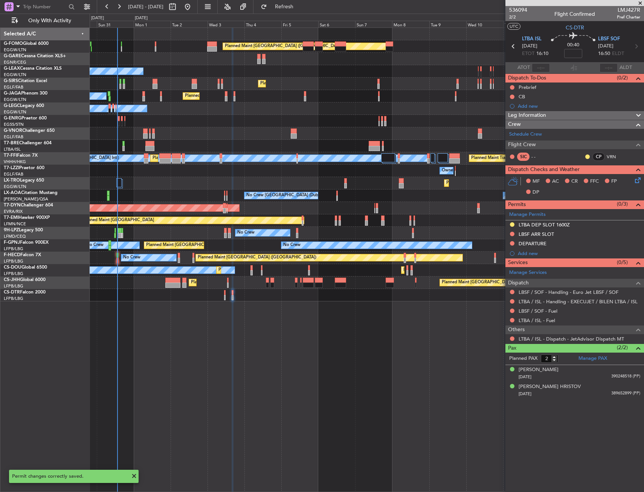
click at [580, 233] on div "LBSF ARR SLOT" at bounding box center [575, 234] width 139 height 9
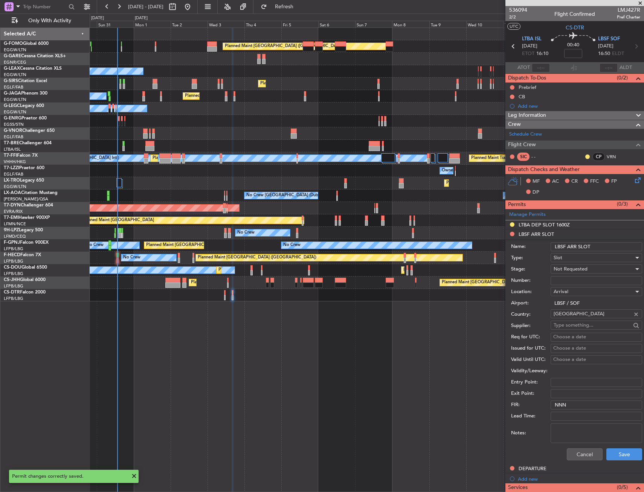
click at [603, 249] on input "LBSF ARR SLOT" at bounding box center [597, 246] width 92 height 9
type input "LBSF ARR SLOT 1655Z"
click at [601, 270] on div "Not Requested" at bounding box center [594, 268] width 80 height 11
click at [578, 319] on span "Requested" at bounding box center [593, 318] width 79 height 11
click at [611, 452] on button "Save" at bounding box center [624, 454] width 36 height 12
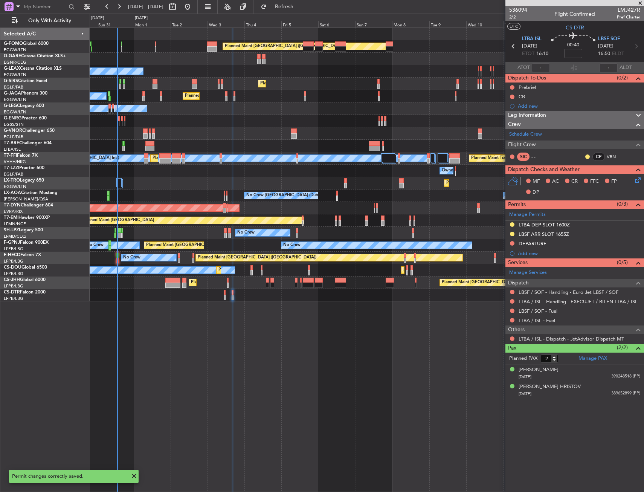
click at [567, 245] on mat-tooltip-component "LBSF ARR SLOT 1655Z" at bounding box center [544, 247] width 57 height 20
click at [558, 243] on div "DEPARTURE" at bounding box center [575, 243] width 139 height 9
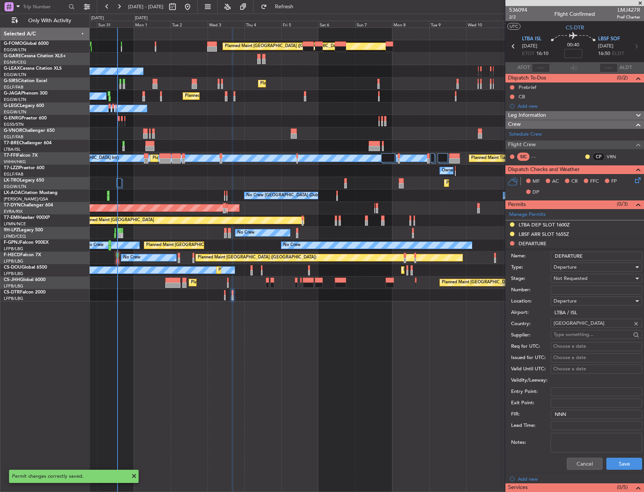
click at [591, 280] on div "Not Requested" at bounding box center [594, 278] width 80 height 11
click at [585, 333] on span "Received OK" at bounding box center [593, 338] width 79 height 11
click at [577, 289] on input "Number:" at bounding box center [597, 290] width 92 height 9
type input "ECAC BUSINESS FLIGHT"
click at [628, 466] on button "Save" at bounding box center [624, 464] width 36 height 12
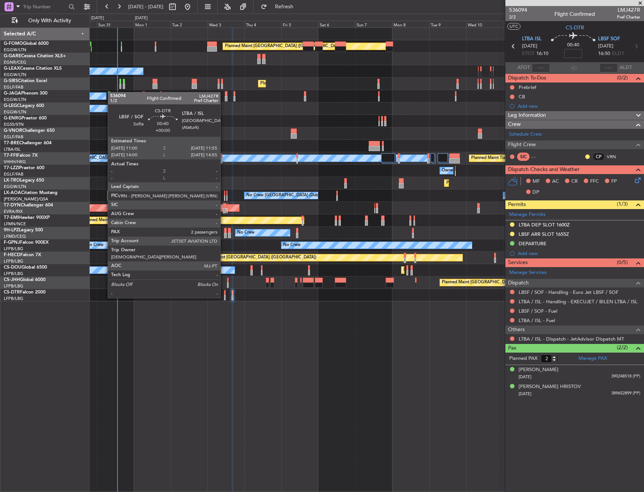
click at [224, 290] on div at bounding box center [225, 292] width 2 height 5
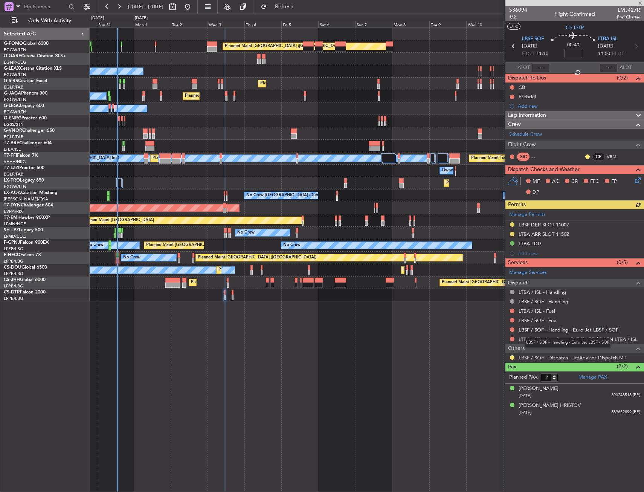
click at [535, 327] on link "LBSF / SOF - Handling - Euro Jet LBSF / SOF" at bounding box center [569, 330] width 100 height 6
click at [526, 338] on link "LTBA / ISL - Handling - EXECUJET / BILEN LTBA / ISL" at bounding box center [578, 339] width 119 height 6
click at [300, 8] on span "Refresh" at bounding box center [285, 6] width 32 height 5
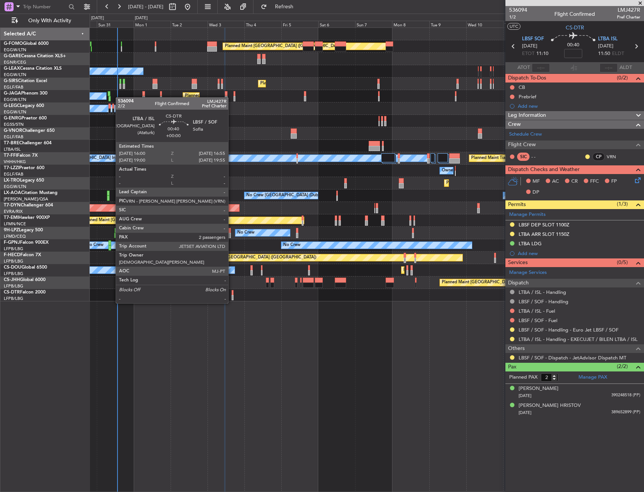
click at [232, 295] on div at bounding box center [233, 297] width 2 height 5
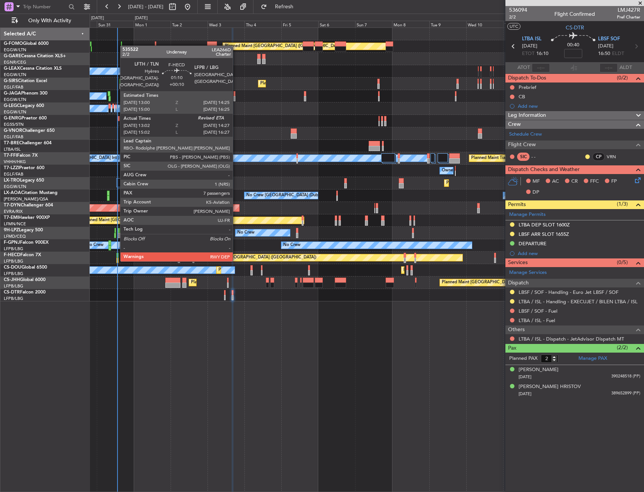
click at [117, 253] on div at bounding box center [117, 255] width 2 height 5
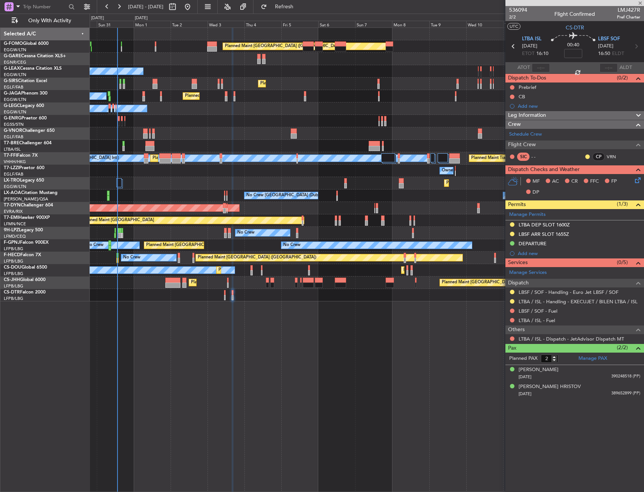
type input "+00:10"
type input "13:12"
type input "7"
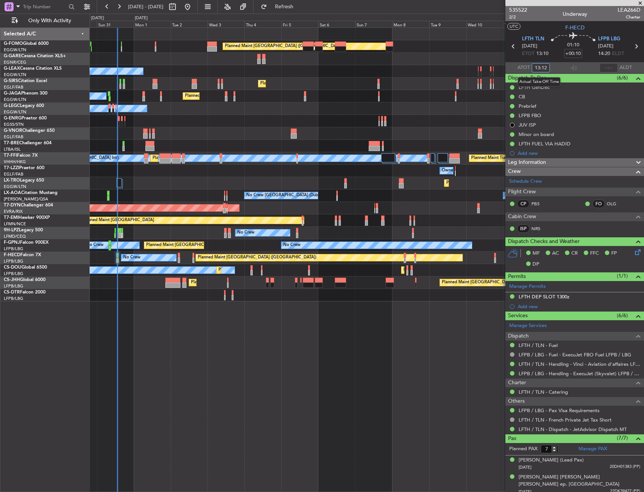
click at [543, 67] on input "13:12" at bounding box center [541, 67] width 18 height 9
click at [112, 258] on div "Planned Maint Paris (Le Bourget) No Crew" at bounding box center [367, 258] width 554 height 12
click at [159, 307] on div "Planned Maint London (Luton) Owner Planned Maint London (Luton) Planned Maint L…" at bounding box center [367, 259] width 555 height 464
click at [533, 29] on section "UTC F-HECD" at bounding box center [575, 26] width 139 height 11
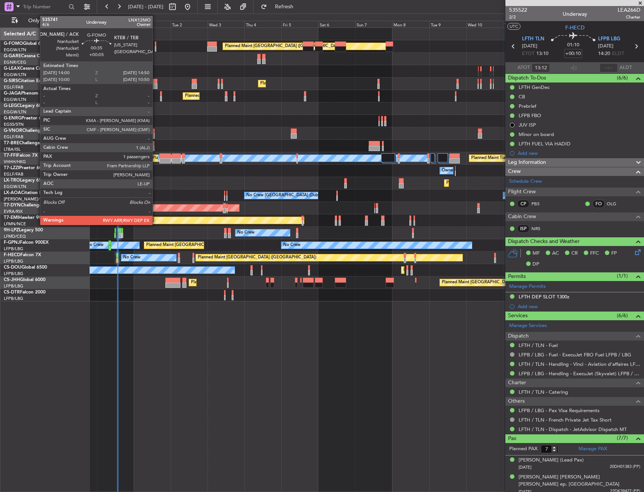
click at [156, 48] on div at bounding box center [156, 48] width 2 height 5
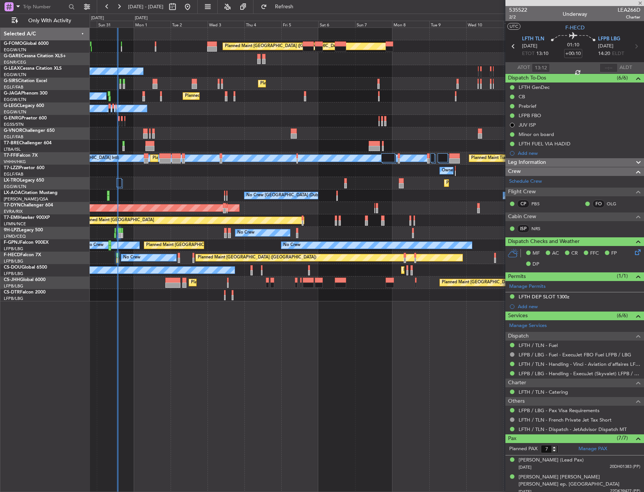
type input "+00:05"
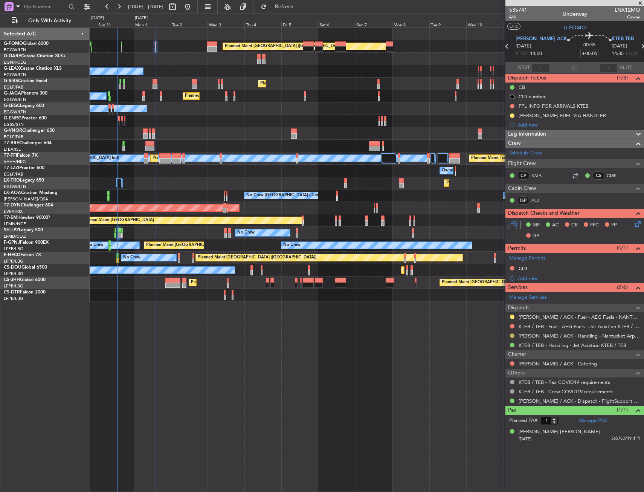
click at [512, 335] on button at bounding box center [512, 335] width 5 height 5
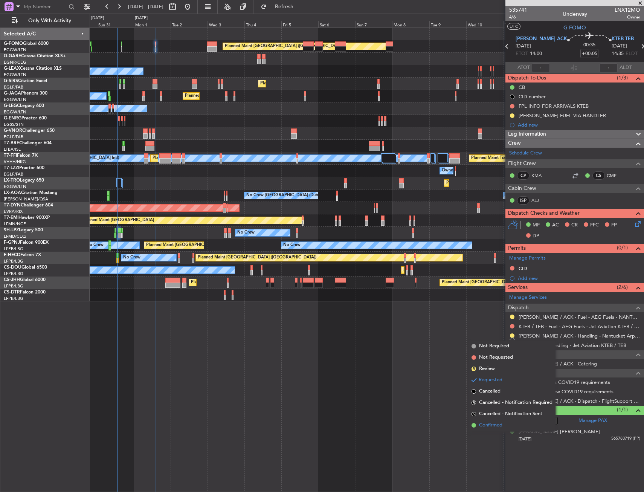
click at [489, 429] on li "Confirmed" at bounding box center [512, 425] width 87 height 11
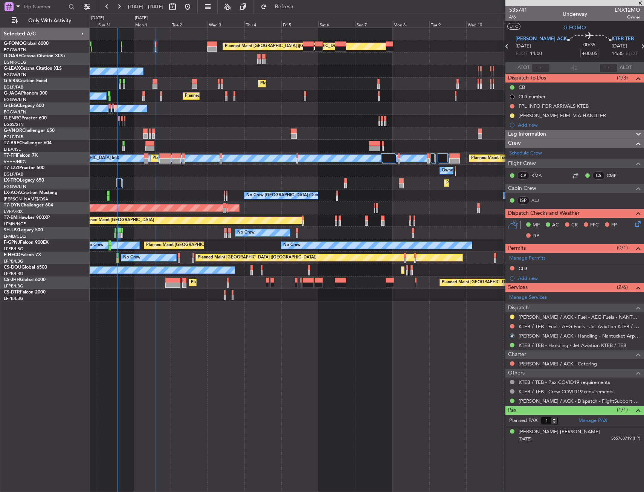
click at [512, 317] on button at bounding box center [512, 317] width 5 height 5
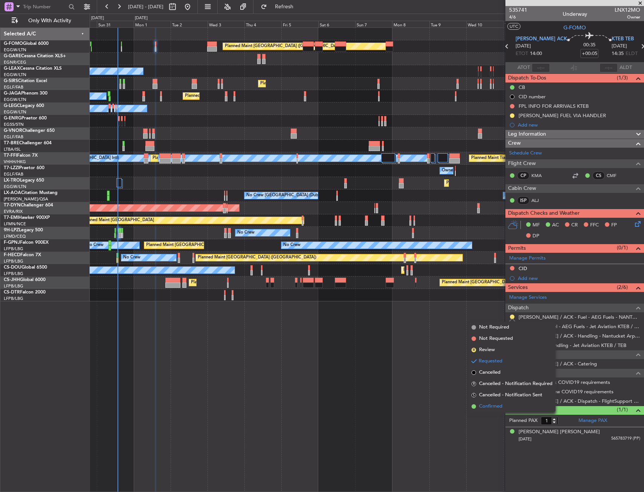
click at [488, 405] on span "Confirmed" at bounding box center [490, 407] width 23 height 8
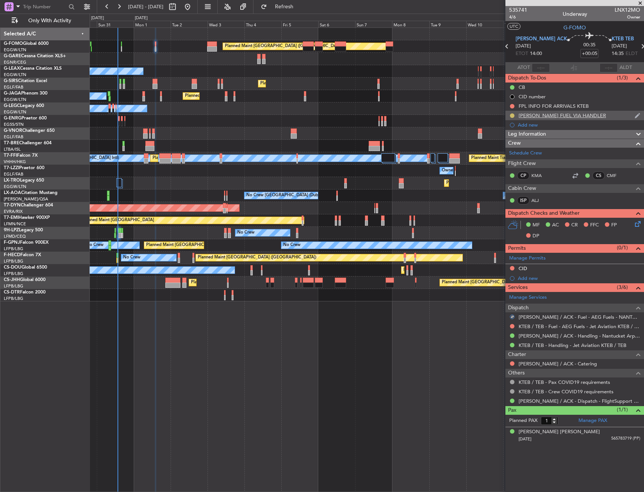
click at [514, 115] on button at bounding box center [512, 115] width 5 height 5
click at [515, 150] on span "Completed" at bounding box center [515, 149] width 25 height 8
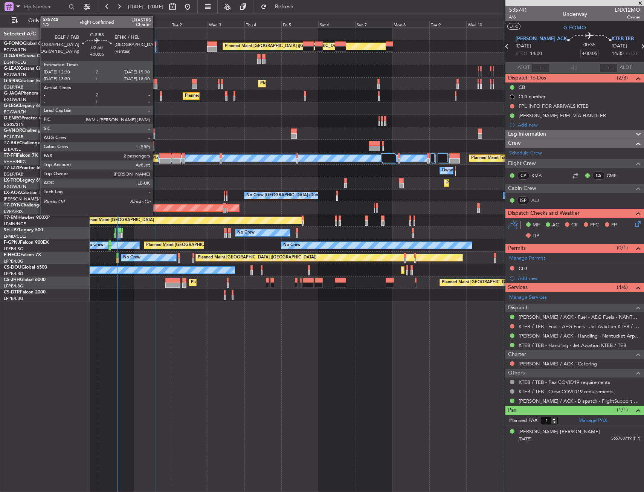
click at [156, 86] on div at bounding box center [155, 86] width 5 height 5
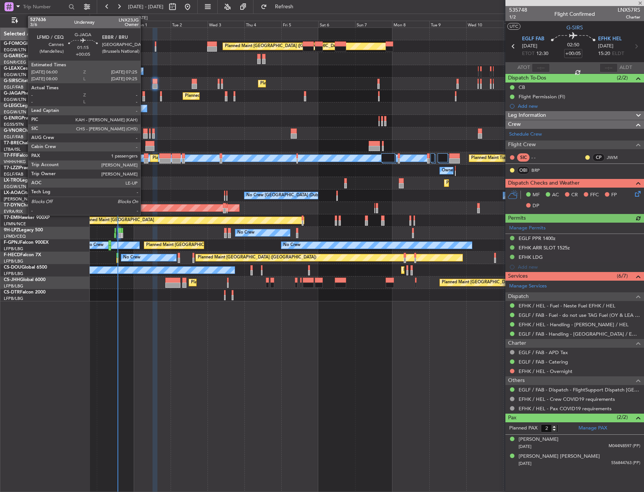
click at [144, 93] on div at bounding box center [143, 93] width 2 height 5
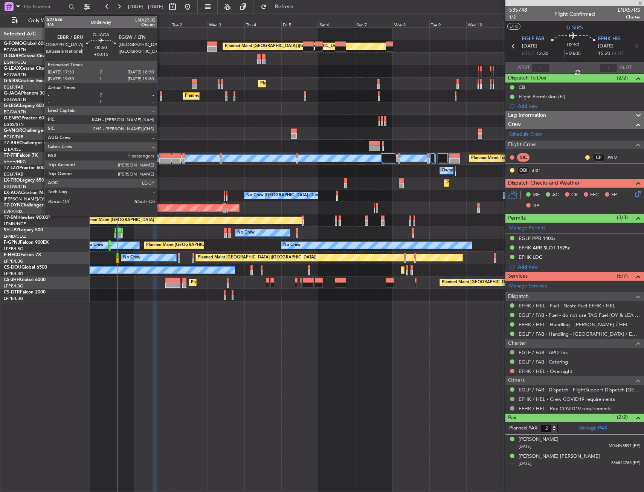
type input "1"
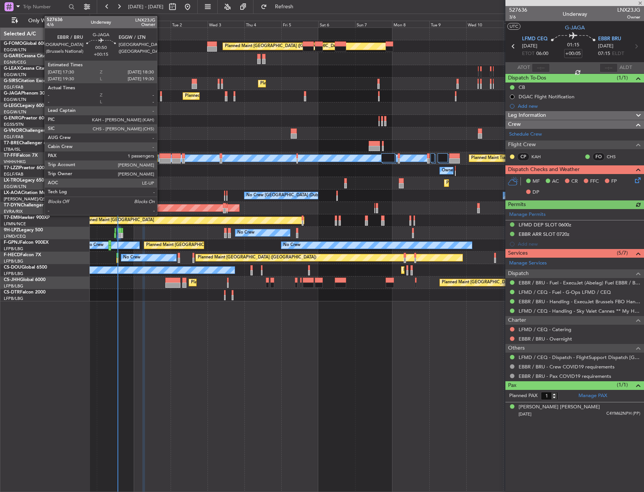
click at [160, 95] on div at bounding box center [161, 93] width 2 height 5
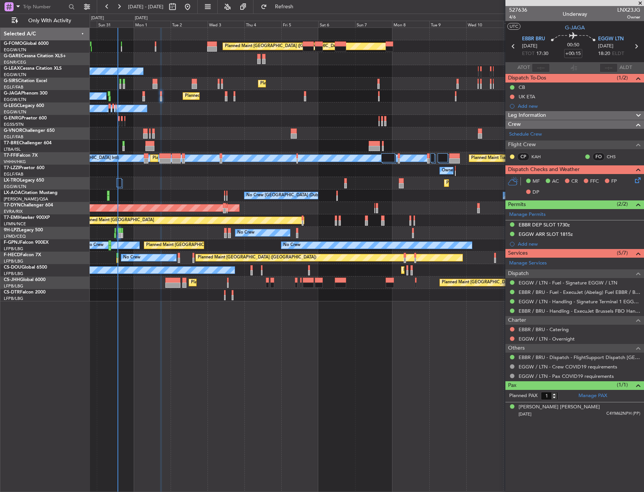
click at [146, 127] on div at bounding box center [367, 133] width 554 height 12
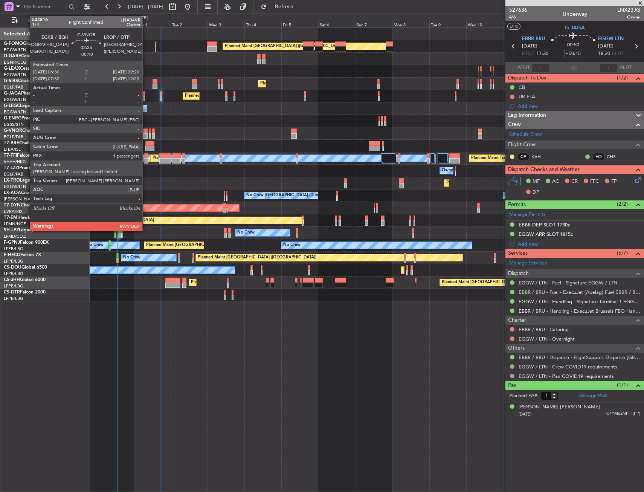
click at [146, 130] on div at bounding box center [145, 130] width 5 height 5
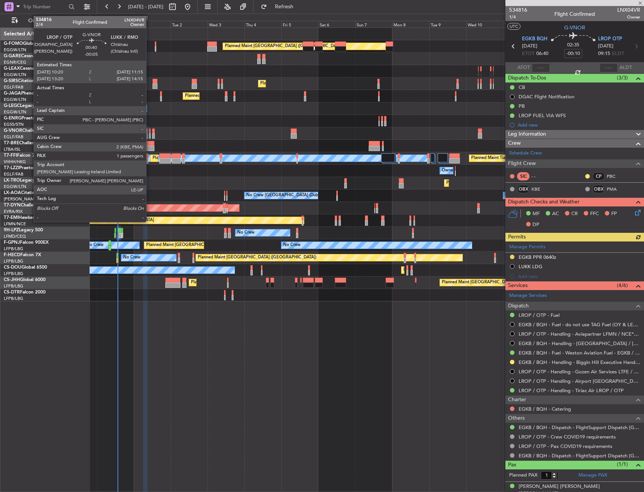
click at [150, 132] on div at bounding box center [150, 130] width 2 height 5
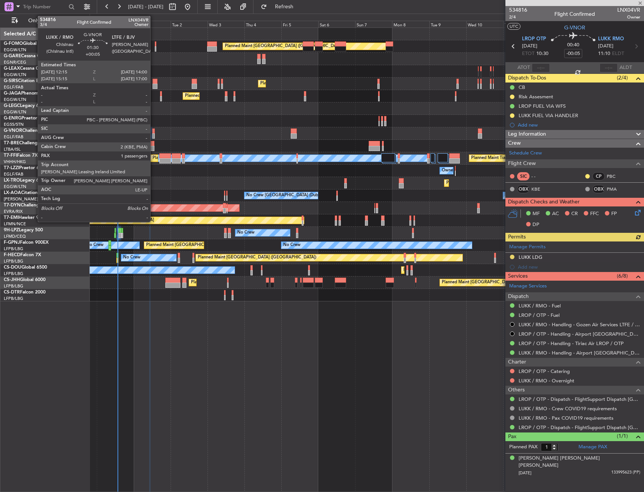
click at [154, 136] on div at bounding box center [153, 135] width 3 height 5
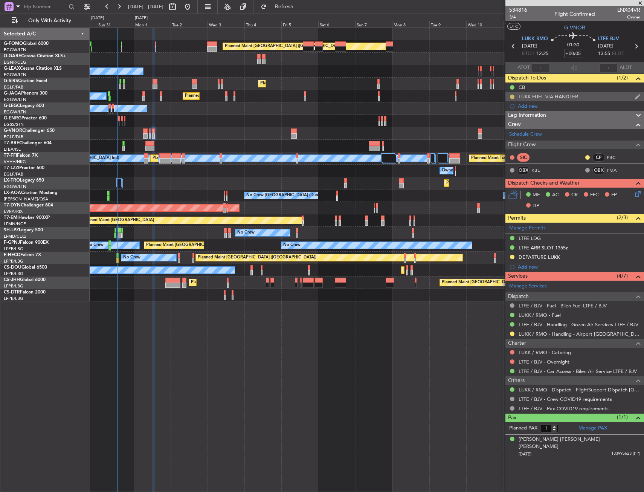
click at [511, 95] on button at bounding box center [512, 97] width 5 height 5
drag, startPoint x: 505, startPoint y: 131, endPoint x: 473, endPoint y: 127, distance: 32.0
click at [504, 131] on span "Completed" at bounding box center [515, 130] width 25 height 8
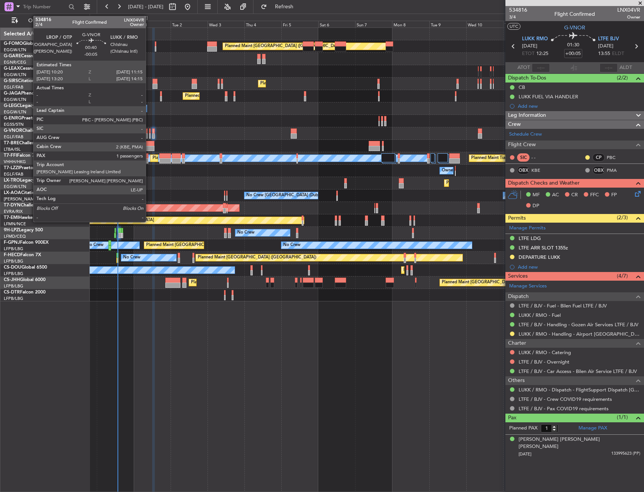
click at [149, 134] on div at bounding box center [150, 135] width 2 height 5
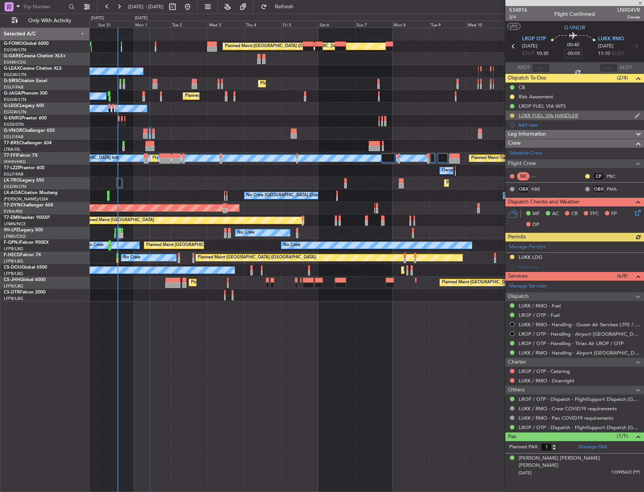
click at [512, 116] on button at bounding box center [512, 115] width 5 height 5
click at [504, 152] on span "Completed" at bounding box center [515, 149] width 25 height 8
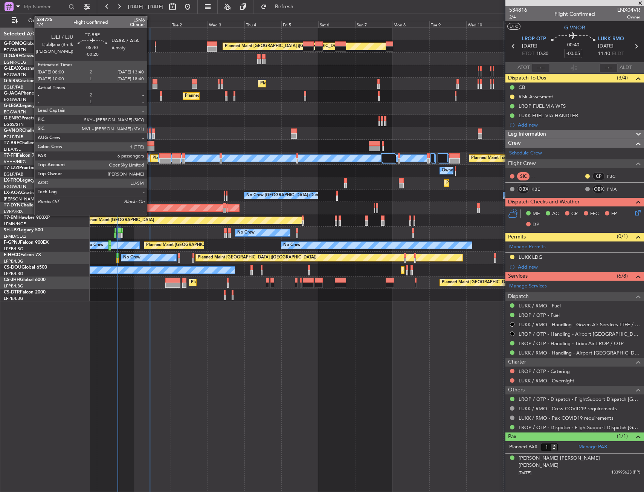
click at [150, 144] on div at bounding box center [149, 143] width 9 height 5
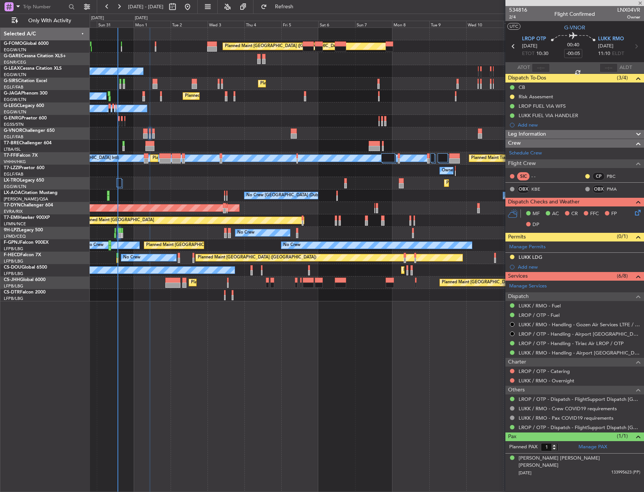
type input "-00:20"
type input "6"
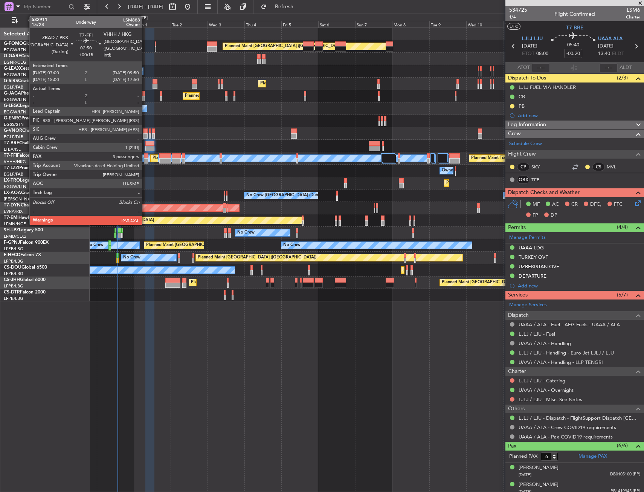
click at [145, 155] on div at bounding box center [146, 155] width 5 height 5
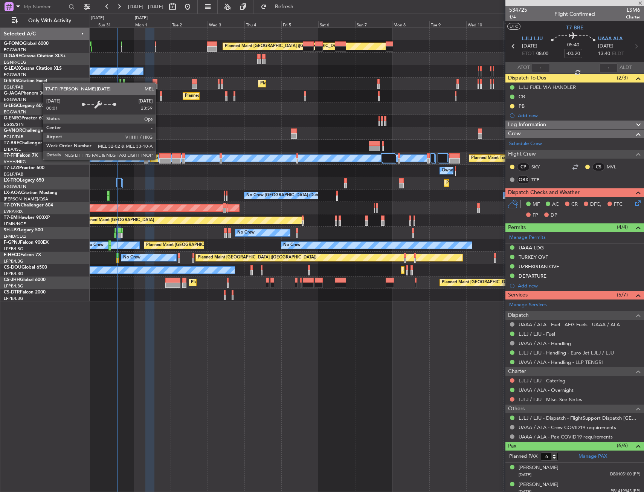
type input "+00:15"
type input "5"
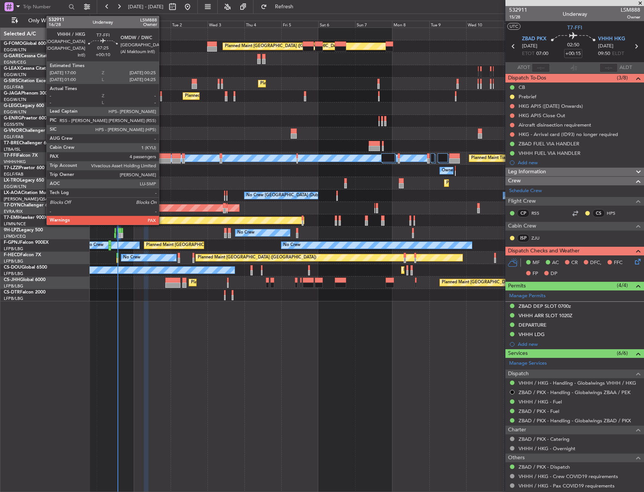
click at [162, 160] on div at bounding box center [165, 160] width 12 height 5
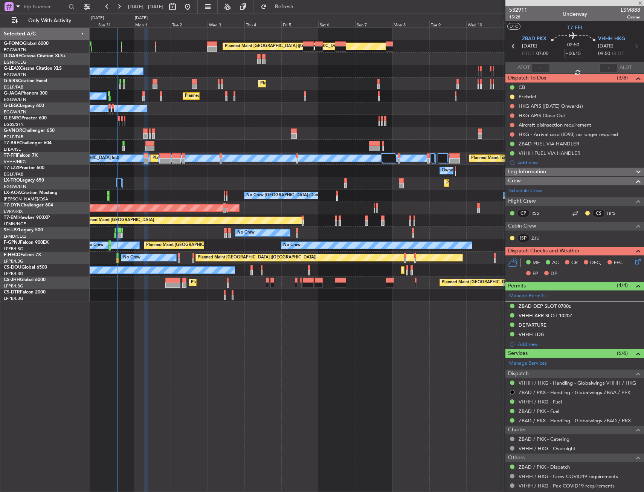
type input "+00:10"
type input "4"
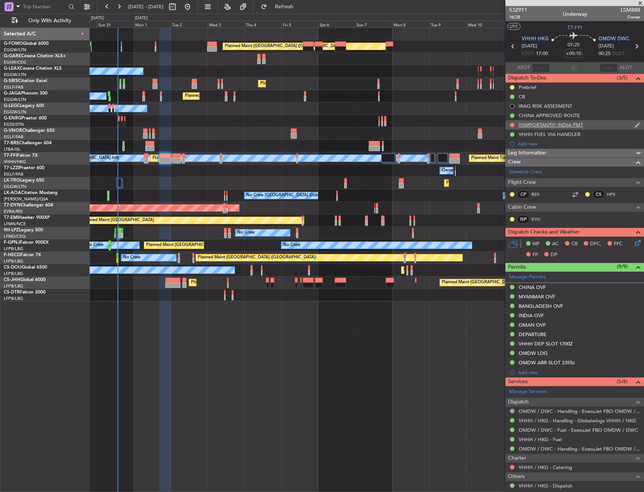
click at [589, 125] on div "!!!IMPORTANT!!! INDIA PMT" at bounding box center [575, 124] width 139 height 9
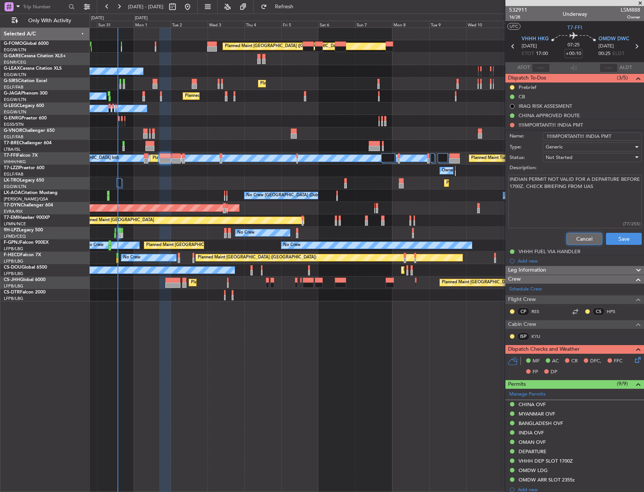
click at [577, 236] on button "Cancel" at bounding box center [585, 239] width 36 height 12
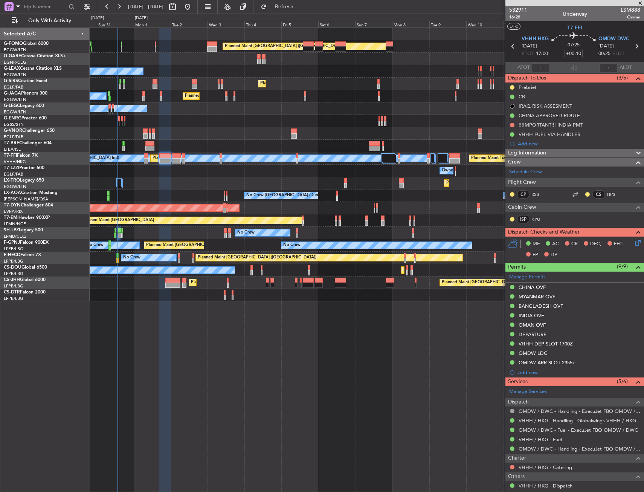
click at [178, 165] on div "Owner Unplanned Maint [GEOGRAPHIC_DATA] ([GEOGRAPHIC_DATA])" at bounding box center [367, 171] width 554 height 12
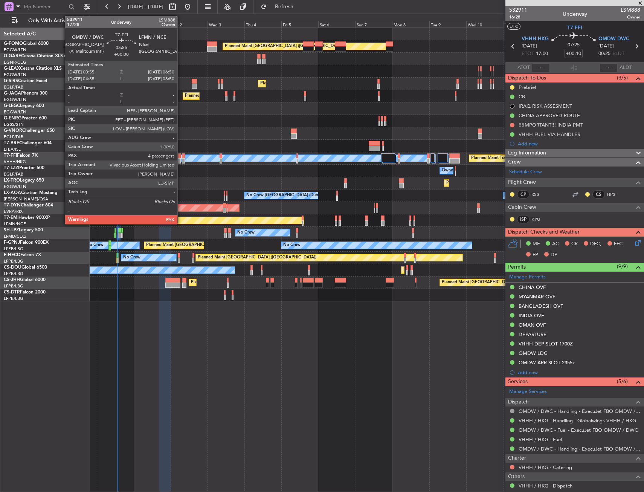
click at [181, 162] on div at bounding box center [176, 160] width 9 height 5
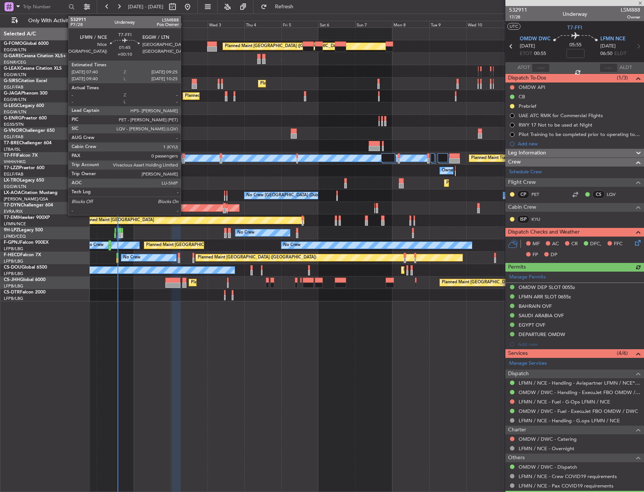
click at [184, 163] on div at bounding box center [183, 160] width 3 height 5
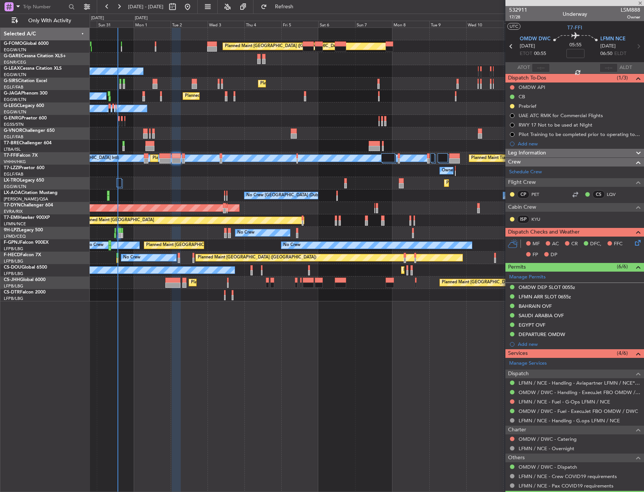
type input "+00:10"
type input "0"
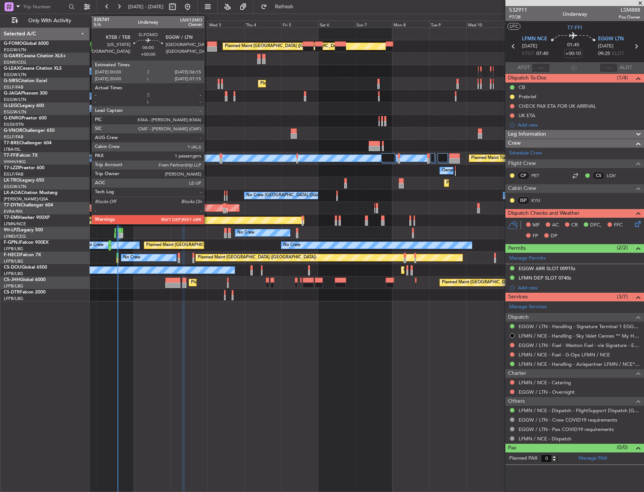
click at [208, 50] on div at bounding box center [212, 48] width 10 height 5
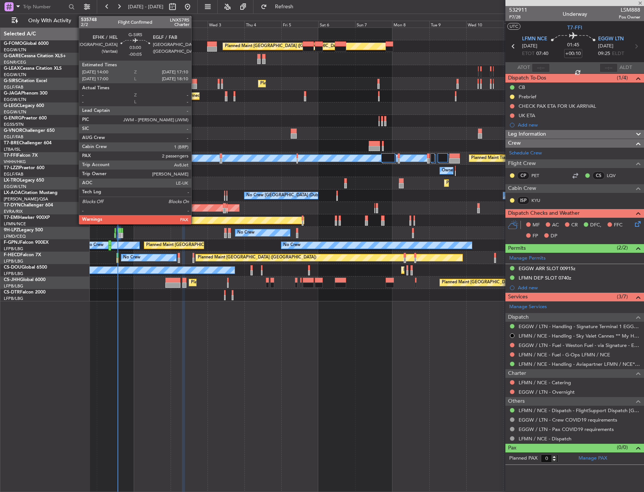
type input "1"
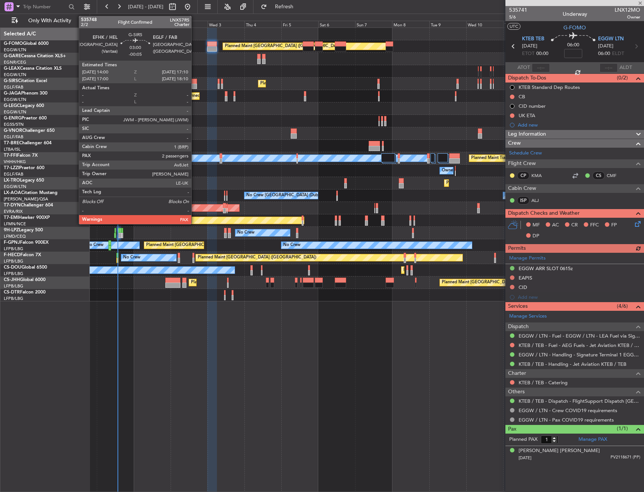
click at [195, 82] on div at bounding box center [194, 81] width 5 height 5
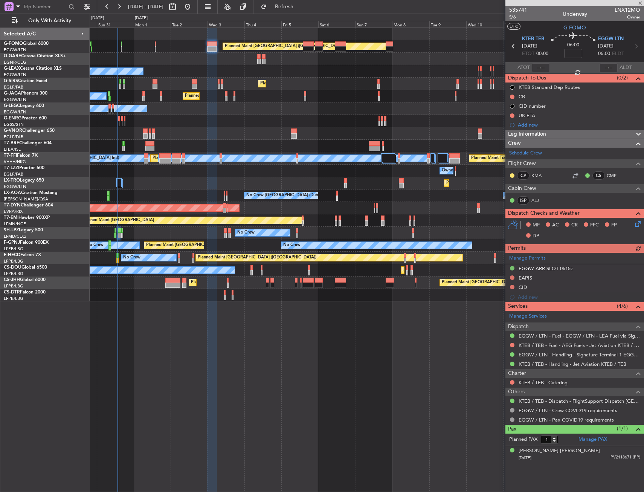
type input "-00:05"
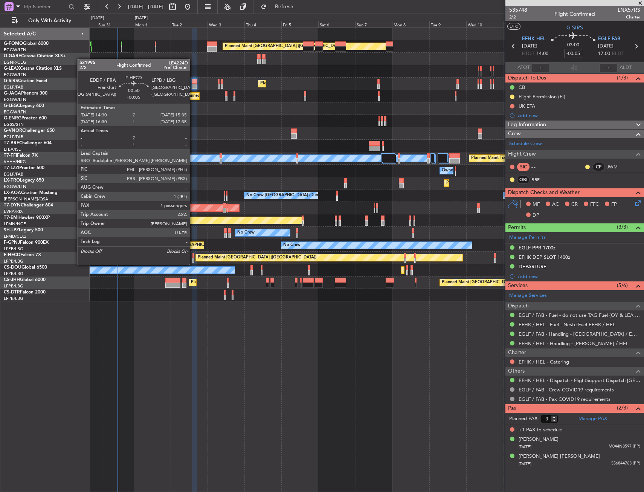
click at [193, 257] on div at bounding box center [193, 255] width 2 height 5
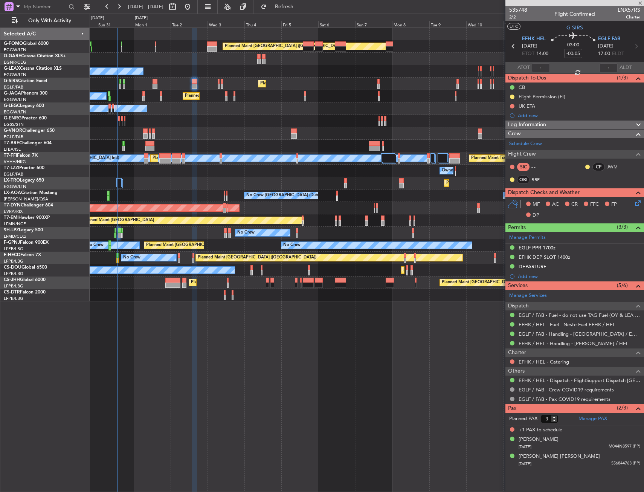
type input "1"
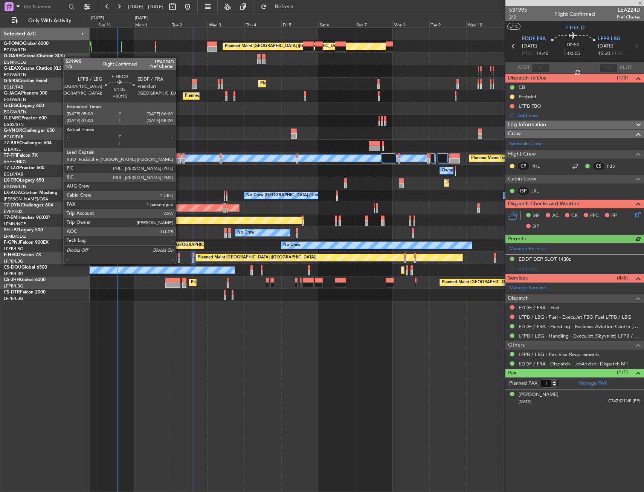
click at [179, 256] on div at bounding box center [179, 255] width 2 height 5
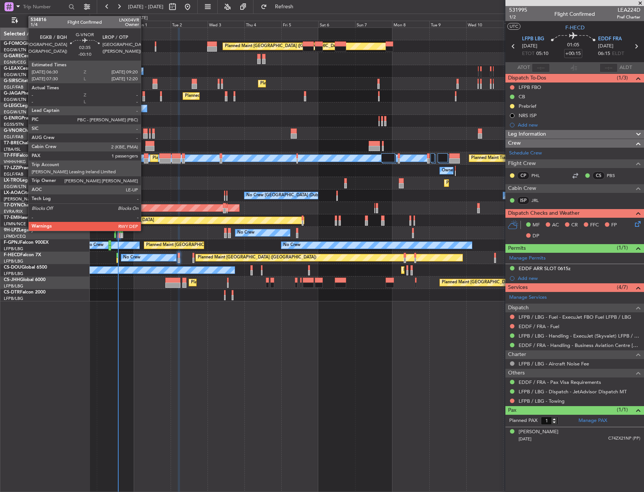
click at [144, 134] on div at bounding box center [145, 135] width 5 height 5
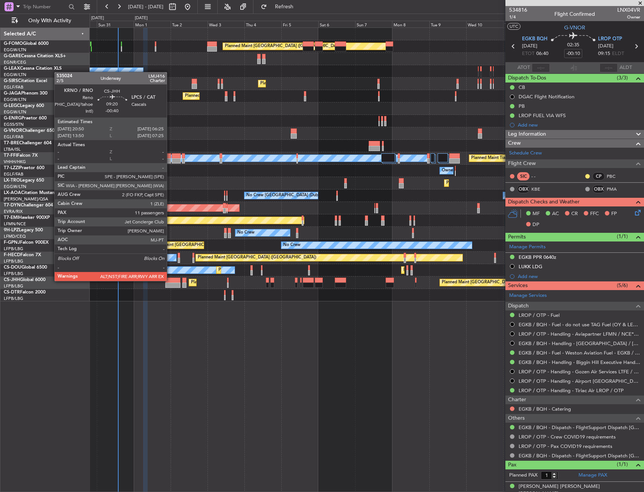
click at [170, 280] on div at bounding box center [172, 280] width 15 height 5
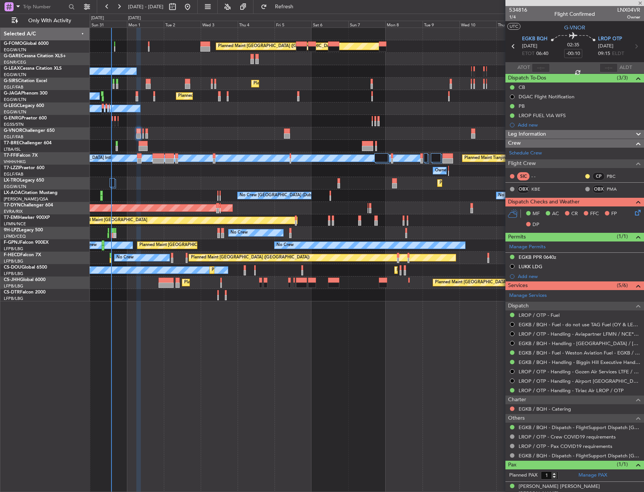
type input "-00:40"
type input "11"
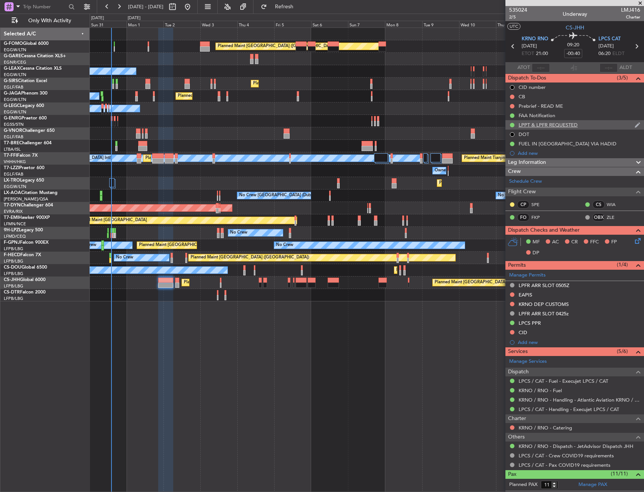
click at [615, 125] on div "LPPT & LPFR REQUESTED" at bounding box center [575, 124] width 139 height 9
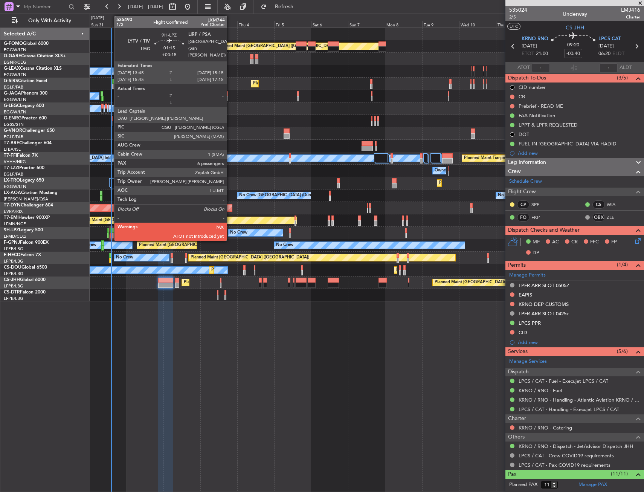
click at [110, 232] on div at bounding box center [111, 230] width 3 height 5
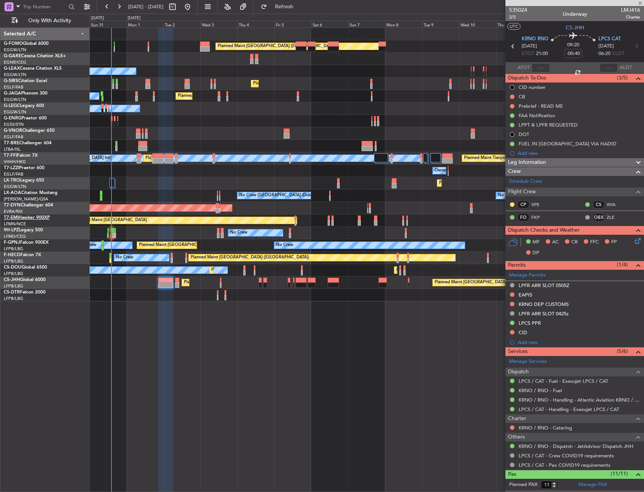
type input "+00:15"
type input "6"
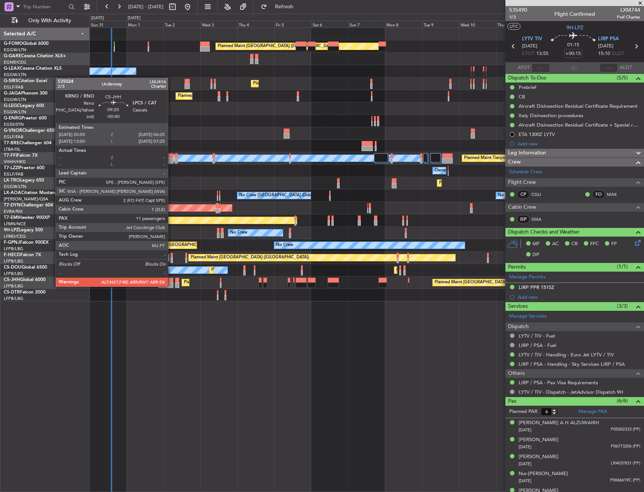
click at [171, 286] on div at bounding box center [165, 285] width 15 height 5
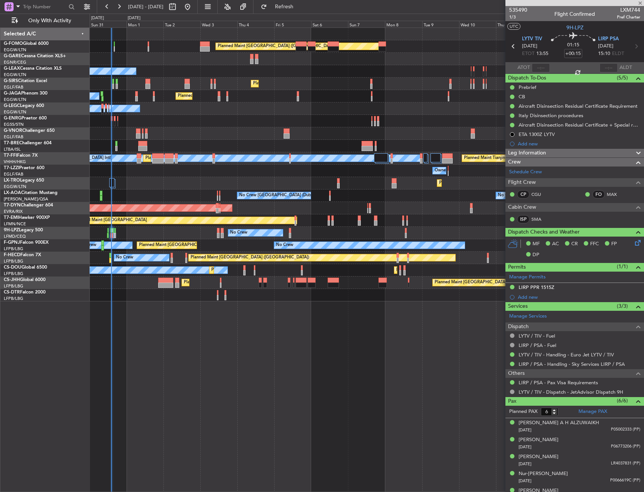
type input "-00:40"
type input "11"
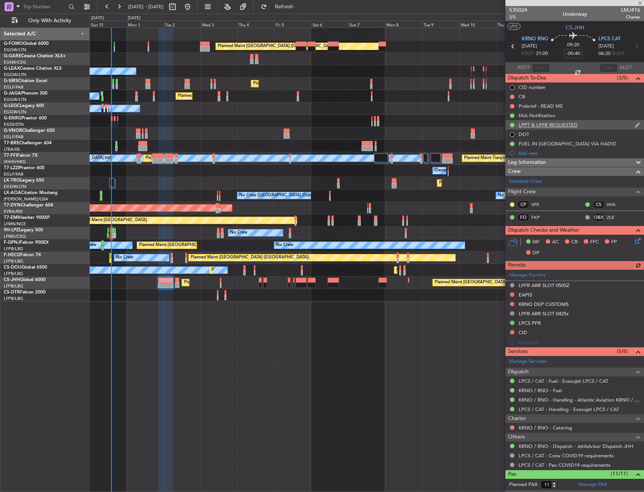
click at [589, 123] on div "LPPT & LPFR REQUESTED" at bounding box center [575, 124] width 139 height 9
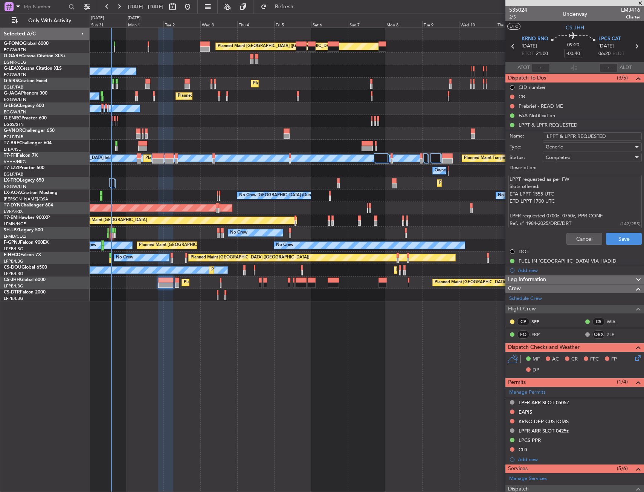
click at [442, 419] on div "Planned Maint [GEOGRAPHIC_DATA] ([GEOGRAPHIC_DATA]) Owner Planned Maint [GEOGRA…" at bounding box center [367, 259] width 555 height 464
click at [570, 240] on button "Cancel" at bounding box center [585, 239] width 36 height 12
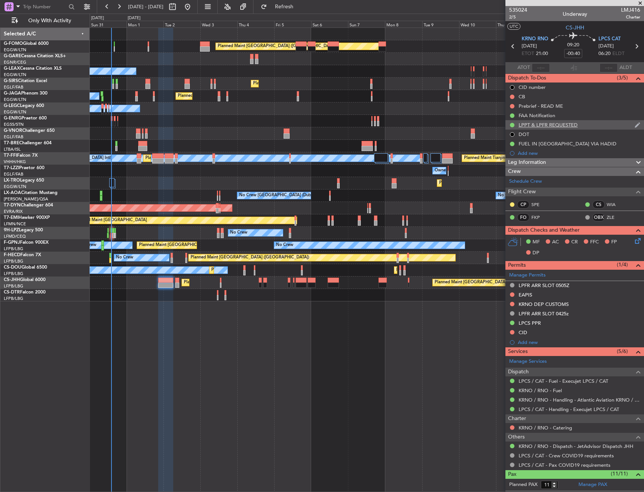
click at [592, 125] on div "LPPT & LPFR REQUESTED" at bounding box center [575, 124] width 139 height 9
click at [589, 125] on div "LPPT & LPFR REQUESTED" at bounding box center [575, 124] width 139 height 9
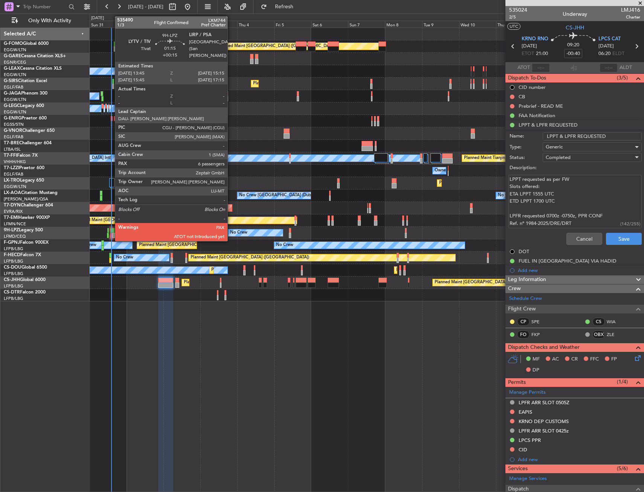
click at [111, 233] on div at bounding box center [111, 235] width 3 height 5
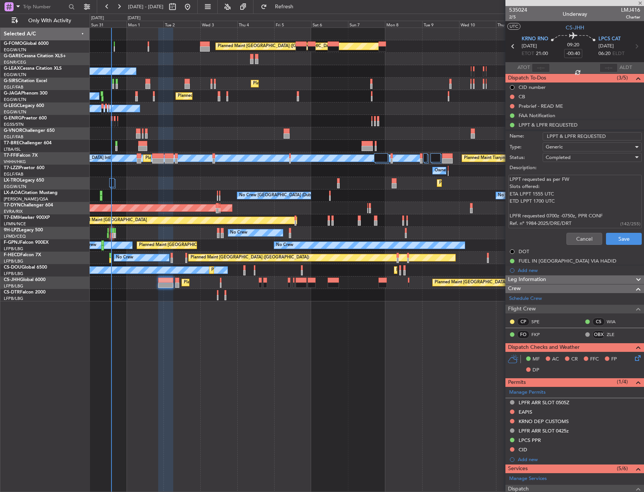
type input "+00:15"
type input "6"
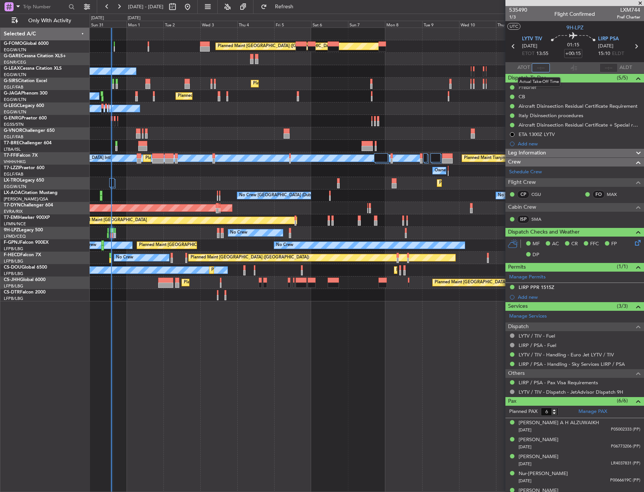
click at [536, 66] on input "text" at bounding box center [541, 67] width 18 height 9
click at [546, 26] on section "UTC 9H-LPZ" at bounding box center [575, 26] width 139 height 11
type input "14:08"
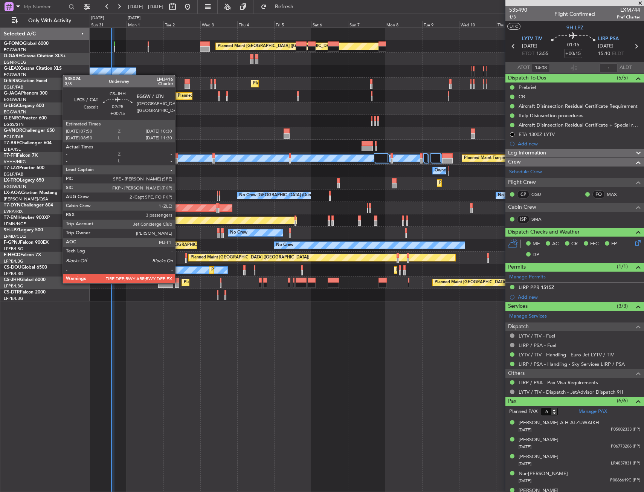
click at [179, 283] on div at bounding box center [177, 285] width 4 height 5
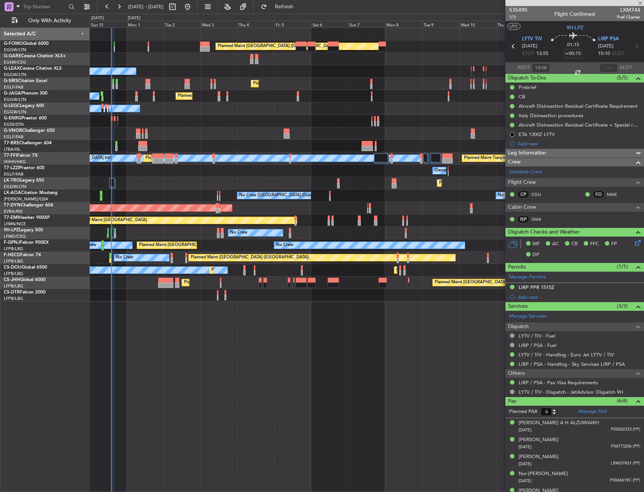
type input "3"
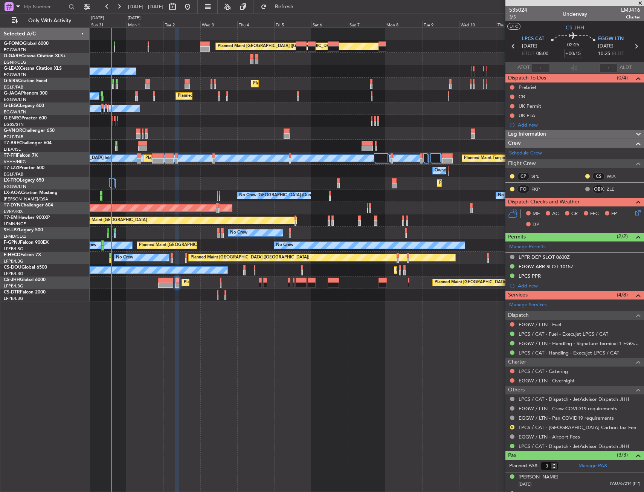
click at [512, 17] on span "3/5" at bounding box center [518, 17] width 18 height 6
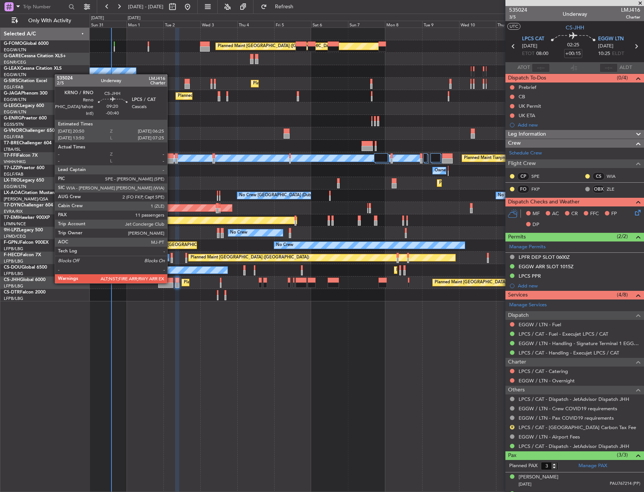
click at [171, 283] on div at bounding box center [165, 285] width 15 height 5
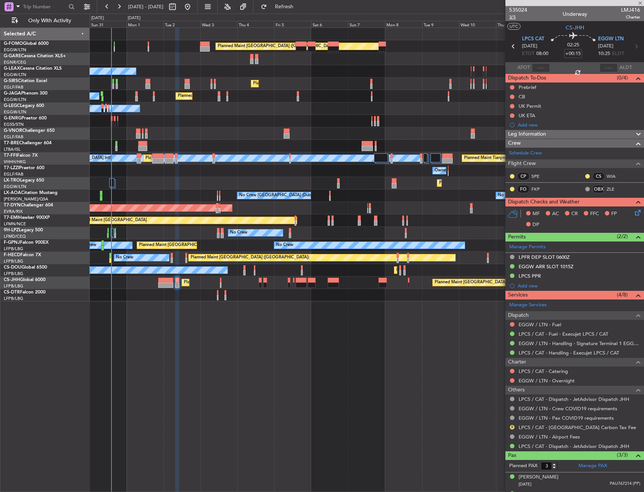
type input "-00:40"
type input "11"
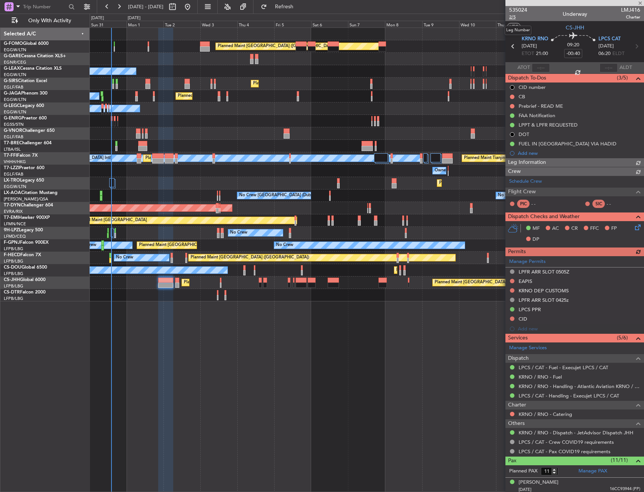
click at [513, 14] on span "2/5" at bounding box center [518, 17] width 18 height 6
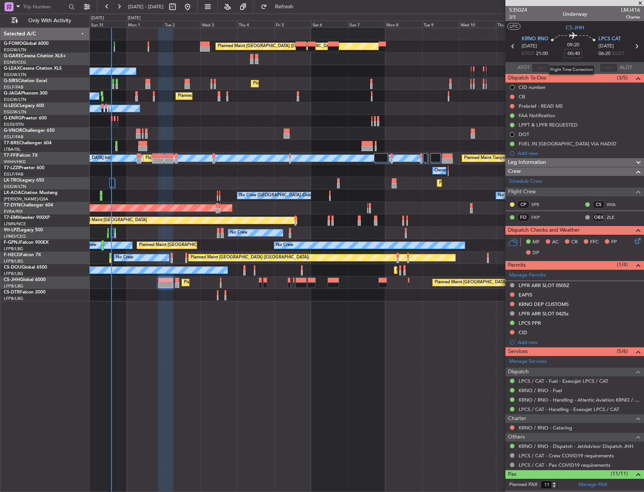
click at [572, 54] on input "-00:40" at bounding box center [573, 53] width 18 height 9
type input "+00:00"
click at [545, 26] on section "UTC CS-JHH" at bounding box center [575, 26] width 139 height 11
click at [516, 16] on span "2/5" at bounding box center [518, 17] width 18 height 6
click at [512, 16] on span "2/5" at bounding box center [518, 17] width 18 height 6
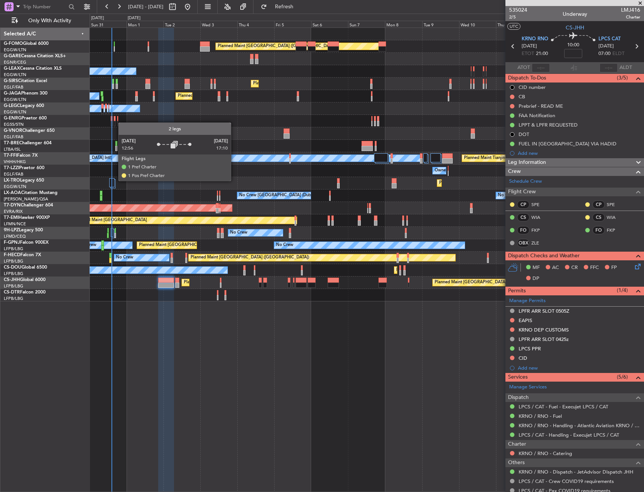
click at [114, 180] on div at bounding box center [112, 182] width 6 height 9
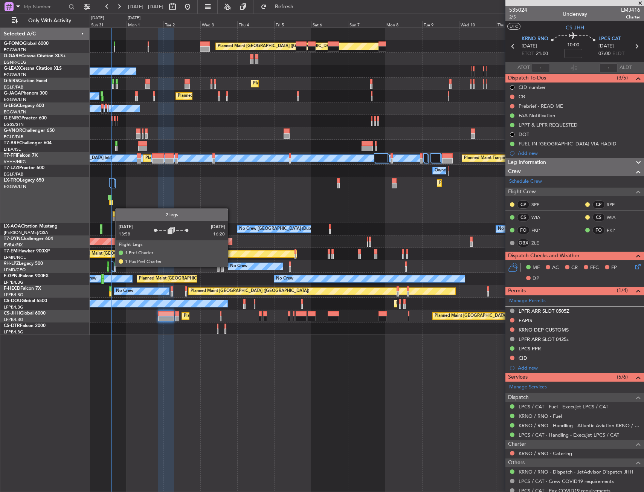
click at [112, 266] on div at bounding box center [112, 265] width 3 height 9
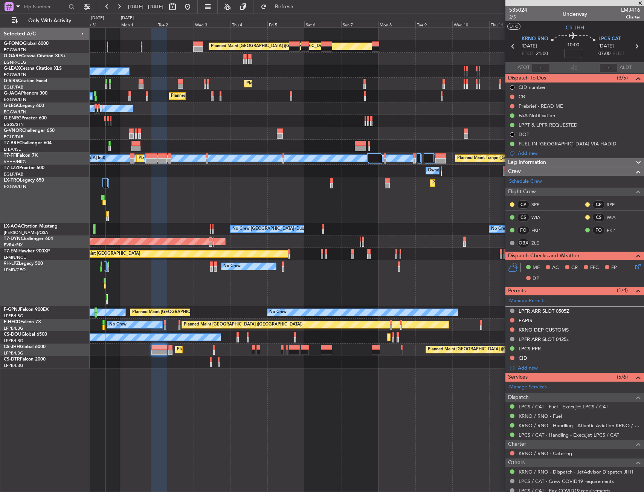
click at [148, 287] on div "No Crew No Crew No Crew" at bounding box center [367, 283] width 554 height 46
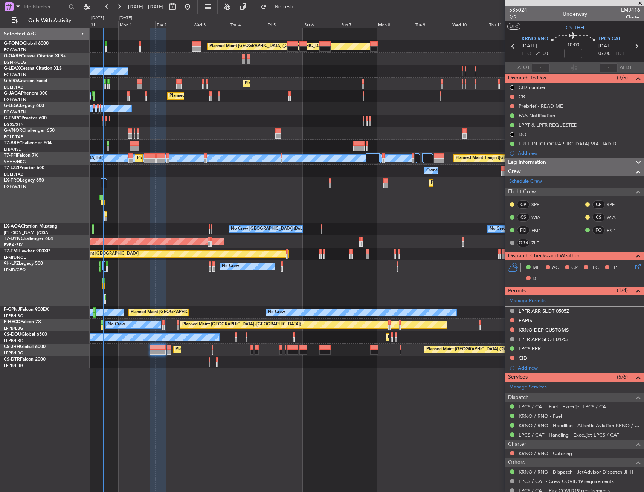
drag, startPoint x: 512, startPoint y: 96, endPoint x: 511, endPoint y: 103, distance: 6.4
click at [512, 96] on button at bounding box center [512, 97] width 5 height 5
click at [508, 119] on span "In Progress" at bounding box center [516, 119] width 26 height 8
click at [511, 96] on button at bounding box center [512, 97] width 5 height 5
drag, startPoint x: 507, startPoint y: 128, endPoint x: 508, endPoint y: 124, distance: 4.3
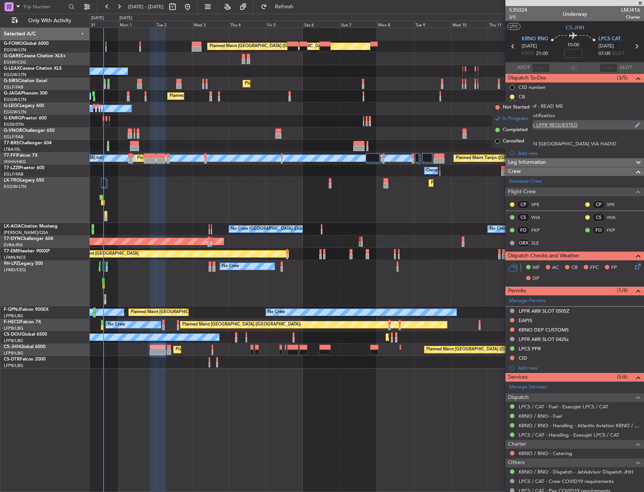
click at [507, 128] on span "Completed" at bounding box center [515, 130] width 25 height 8
click at [512, 104] on button at bounding box center [512, 106] width 5 height 5
drag, startPoint x: 513, startPoint y: 128, endPoint x: 537, endPoint y: 118, distance: 25.5
click at [514, 127] on span "In Progress" at bounding box center [516, 128] width 26 height 8
click at [571, 107] on div "Prebrief - READ ME" at bounding box center [575, 105] width 139 height 9
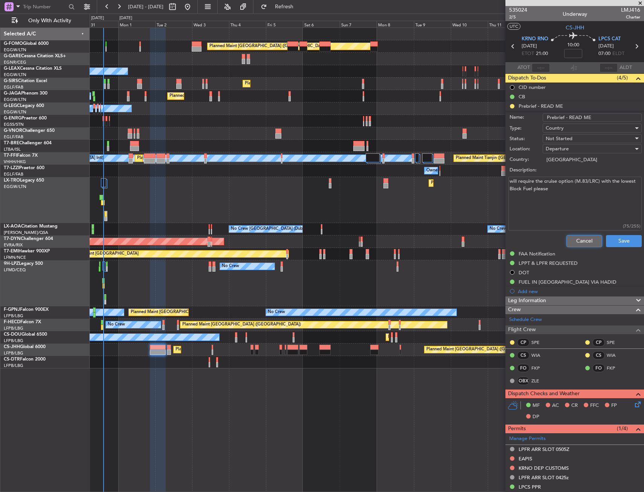
click at [571, 244] on button "Cancel" at bounding box center [585, 241] width 36 height 12
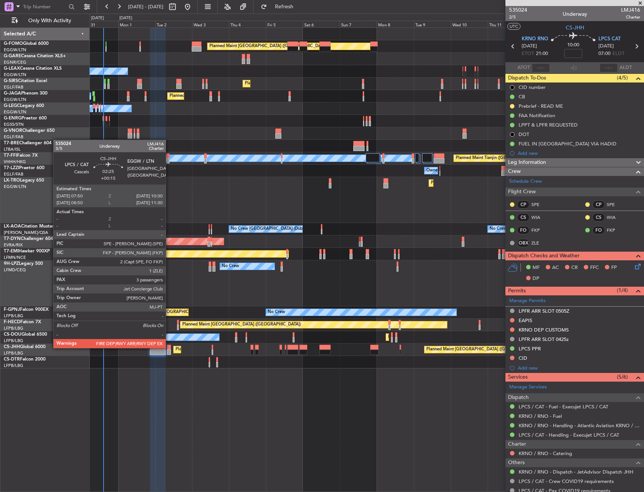
click at [169, 347] on div at bounding box center [169, 347] width 4 height 5
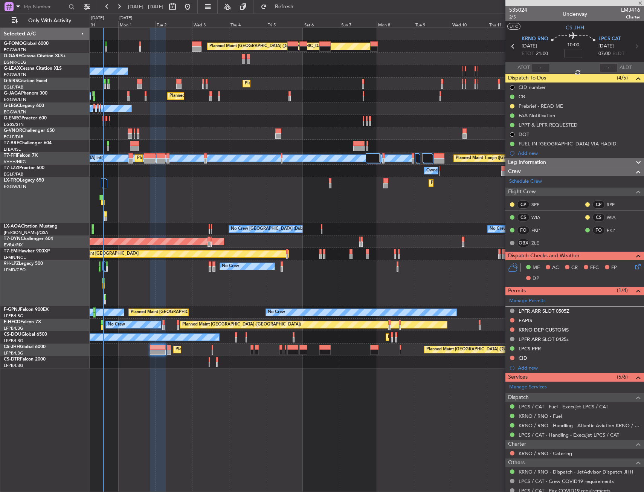
type input "+00:15"
type input "3"
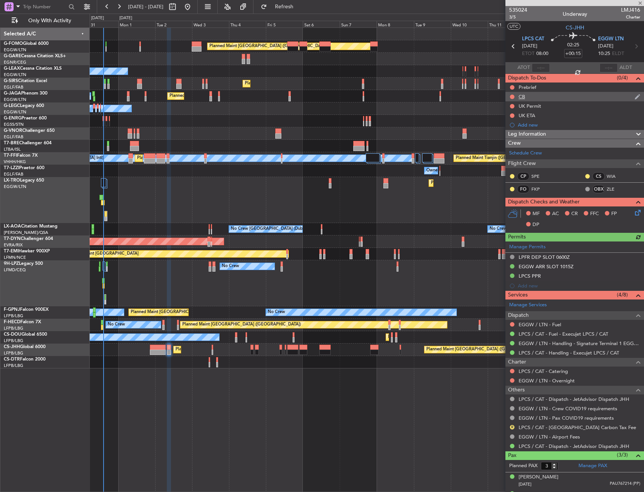
click at [512, 94] on div at bounding box center [512, 97] width 6 height 6
click at [512, 96] on button at bounding box center [512, 97] width 5 height 5
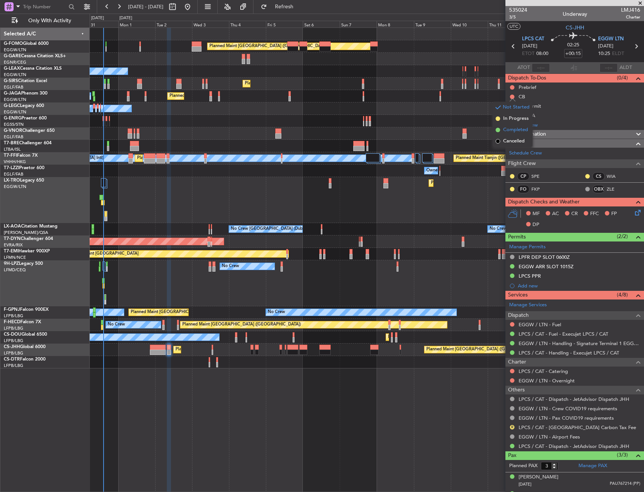
click at [510, 127] on span "Completed" at bounding box center [515, 130] width 25 height 8
click at [512, 85] on button at bounding box center [512, 87] width 5 height 5
click at [507, 112] on span "In Progress" at bounding box center [516, 109] width 26 height 8
click at [634, 214] on icon at bounding box center [637, 211] width 6 height 6
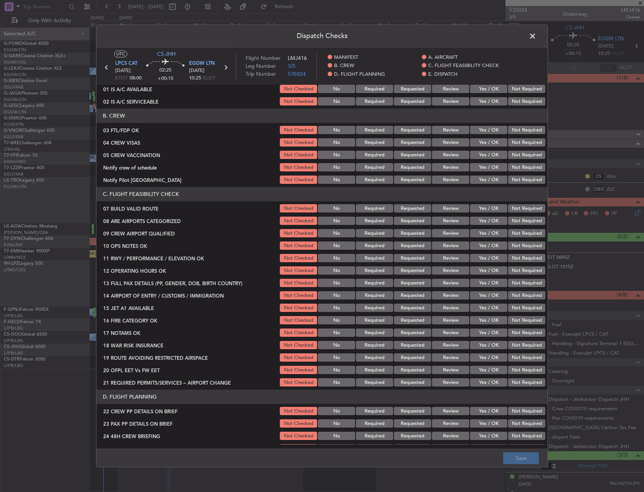
scroll to position [75, 0]
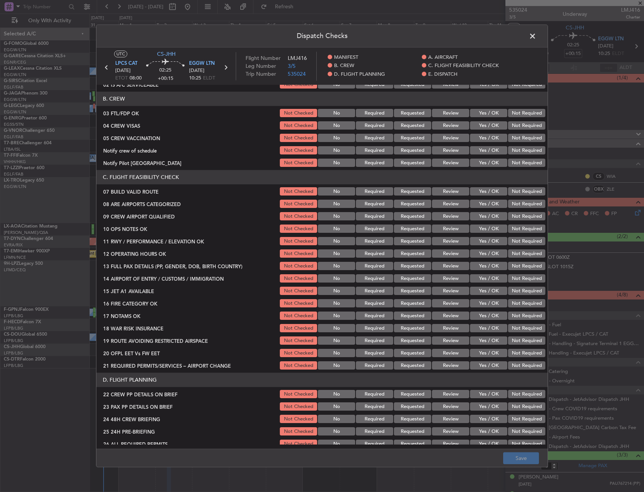
click at [490, 193] on button "Yes / OK" at bounding box center [488, 192] width 37 height 8
click at [484, 229] on button "Yes / OK" at bounding box center [488, 229] width 37 height 8
click at [486, 244] on button "Yes / OK" at bounding box center [488, 241] width 37 height 8
click at [484, 257] on button "Yes / OK" at bounding box center [488, 254] width 37 height 8
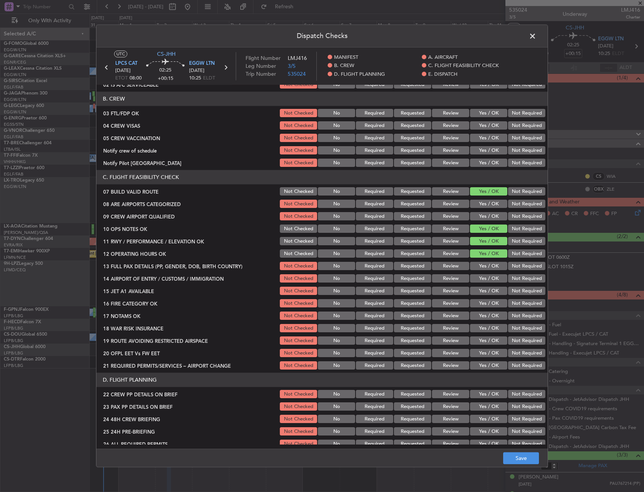
click at [487, 267] on button "Yes / OK" at bounding box center [488, 266] width 37 height 8
click at [485, 285] on section "C. FLIGHT FEASIBILITY CHECK 07 BUILD VALID ROUTE Not Checked No Required Reques…" at bounding box center [321, 270] width 451 height 201
click at [484, 277] on button "Yes / OK" at bounding box center [488, 279] width 37 height 8
click at [486, 291] on button "Yes / OK" at bounding box center [488, 291] width 37 height 8
click at [486, 302] on button "Yes / OK" at bounding box center [488, 303] width 37 height 8
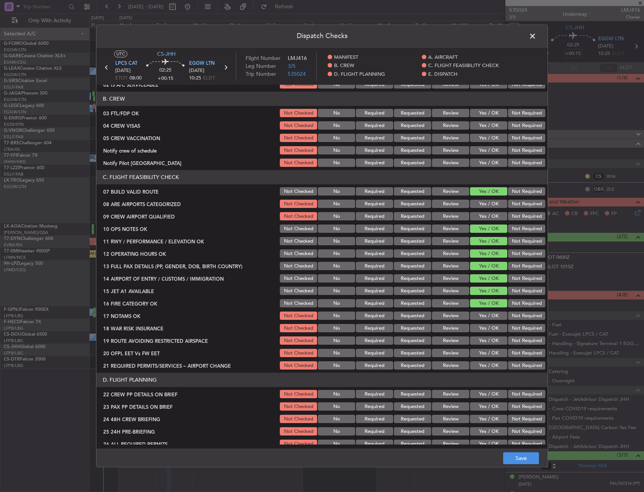
click at [488, 316] on button "Yes / OK" at bounding box center [488, 316] width 37 height 8
click at [485, 330] on button "Yes / OK" at bounding box center [488, 328] width 37 height 8
click at [487, 341] on button "Yes / OK" at bounding box center [488, 341] width 37 height 8
drag, startPoint x: 486, startPoint y: 352, endPoint x: 484, endPoint y: 357, distance: 5.5
click at [486, 353] on button "Yes / OK" at bounding box center [488, 353] width 37 height 8
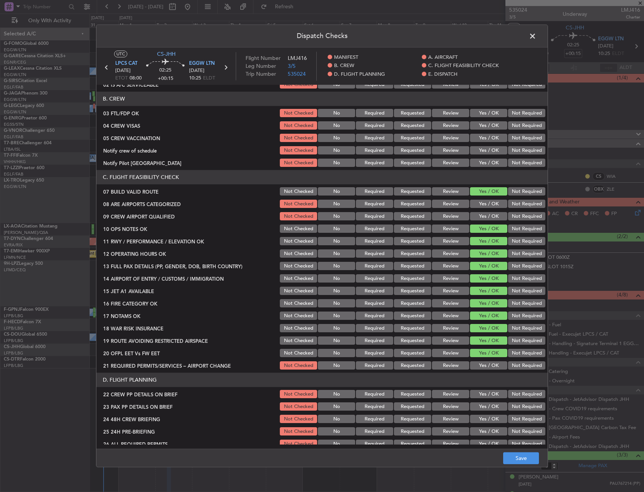
click at [483, 366] on button "Yes / OK" at bounding box center [488, 366] width 37 height 8
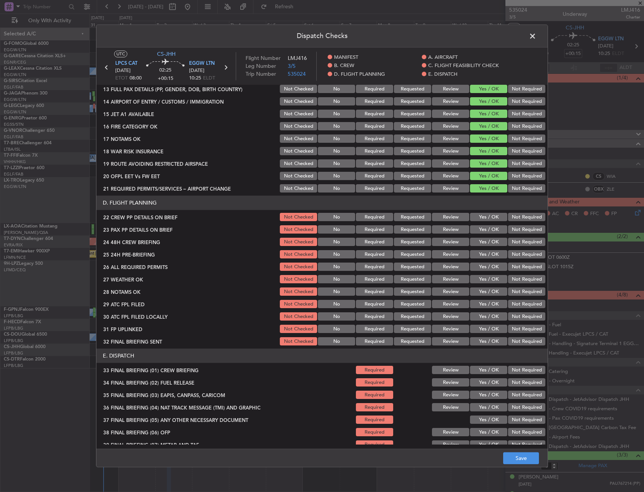
scroll to position [264, 0]
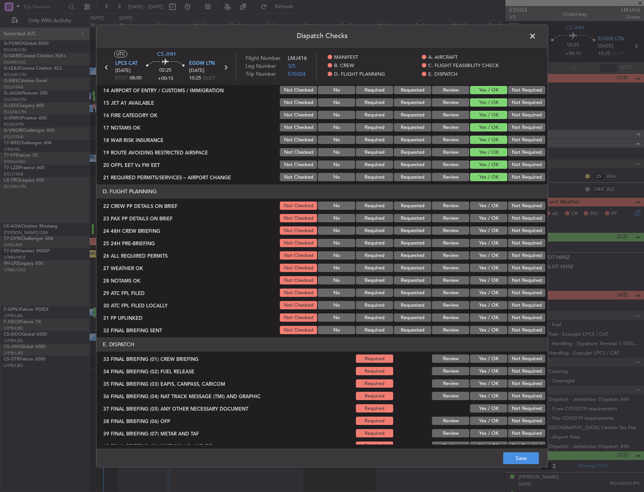
click at [485, 207] on button "Yes / OK" at bounding box center [488, 206] width 37 height 8
click at [483, 218] on button "Yes / OK" at bounding box center [488, 218] width 37 height 8
click at [484, 233] on button "Yes / OK" at bounding box center [488, 231] width 37 height 8
click at [524, 456] on button "Save" at bounding box center [521, 458] width 36 height 12
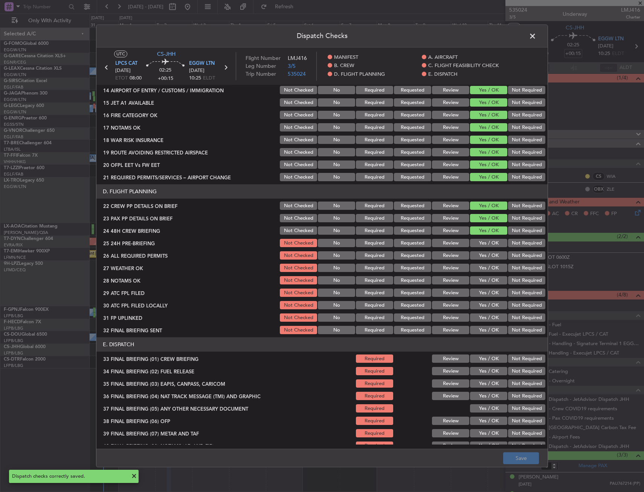
click at [536, 36] on span at bounding box center [536, 38] width 0 height 15
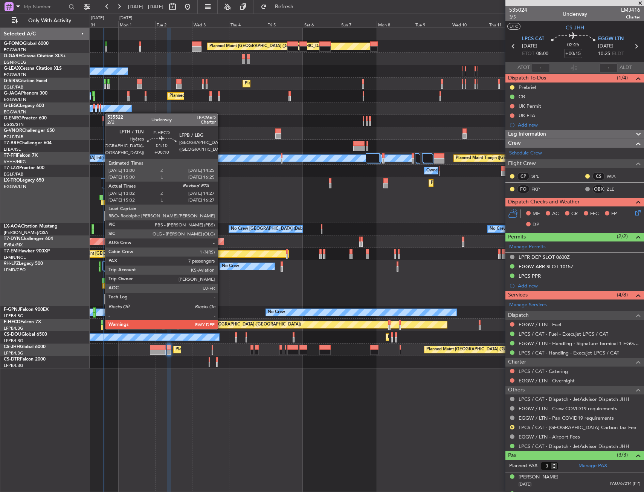
click at [101, 321] on div at bounding box center [102, 322] width 2 height 5
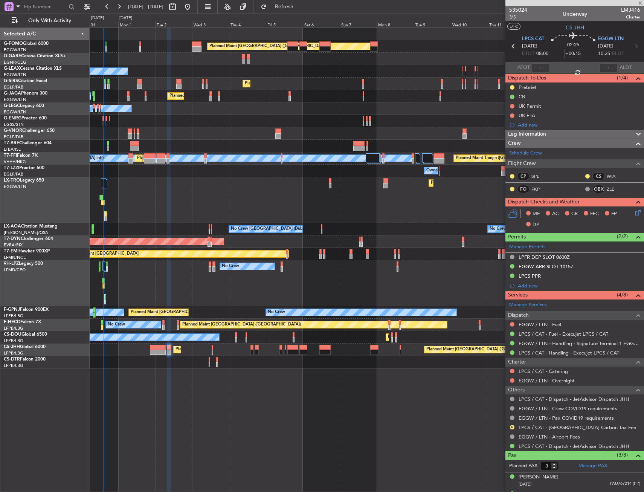
type input "+00:10"
type input "13:12"
type input "7"
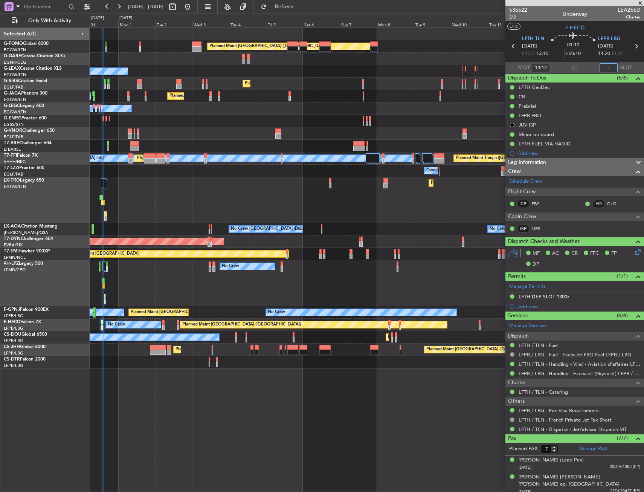
click at [608, 65] on input "text" at bounding box center [609, 67] width 18 height 9
click at [602, 29] on section "UTC F-HECD" at bounding box center [575, 26] width 139 height 11
type input "14:30"
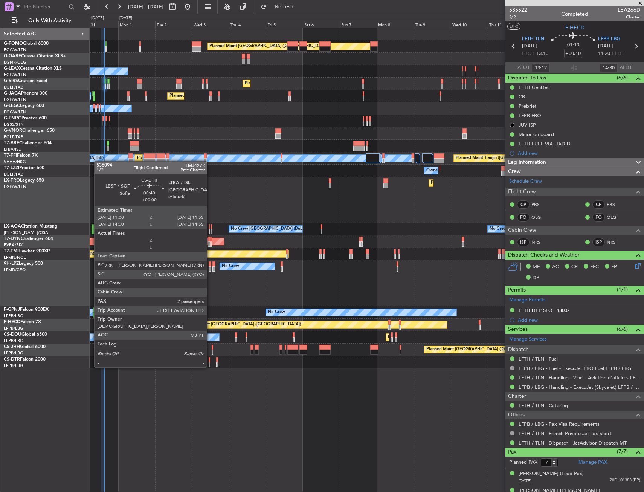
click at [210, 360] on div at bounding box center [210, 359] width 2 height 5
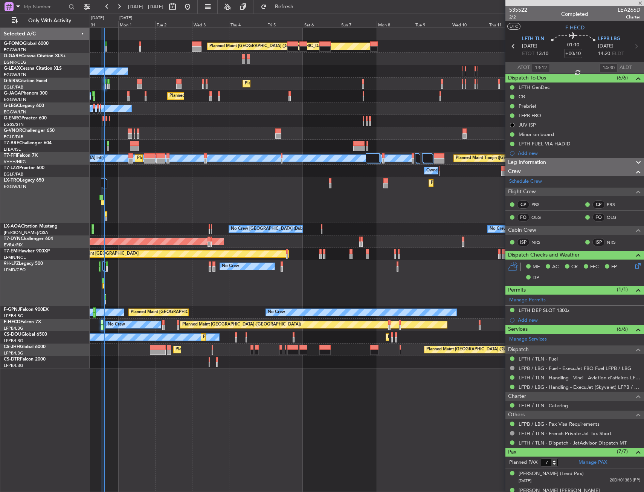
type input "2"
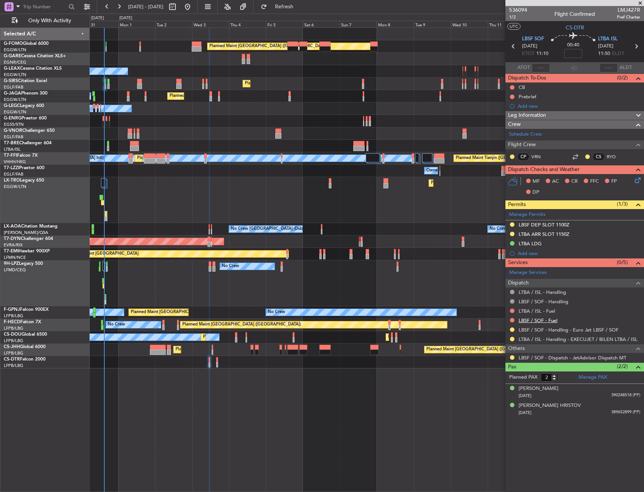
click at [531, 321] on link "LBSF / SOF - Fuel" at bounding box center [538, 320] width 39 height 6
click at [300, 9] on span "Refresh" at bounding box center [285, 6] width 32 height 5
click at [512, 321] on button at bounding box center [512, 320] width 5 height 5
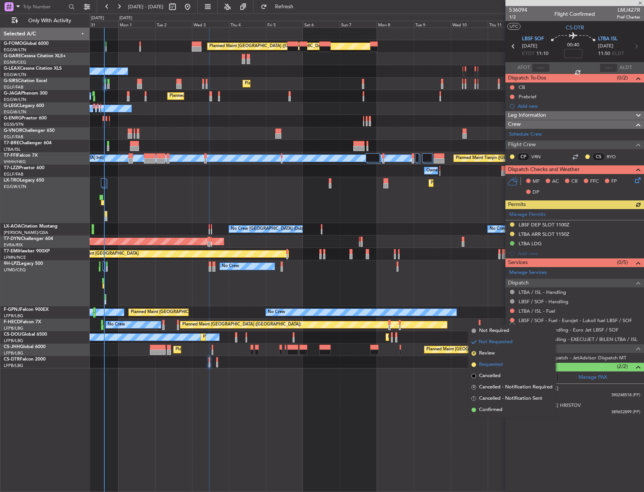
click at [487, 368] on span "Requested" at bounding box center [491, 365] width 24 height 8
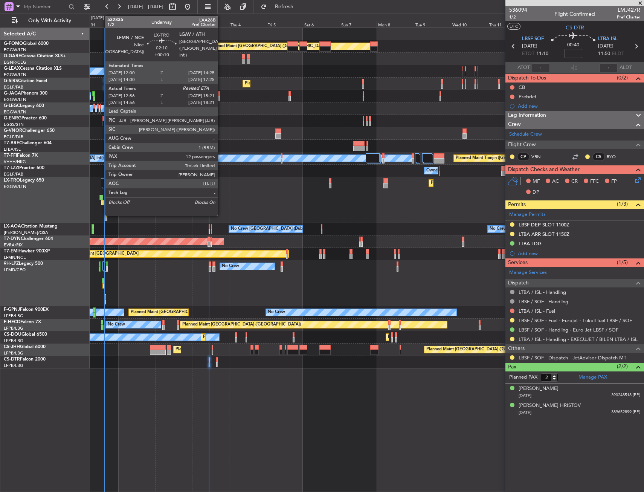
click at [101, 199] on div at bounding box center [101, 197] width 4 height 5
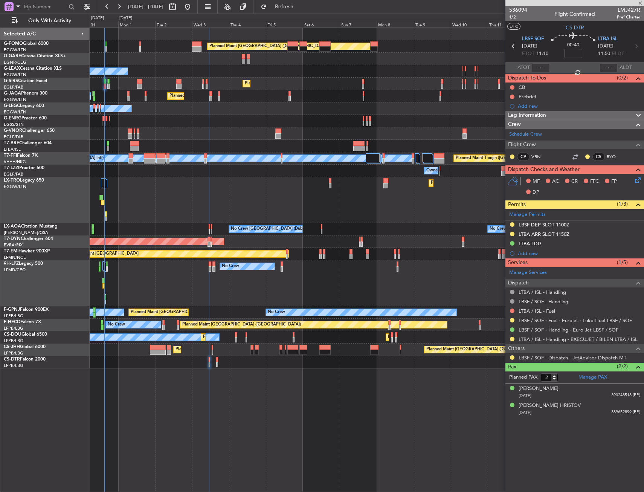
type input "+00:10"
type input "12:56"
type input "12"
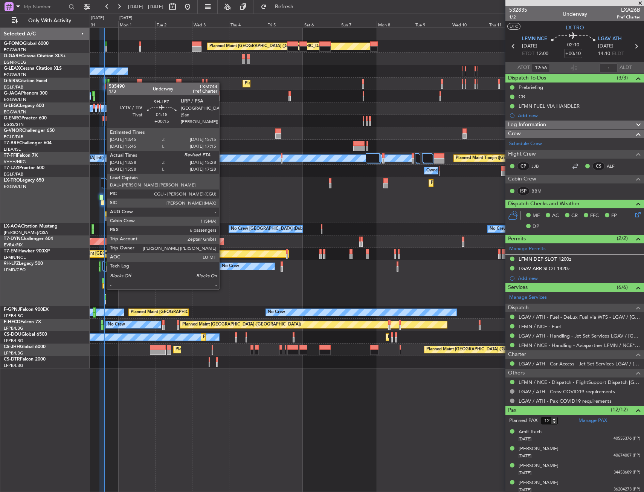
click at [103, 281] on div at bounding box center [103, 280] width 3 height 5
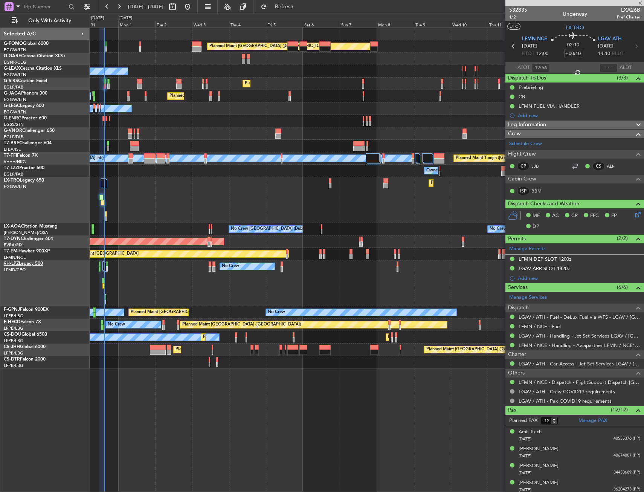
type input "+00:15"
type input "14:08"
type input "6"
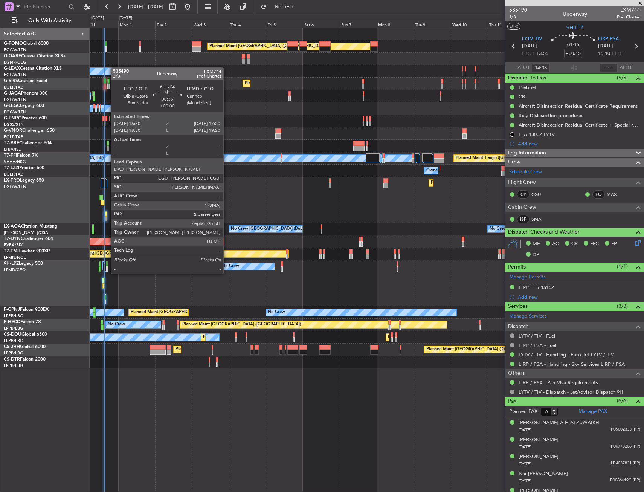
click at [107, 266] on div at bounding box center [107, 263] width 2 height 5
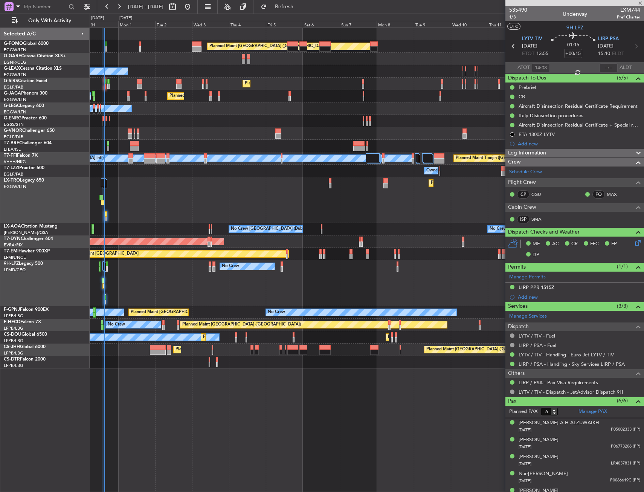
type input "2"
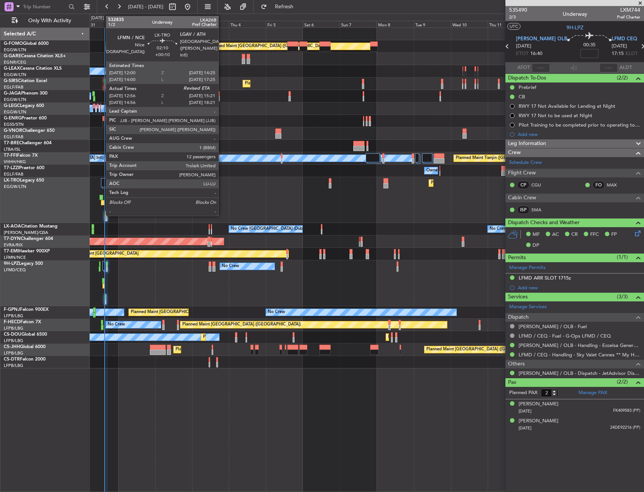
click at [102, 197] on div at bounding box center [101, 197] width 4 height 5
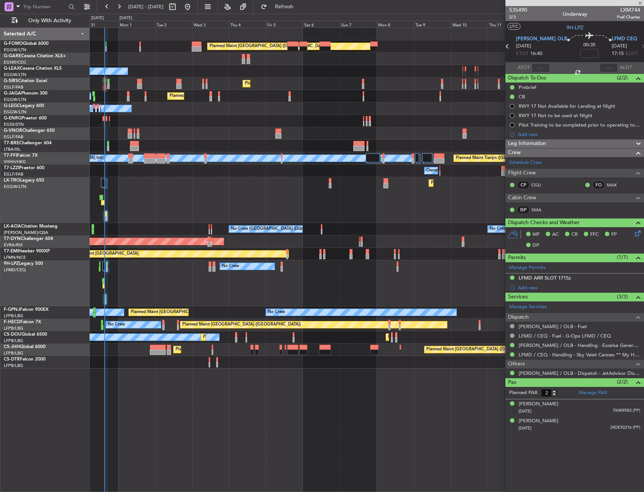
type input "+00:10"
type input "12:56"
type input "12"
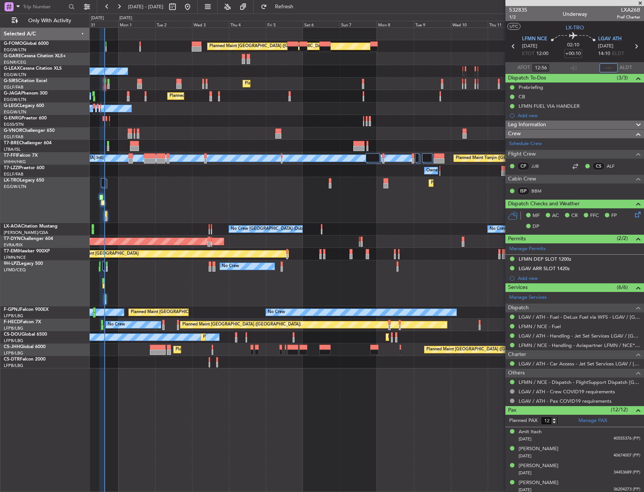
click at [603, 67] on input "text" at bounding box center [609, 67] width 18 height 9
click at [588, 30] on section "UTC LX-TRO" at bounding box center [575, 26] width 139 height 11
type input "15:08"
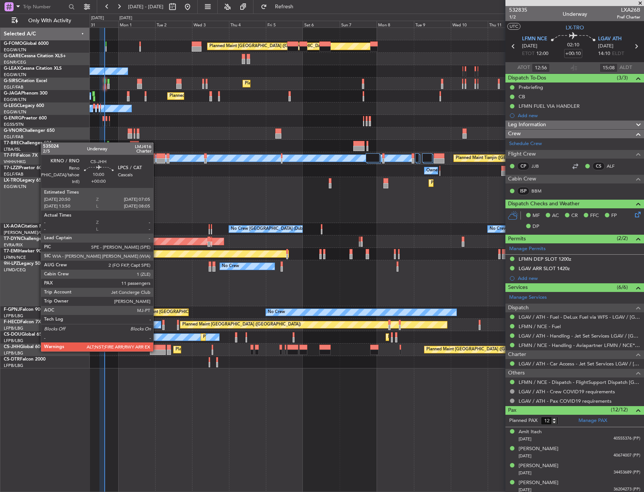
click at [157, 351] on div at bounding box center [158, 352] width 16 height 5
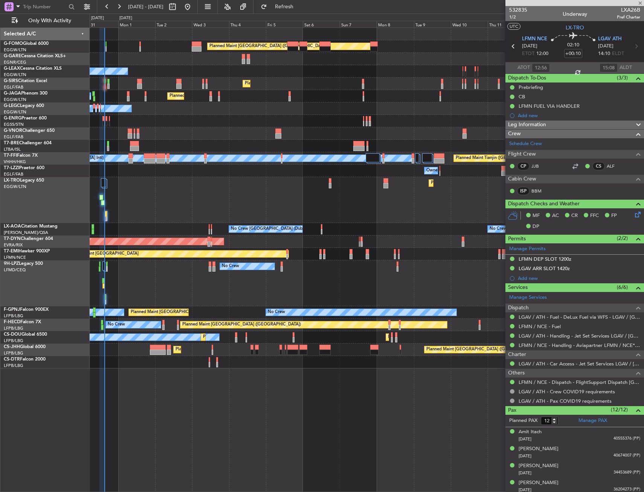
type input "11"
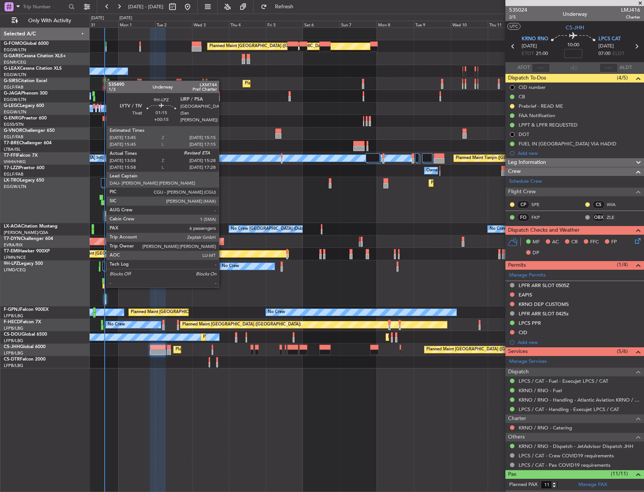
click at [102, 279] on div at bounding box center [103, 280] width 3 height 5
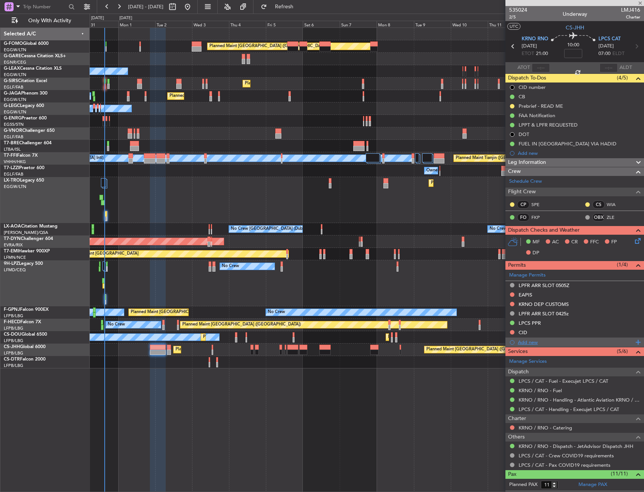
type input "+00:15"
type input "14:08"
type input "6"
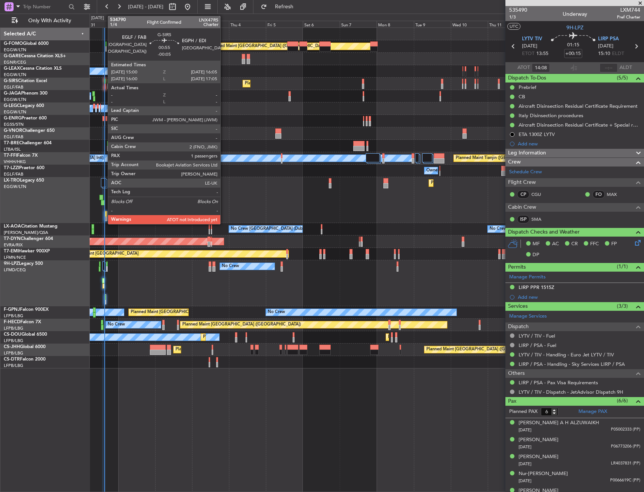
click at [104, 81] on div at bounding box center [105, 81] width 2 height 5
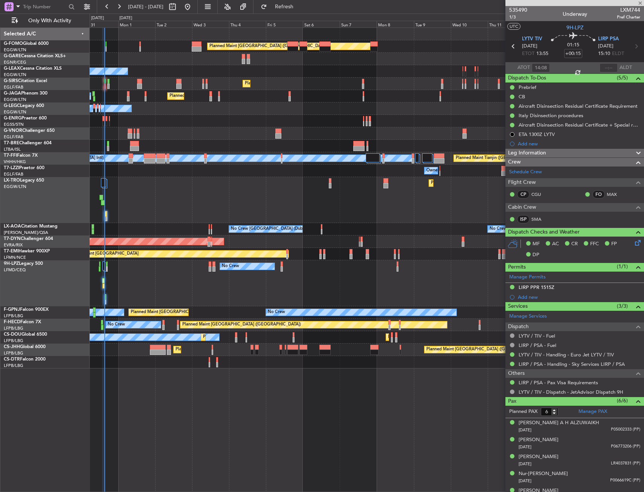
type input "-00:05"
type input "1"
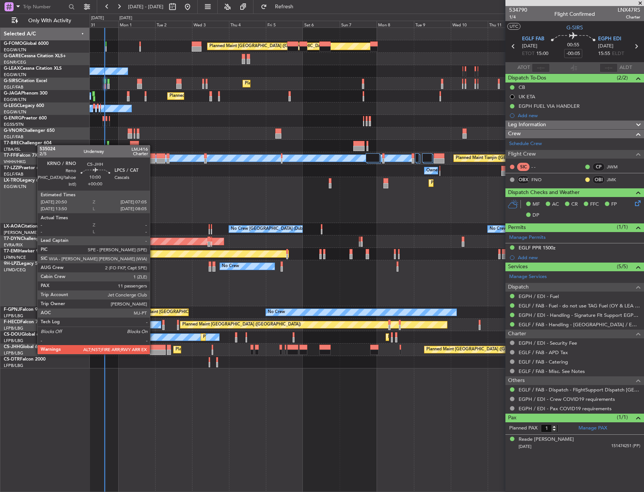
click at [153, 353] on div at bounding box center [158, 352] width 16 height 5
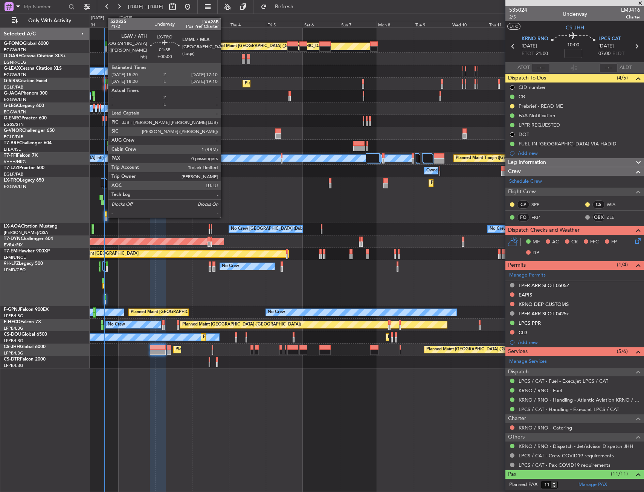
click at [104, 217] on div at bounding box center [105, 216] width 3 height 10
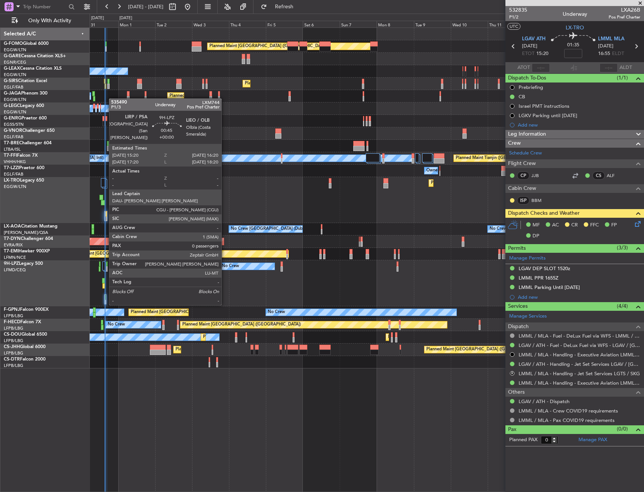
click at [105, 297] on div at bounding box center [105, 297] width 1 height 5
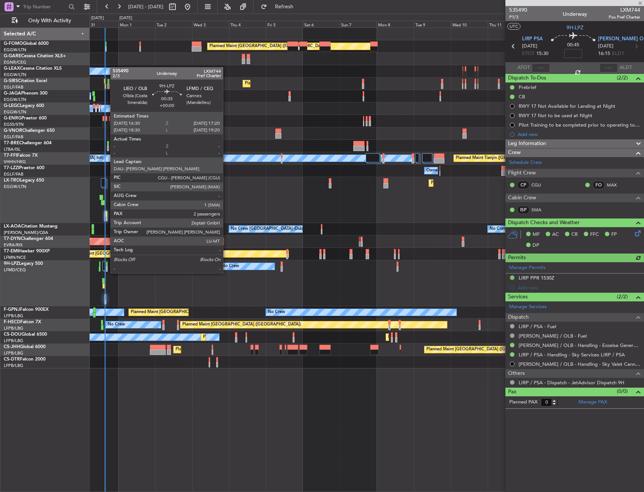
click at [107, 266] on div at bounding box center [107, 263] width 2 height 5
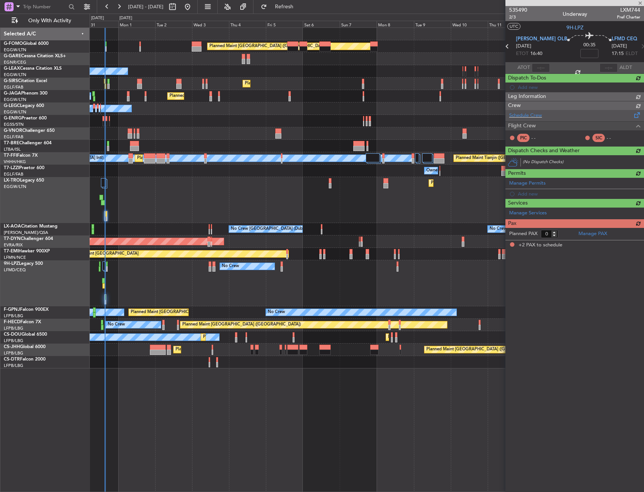
type input "2"
